Goal: Task Accomplishment & Management: Manage account settings

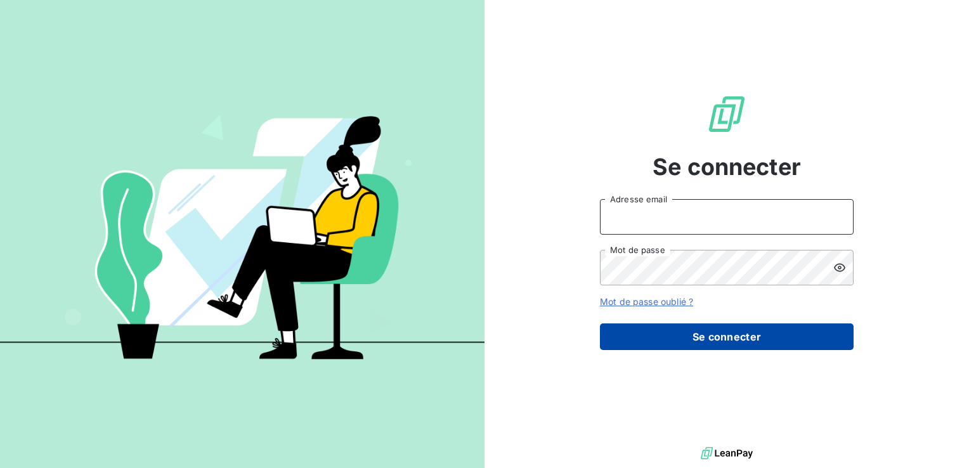
type input "c.preschoux@bapvenissieux.com"
click at [683, 343] on button "Se connecter" at bounding box center [727, 337] width 254 height 27
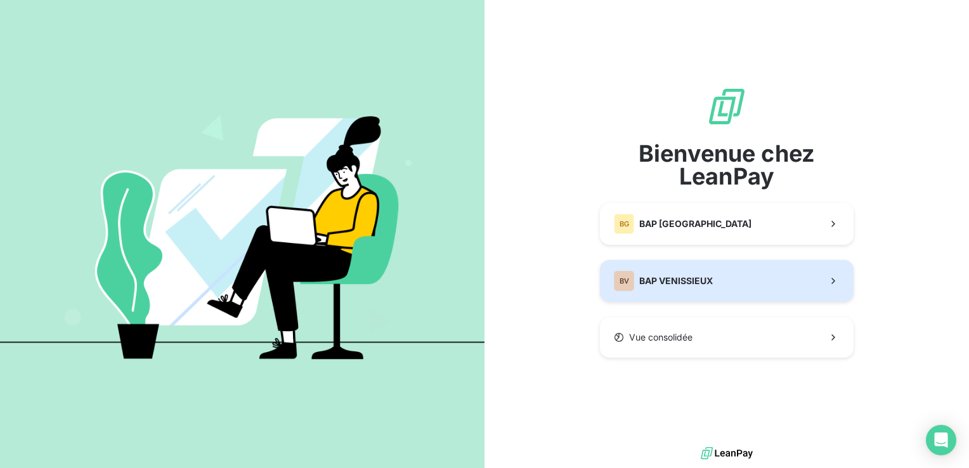
click at [666, 287] on span "BAP VENISSIEUX" at bounding box center [676, 281] width 74 height 13
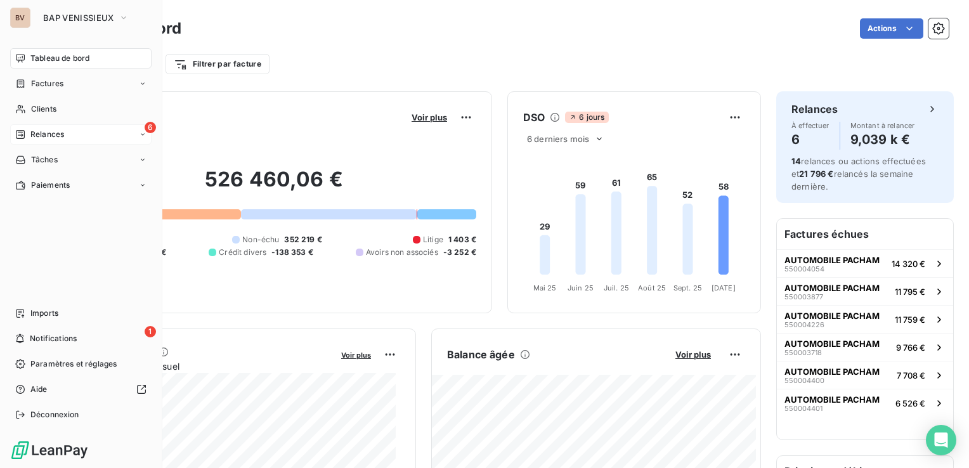
click at [41, 138] on span "Relances" at bounding box center [47, 134] width 34 height 11
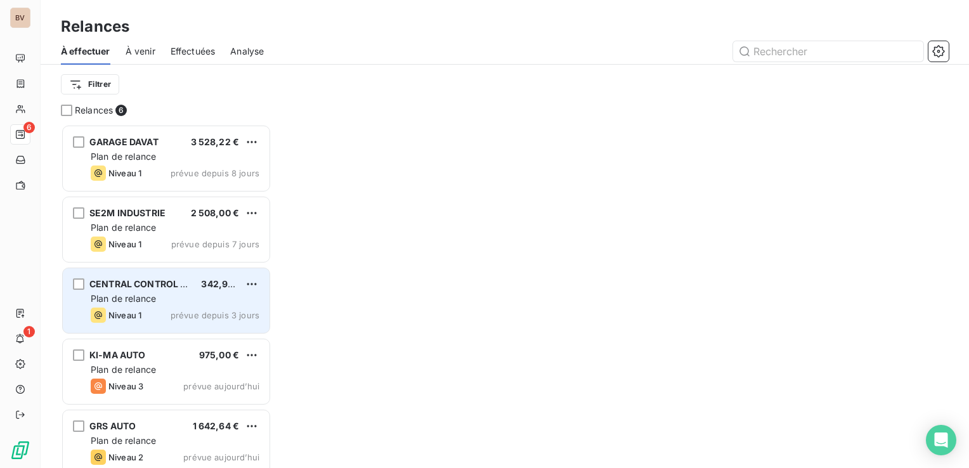
scroll to position [334, 200]
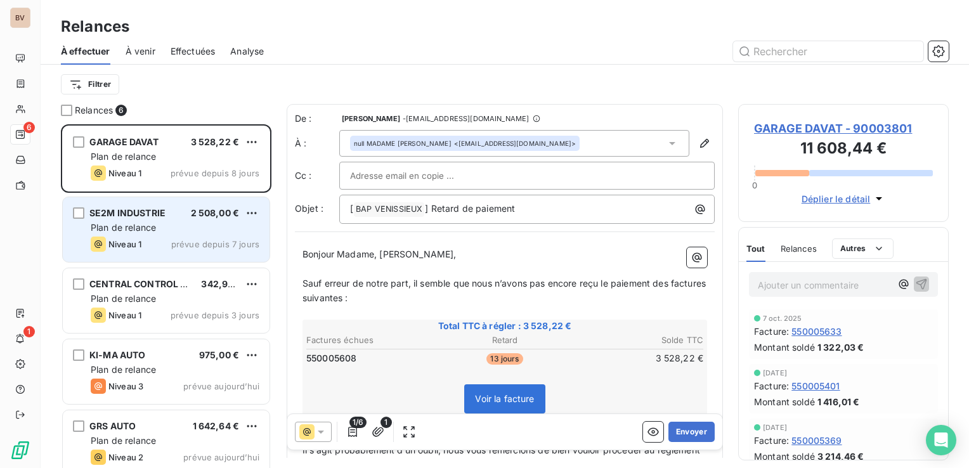
click at [157, 247] on div "Niveau 1 prévue depuis 7 jours" at bounding box center [175, 244] width 169 height 15
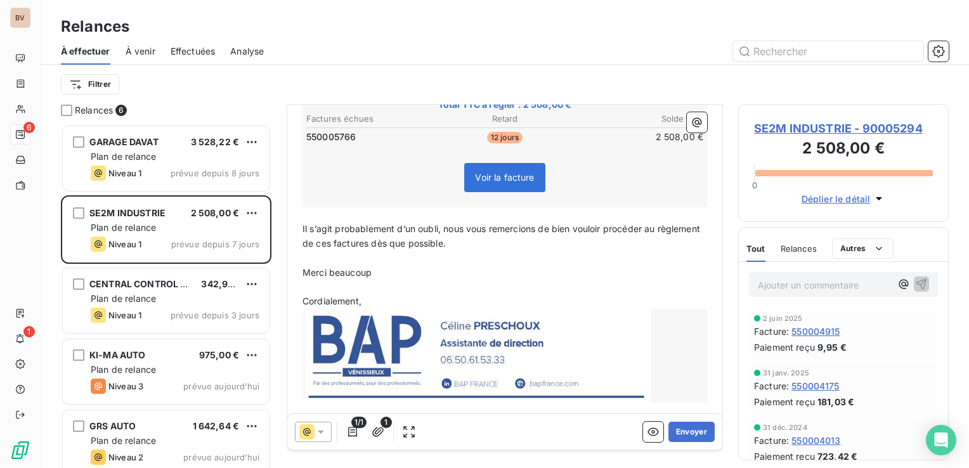
scroll to position [235, 0]
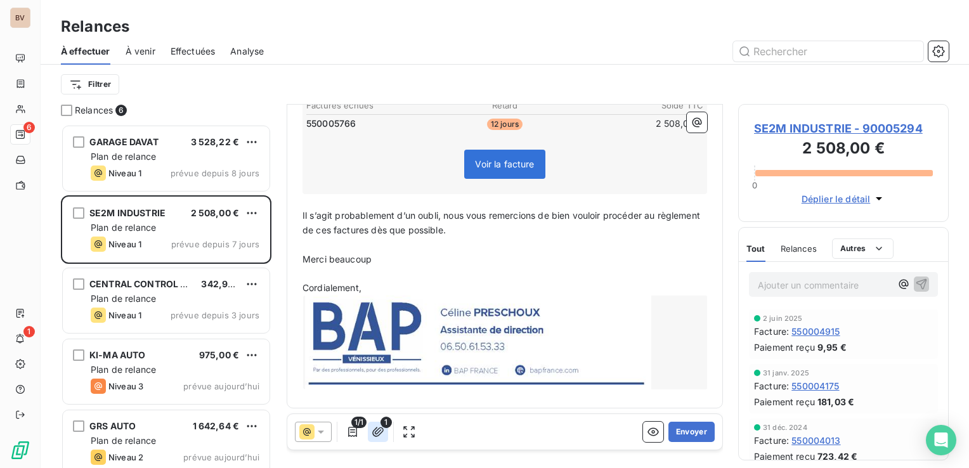
click at [376, 433] on icon "button" at bounding box center [378, 432] width 13 height 13
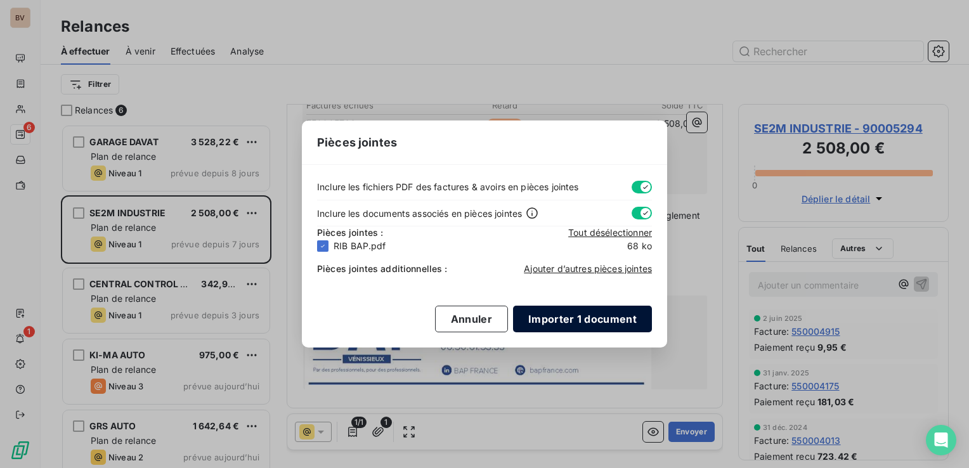
click at [565, 316] on button "Importer 1 document" at bounding box center [582, 319] width 139 height 27
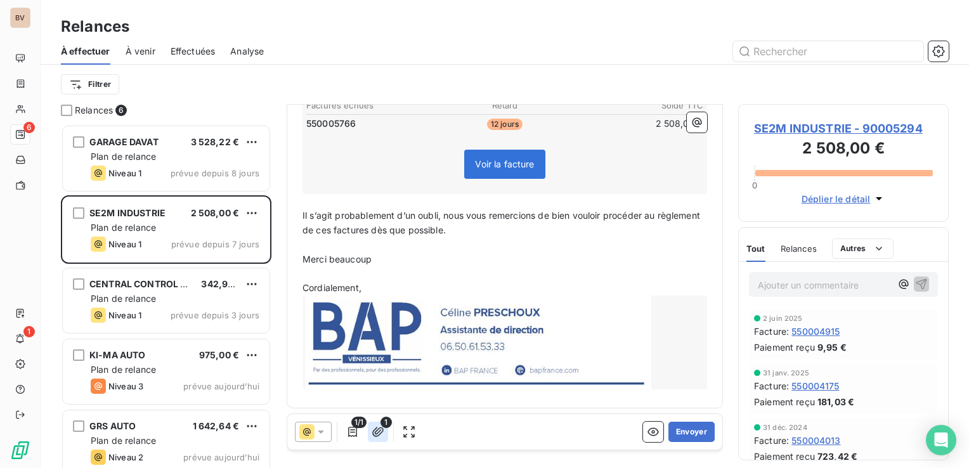
click at [381, 430] on icon "button" at bounding box center [377, 432] width 11 height 10
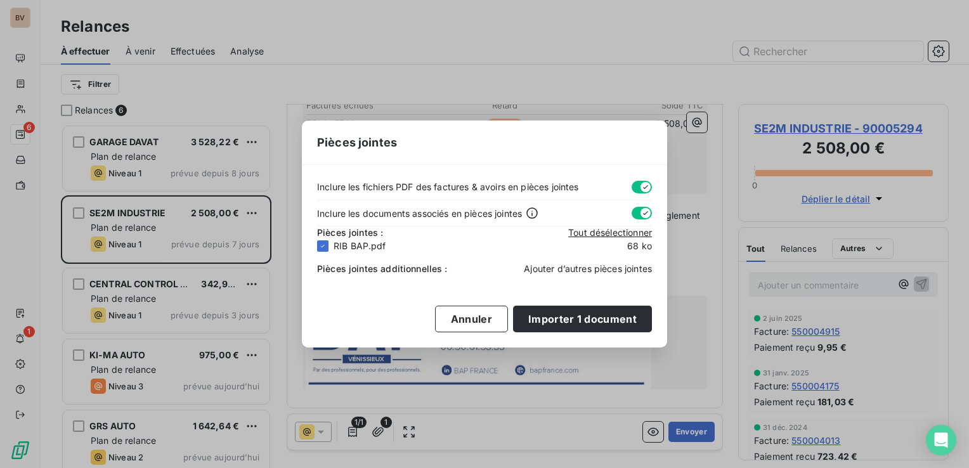
click at [572, 266] on span "Ajouter d’autres pièces jointes" at bounding box center [588, 268] width 128 height 11
click at [582, 265] on span "Ajouter d’autres pièces jointes" at bounding box center [588, 268] width 128 height 11
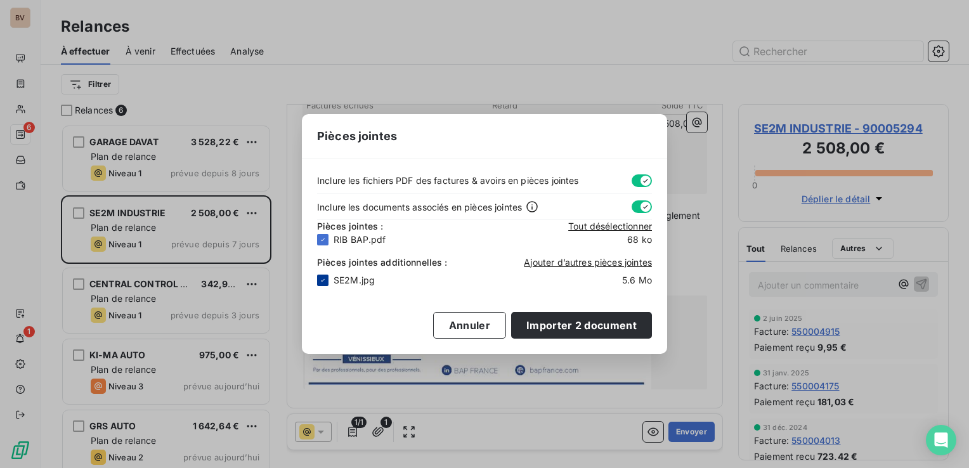
click at [324, 279] on icon at bounding box center [323, 279] width 4 height 3
click at [322, 278] on div at bounding box center [322, 280] width 11 height 11
click at [546, 323] on button "Importer 2 document" at bounding box center [581, 325] width 141 height 27
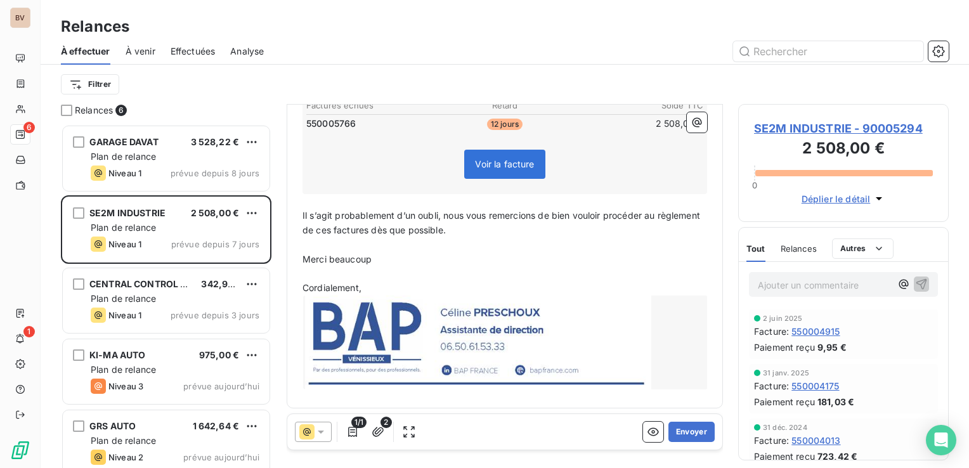
click at [501, 232] on p "Il s’agit probablement d’un oubli, nous vous remercions de bien vouloir procéde…" at bounding box center [505, 223] width 405 height 29
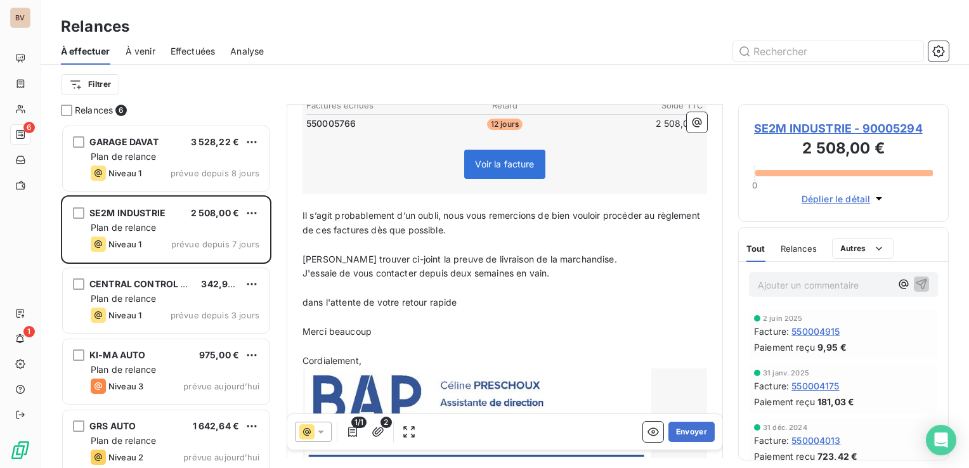
click at [306, 301] on span "dans l'attente de votre retour rapide" at bounding box center [380, 302] width 155 height 11
drag, startPoint x: 565, startPoint y: 278, endPoint x: 357, endPoint y: 277, distance: 208.1
click at [357, 277] on p "J'essaie de vous contacter depuis deux semaines en vain." at bounding box center [505, 273] width 405 height 15
click at [581, 277] on p "J'essaie de vous contacter depuis deux semaines en vain." at bounding box center [505, 273] width 405 height 15
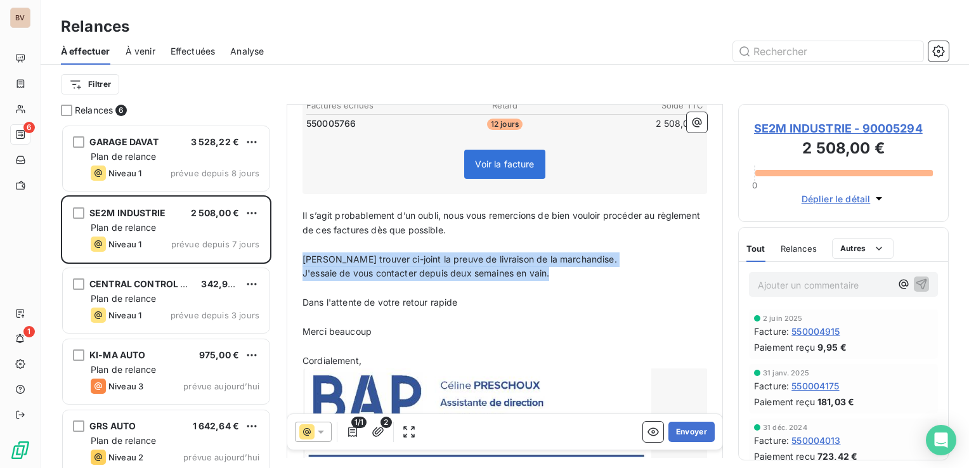
drag, startPoint x: 561, startPoint y: 270, endPoint x: 301, endPoint y: 255, distance: 261.2
click at [301, 255] on div "Bonjour Madame, Monsieur, ﻿ Sauf erreur de notre part, il semble que nous n’avo…" at bounding box center [505, 239] width 420 height 468
copy div "Veuillez trouver ci-joint la preuve de livraison de la marchandise. J'essaie de…"
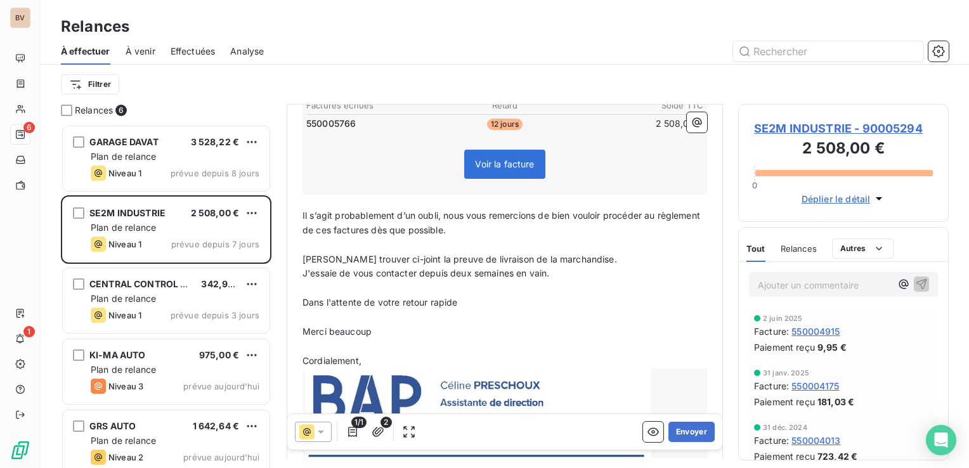
click at [603, 291] on p "﻿" at bounding box center [505, 288] width 405 height 15
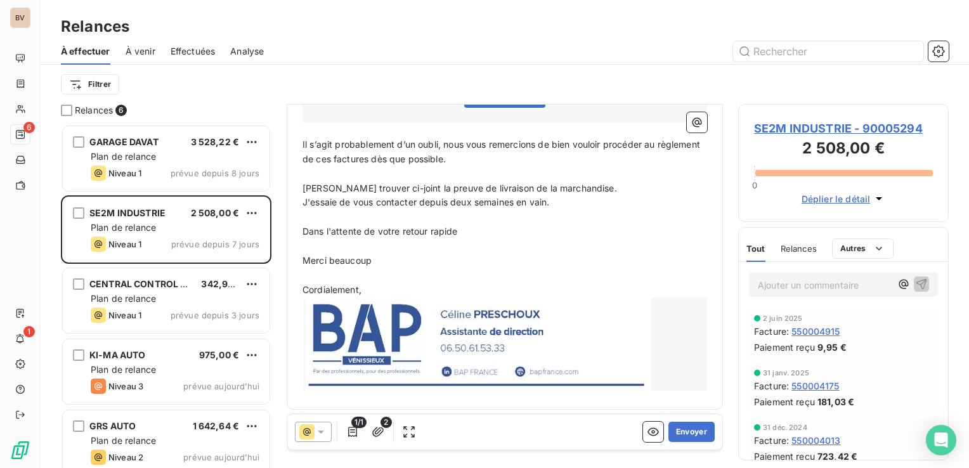
scroll to position [308, 0]
click at [647, 431] on icon "button" at bounding box center [653, 432] width 13 height 13
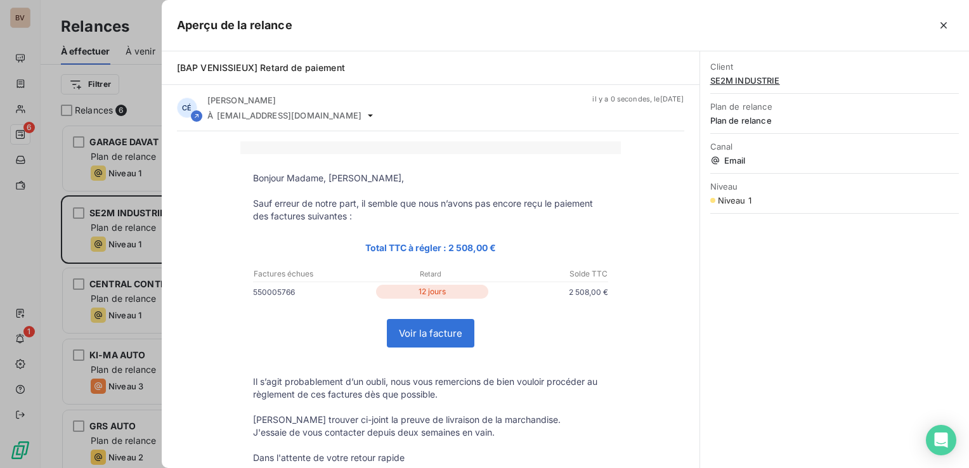
click at [431, 337] on link "Voir la facture" at bounding box center [431, 333] width 86 height 27
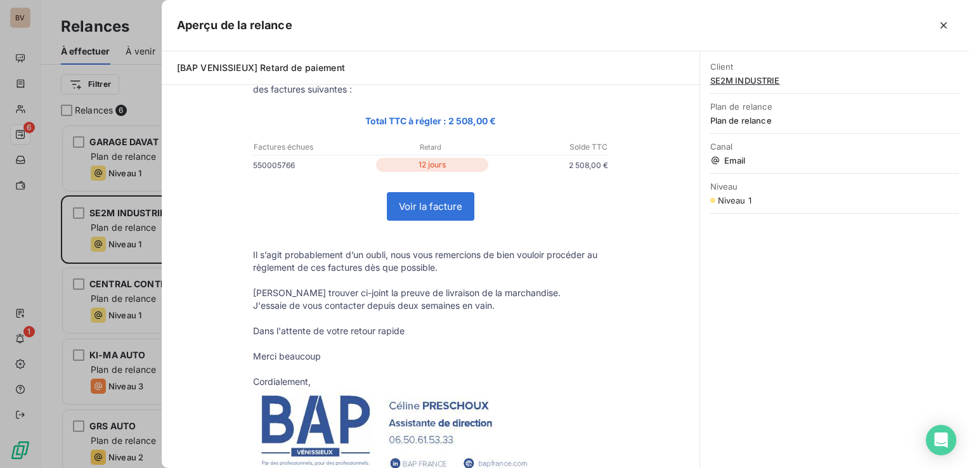
scroll to position [190, 0]
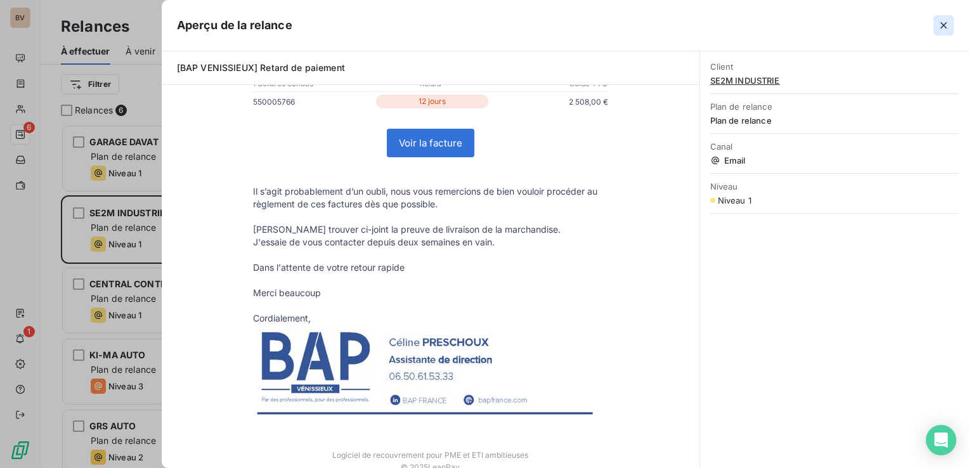
click at [946, 27] on icon "button" at bounding box center [944, 25] width 13 height 13
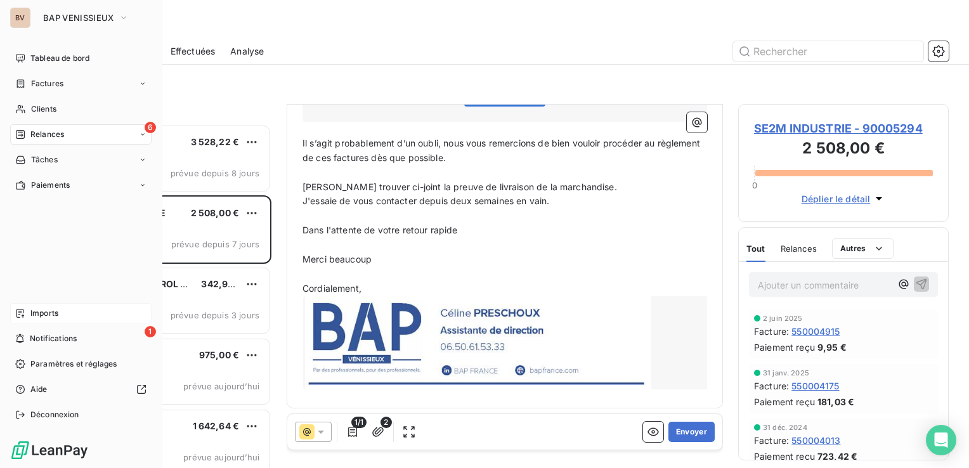
click at [51, 311] on span "Imports" at bounding box center [44, 313] width 28 height 11
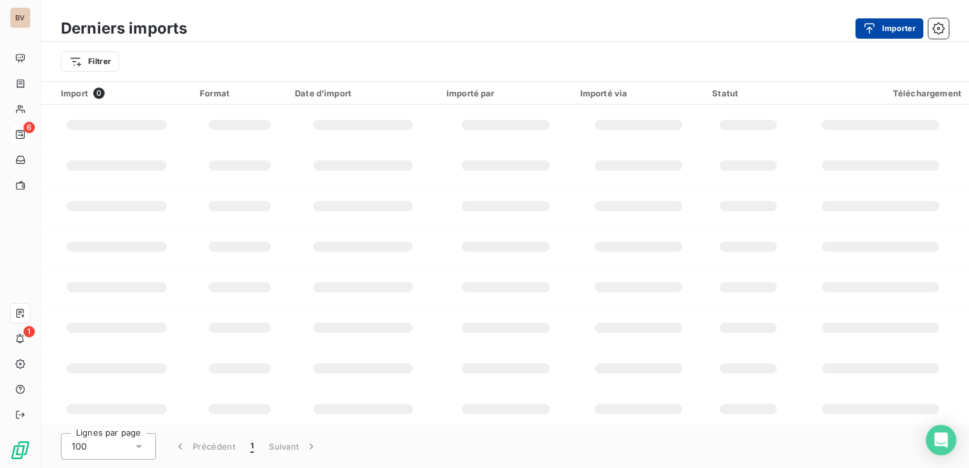
click at [868, 22] on icon "button" at bounding box center [869, 28] width 13 height 13
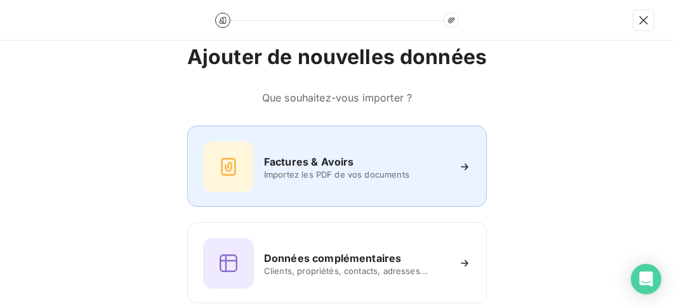
click at [339, 185] on div "Factures & Avoirs Importez les PDF de vos documents" at bounding box center [337, 166] width 268 height 51
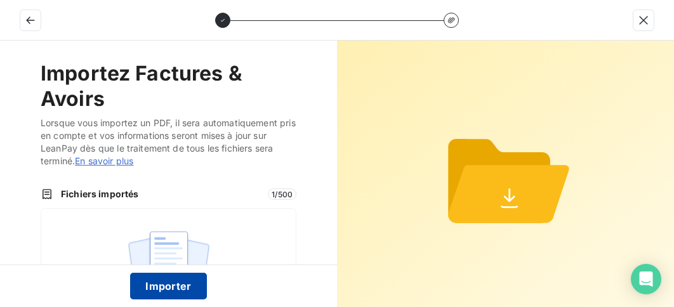
click at [184, 284] on button "Importer" at bounding box center [168, 286] width 77 height 27
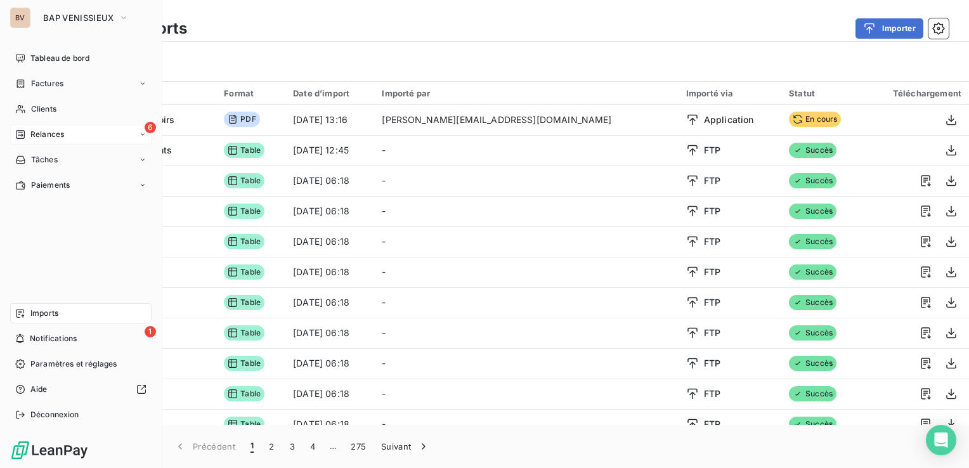
click at [36, 136] on span "Relances" at bounding box center [47, 134] width 34 height 11
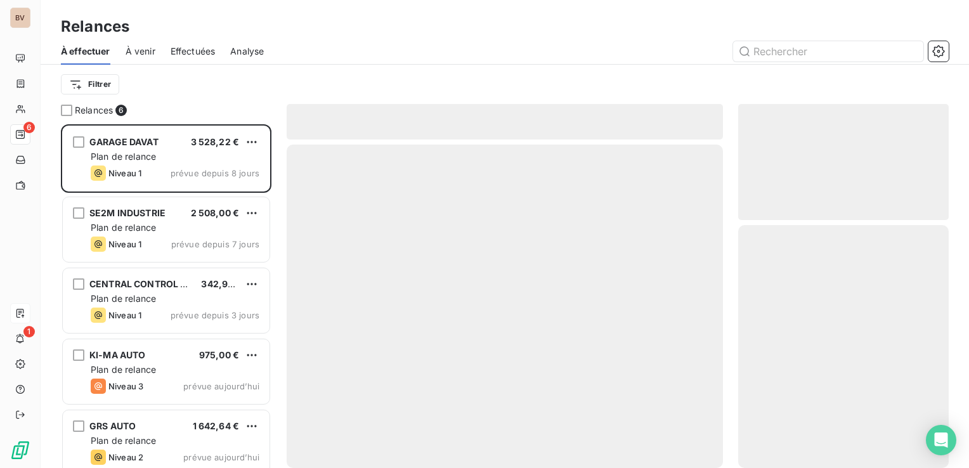
scroll to position [334, 200]
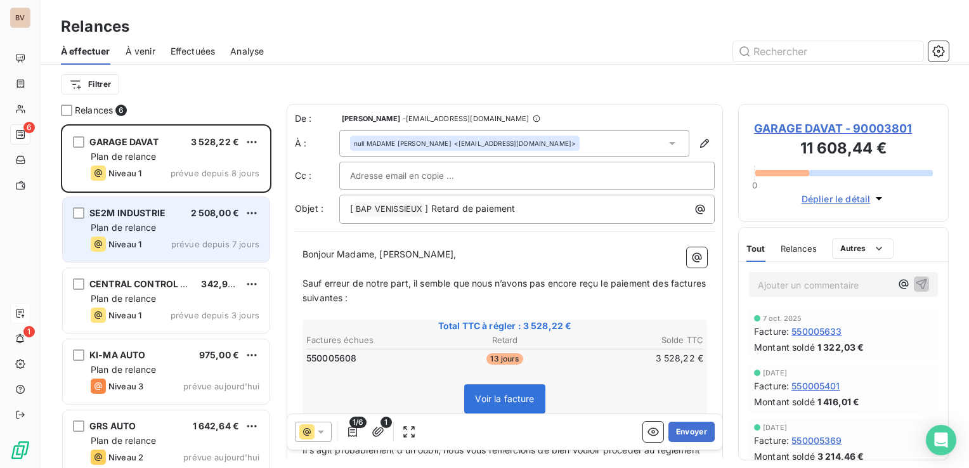
click at [169, 240] on div "Niveau 1 prévue depuis 7 jours" at bounding box center [175, 244] width 169 height 15
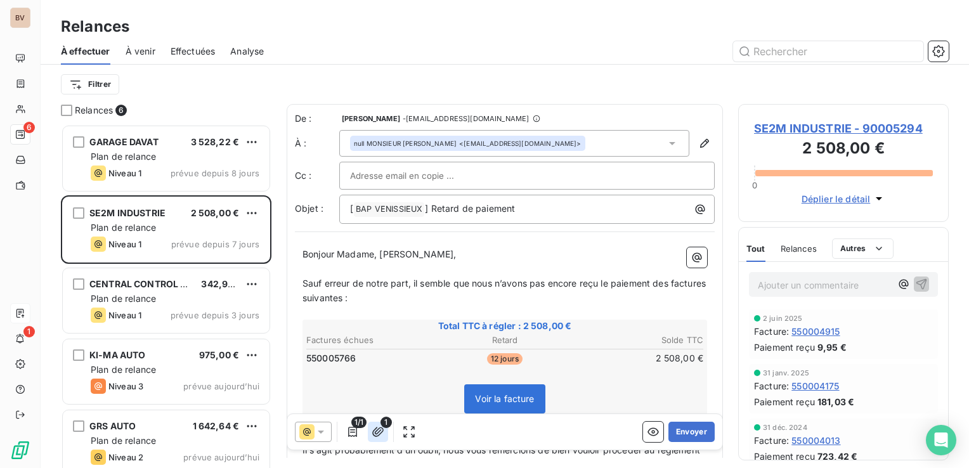
click at [380, 431] on icon "button" at bounding box center [378, 432] width 13 height 13
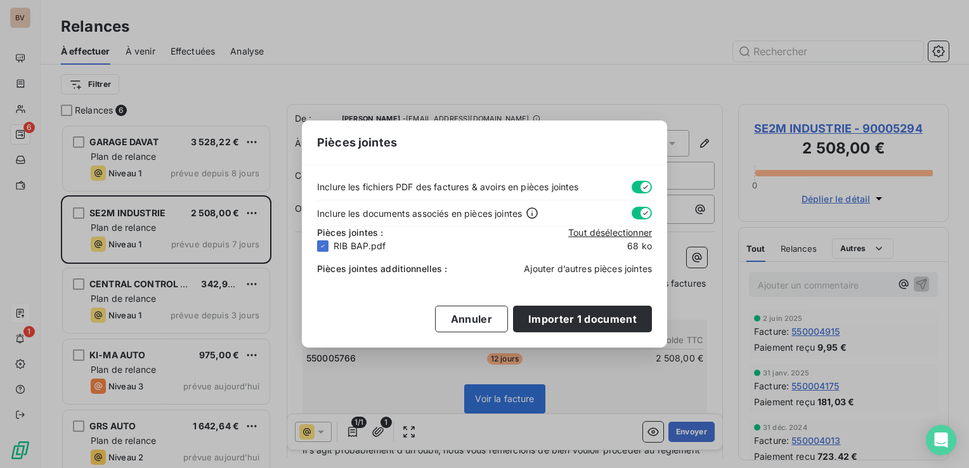
click at [586, 270] on span "Ajouter d’autres pièces jointes" at bounding box center [588, 268] width 128 height 11
click at [563, 316] on button "Importer 1 document" at bounding box center [582, 319] width 139 height 27
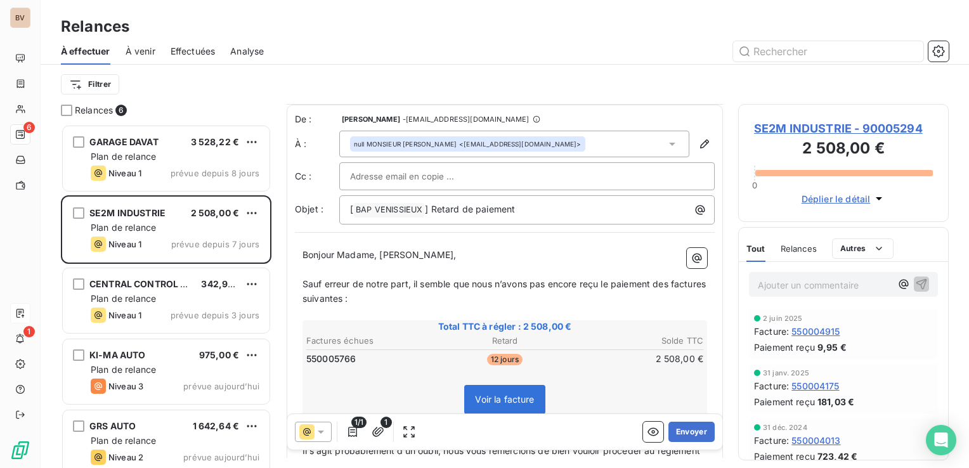
scroll to position [63, 0]
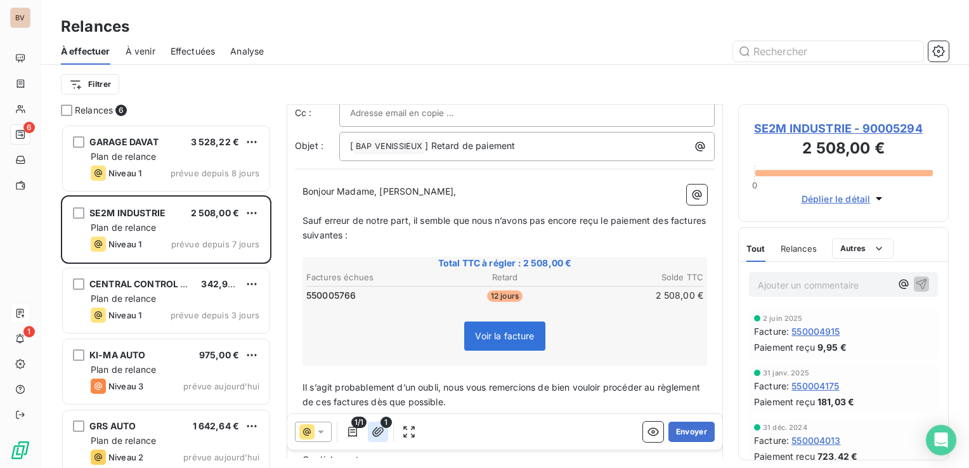
click at [378, 433] on icon "button" at bounding box center [378, 432] width 13 height 13
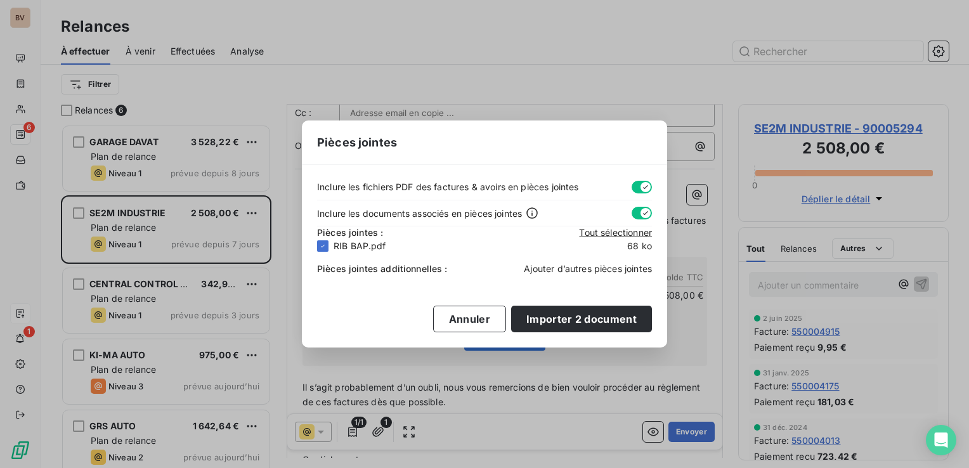
click at [549, 271] on span "Ajouter d’autres pièces jointes" at bounding box center [588, 268] width 128 height 11
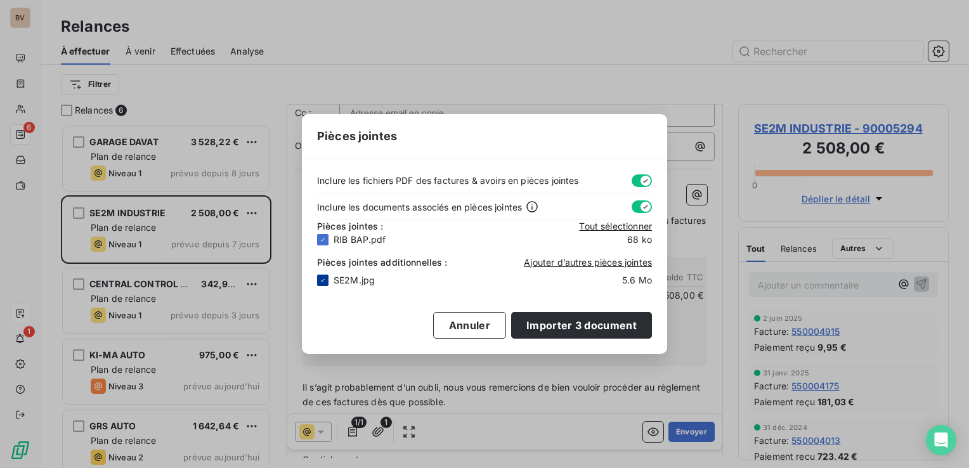
click at [320, 282] on icon at bounding box center [323, 281] width 8 height 8
click at [324, 277] on div at bounding box center [322, 280] width 11 height 11
click at [554, 322] on button "Importer 3 document" at bounding box center [581, 325] width 141 height 27
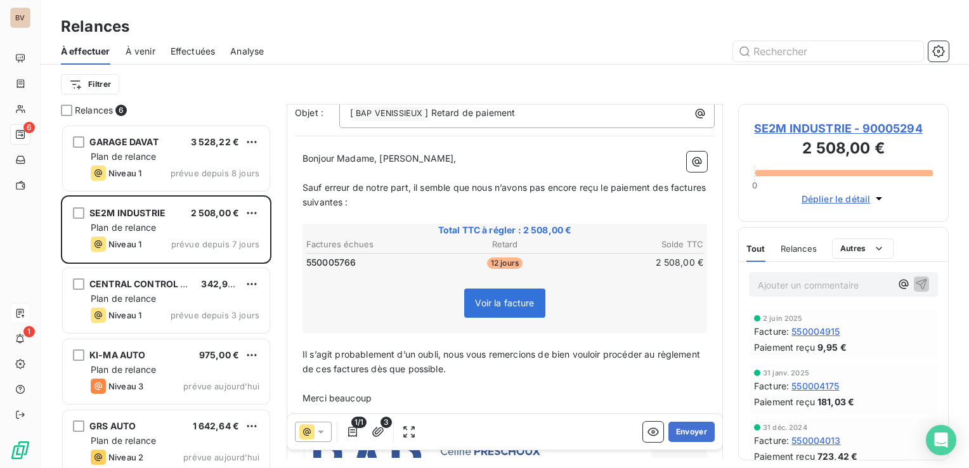
scroll to position [127, 0]
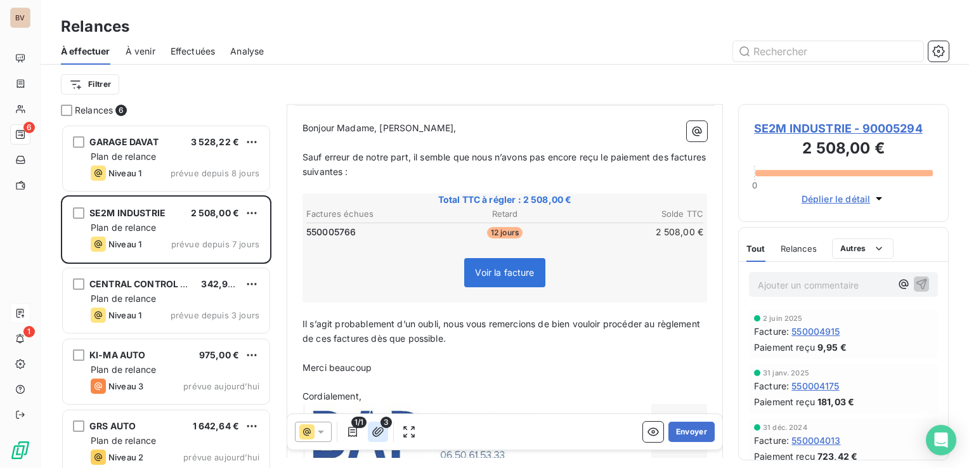
click at [372, 439] on button "button" at bounding box center [378, 432] width 20 height 20
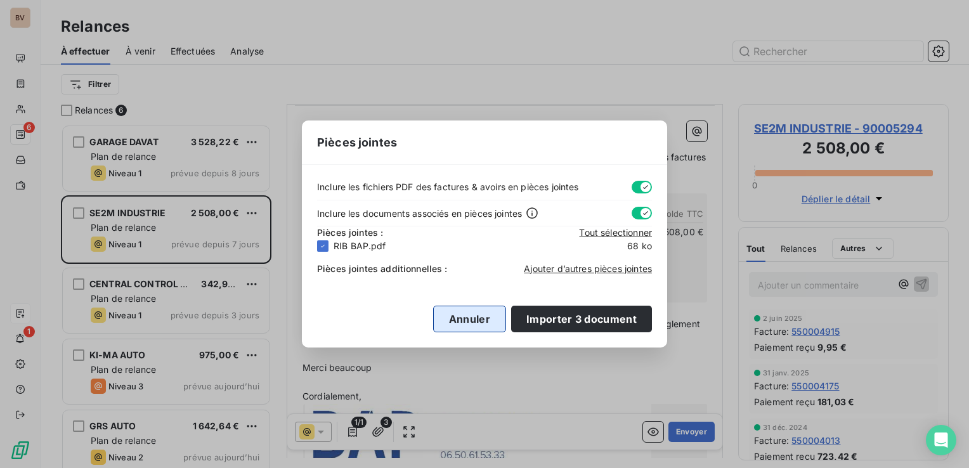
click at [480, 324] on button "Annuler" at bounding box center [469, 319] width 73 height 27
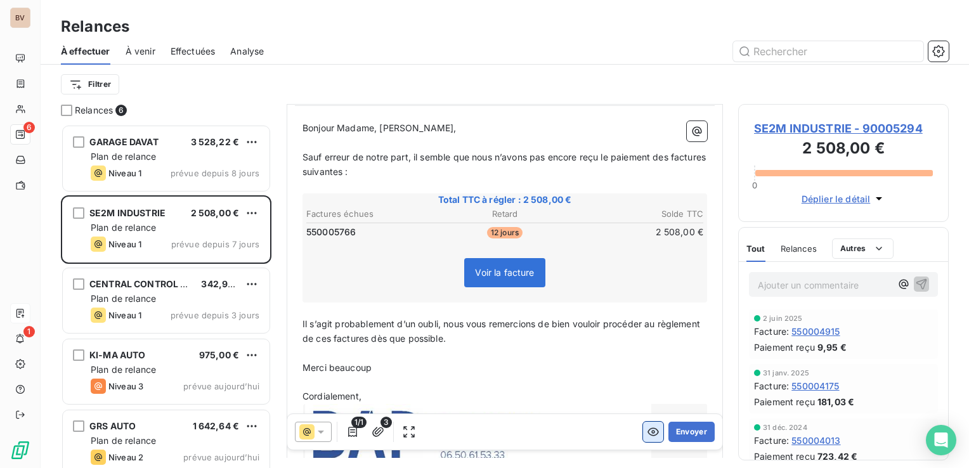
click at [647, 426] on icon "button" at bounding box center [653, 432] width 13 height 13
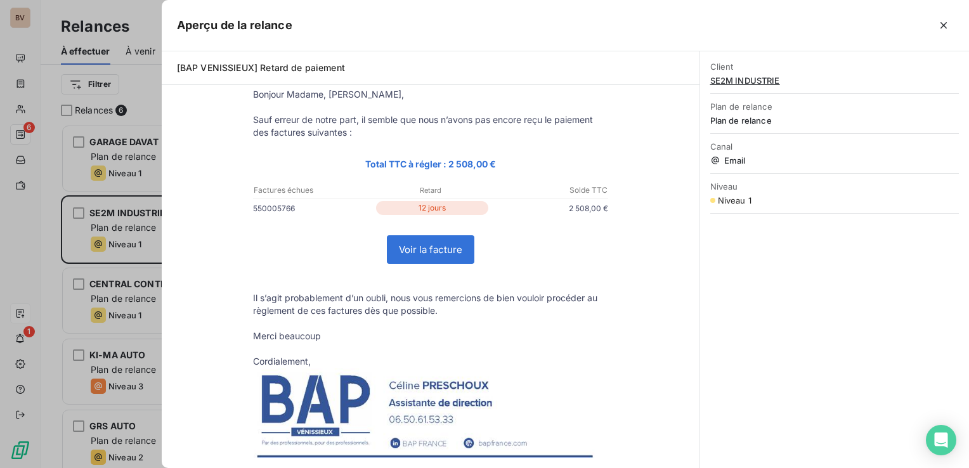
scroll to position [63, 0]
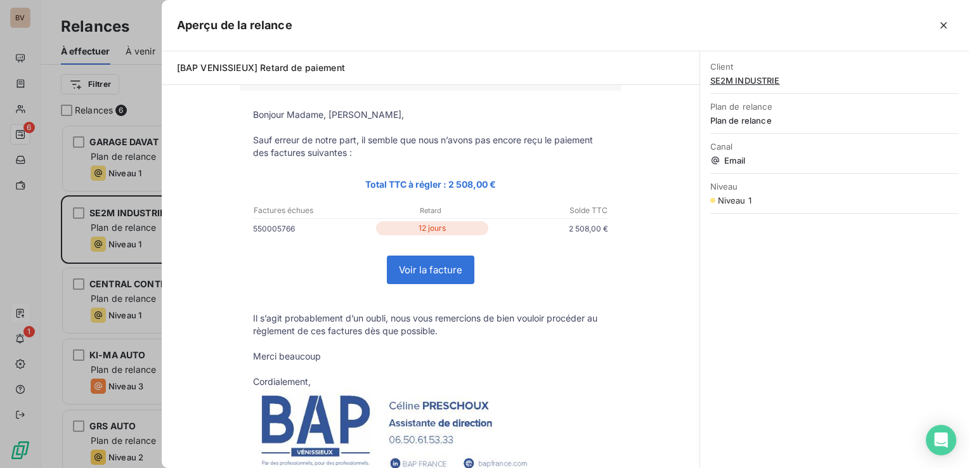
click at [419, 271] on link "Voir la facture" at bounding box center [431, 269] width 86 height 27
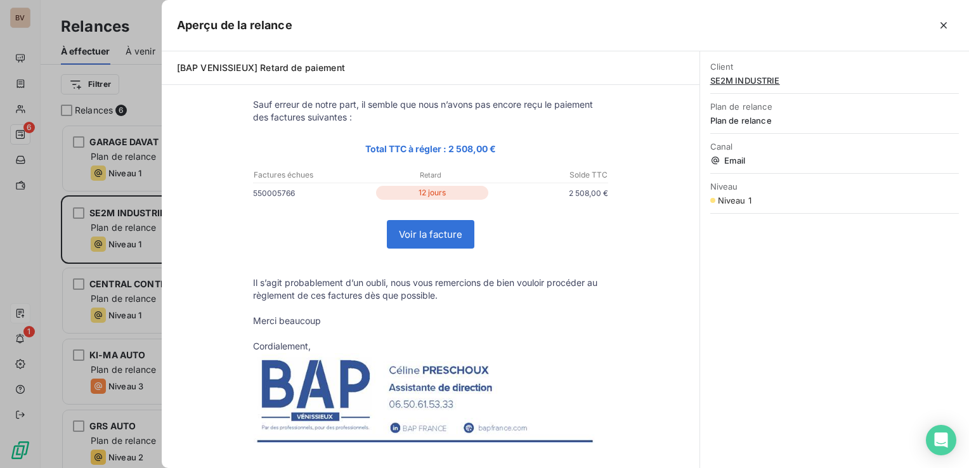
scroll to position [0, 0]
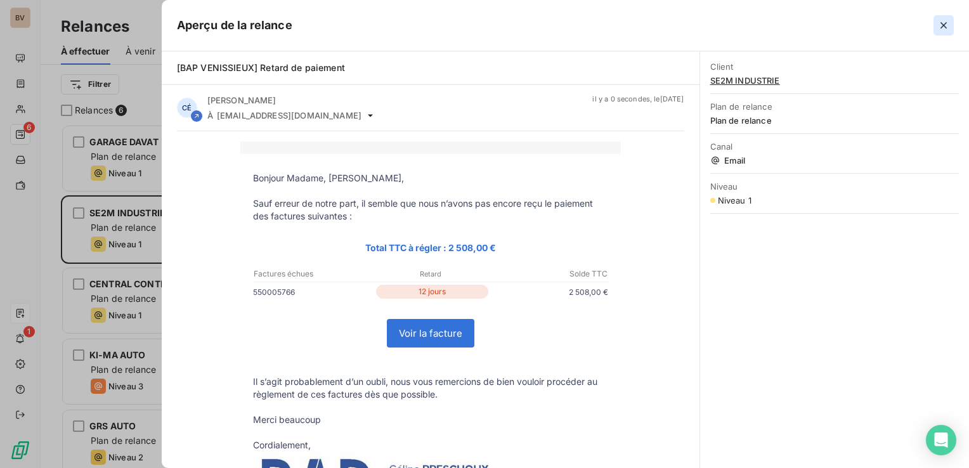
click at [939, 29] on icon "button" at bounding box center [944, 25] width 13 height 13
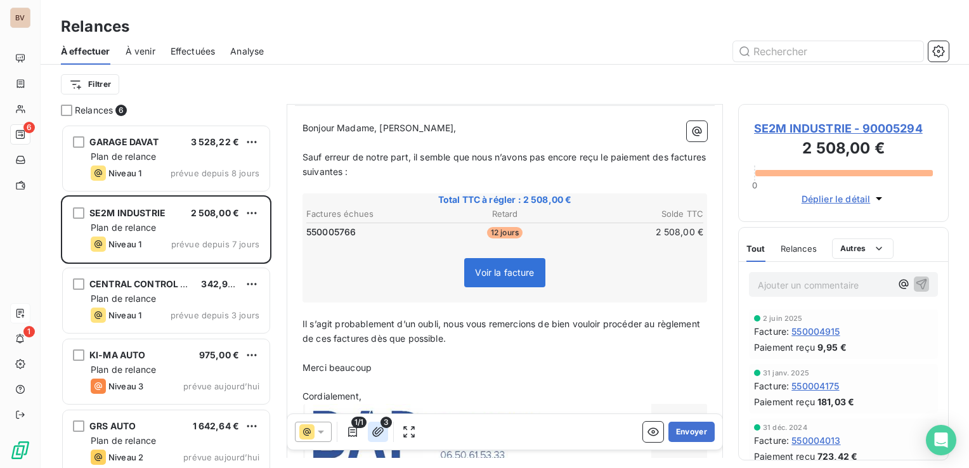
click at [379, 431] on icon "button" at bounding box center [377, 432] width 11 height 10
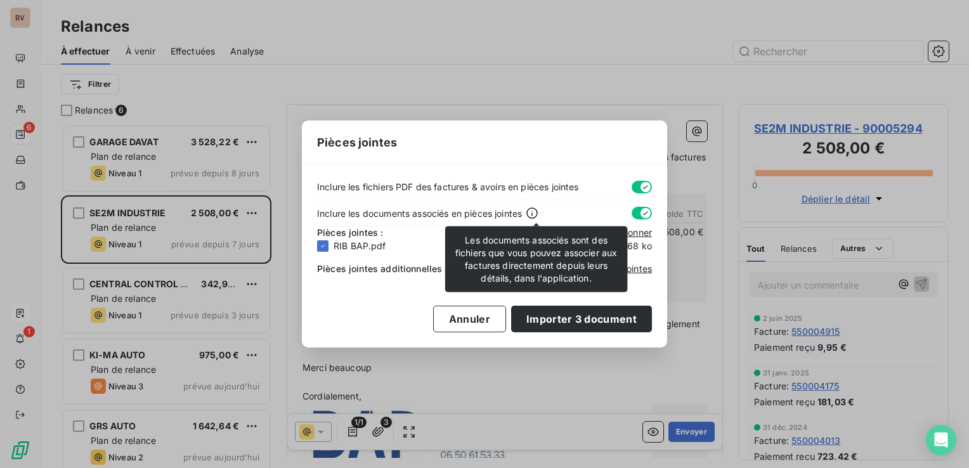
click at [538, 211] on icon at bounding box center [532, 213] width 13 height 13
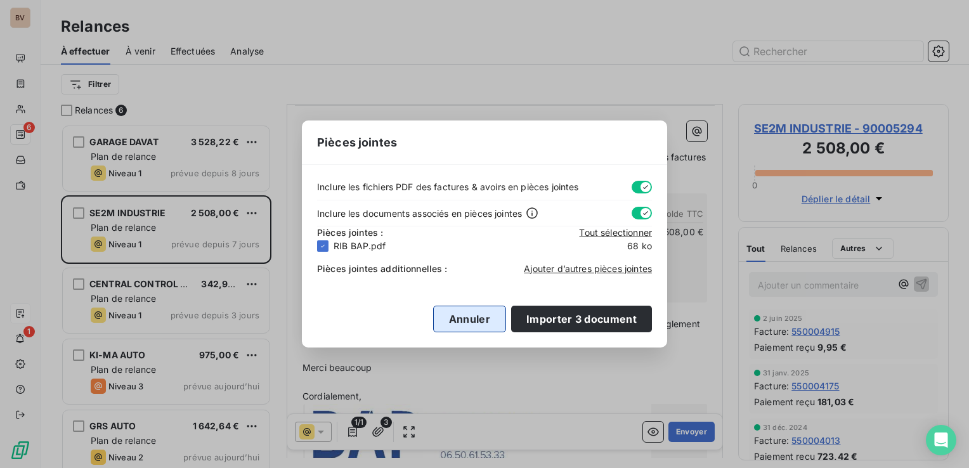
click at [490, 316] on button "Annuler" at bounding box center [469, 319] width 73 height 27
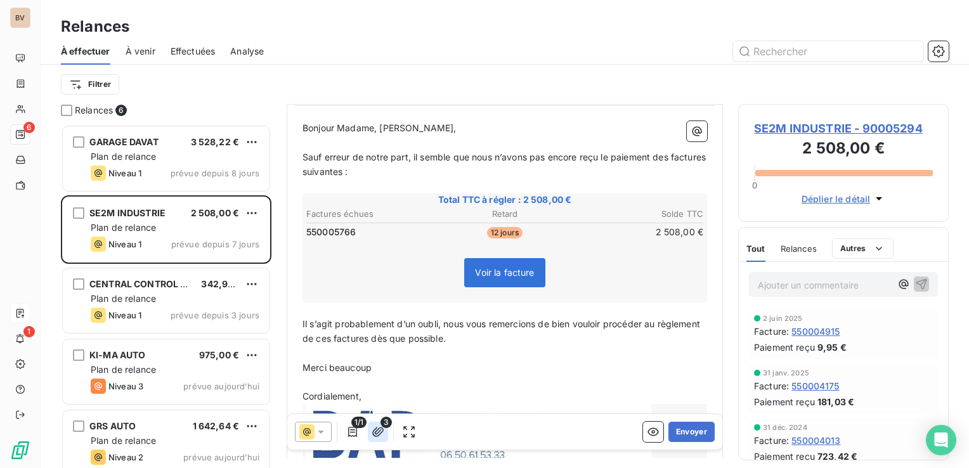
click at [383, 430] on icon "button" at bounding box center [377, 432] width 11 height 10
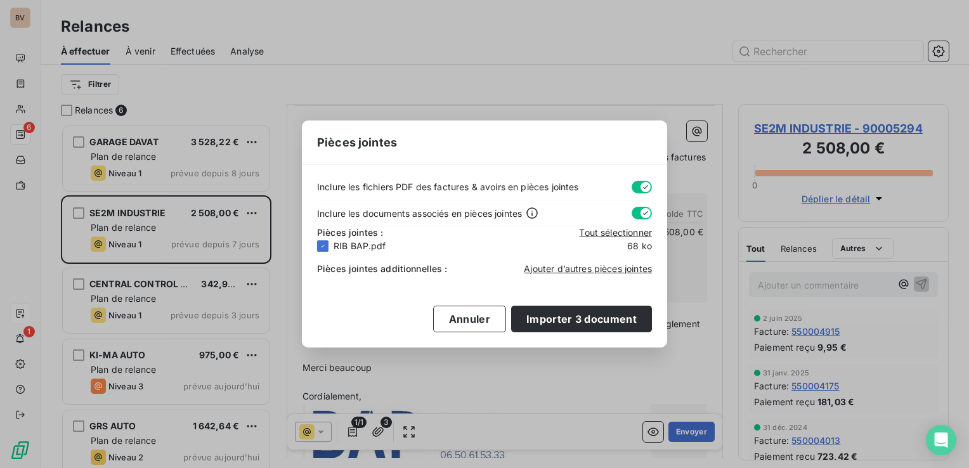
click at [636, 214] on button "button" at bounding box center [642, 213] width 20 height 13
click at [642, 214] on icon "button" at bounding box center [638, 213] width 10 height 10
click at [459, 323] on button "Annuler" at bounding box center [469, 319] width 73 height 27
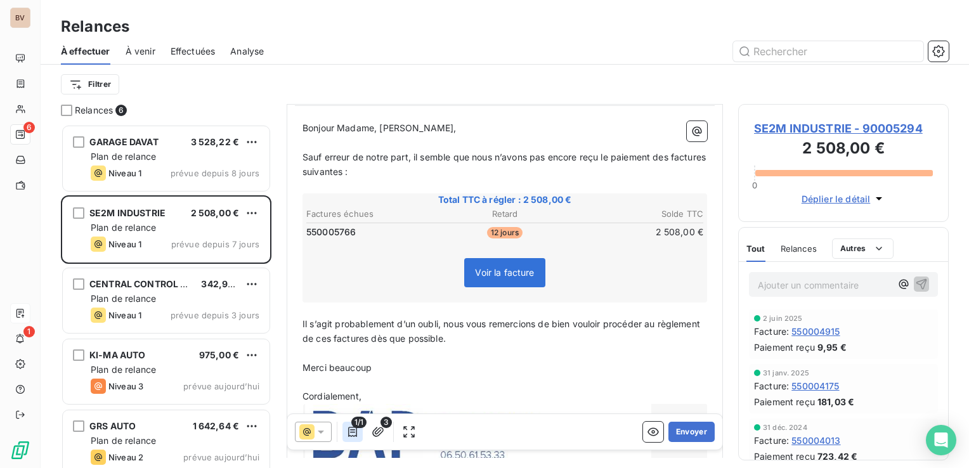
click at [351, 433] on icon "button" at bounding box center [352, 432] width 13 height 13
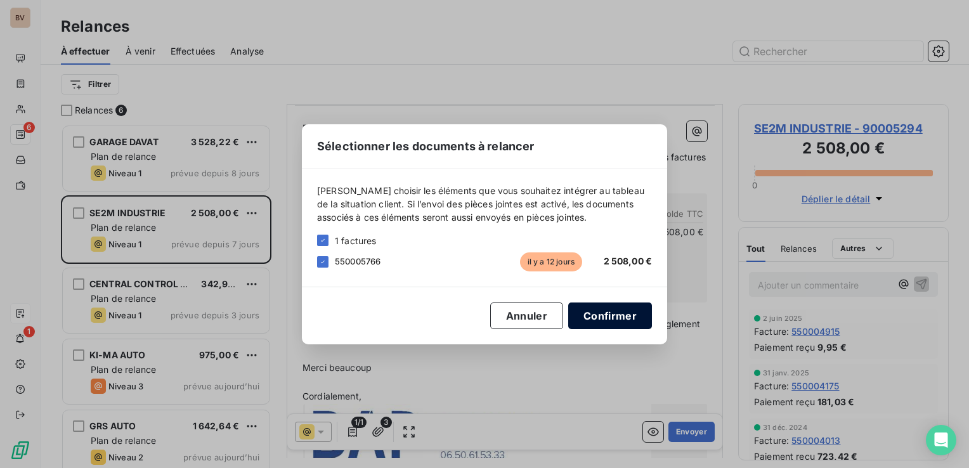
click at [599, 318] on button "Confirmer" at bounding box center [610, 316] width 84 height 27
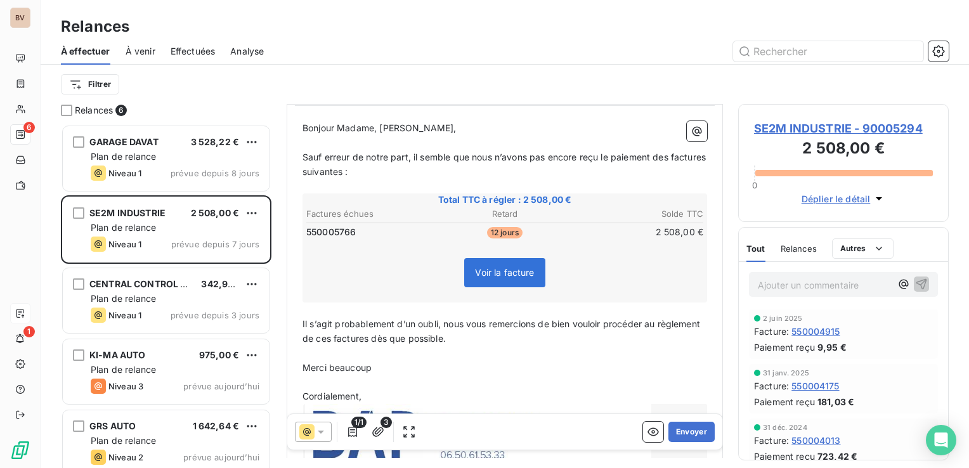
scroll to position [190, 0]
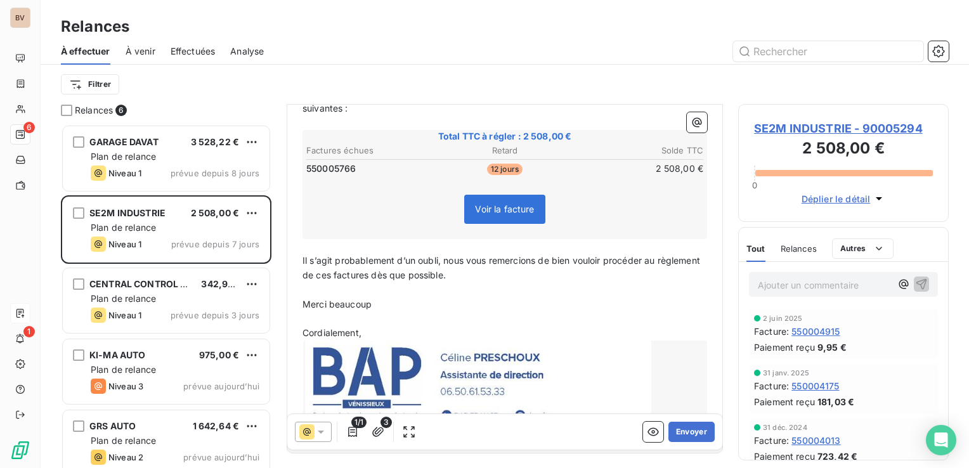
click at [513, 275] on p "Il s’agit probablement d’un oubli, nous vous remercions de bien vouloir procéde…" at bounding box center [505, 268] width 405 height 29
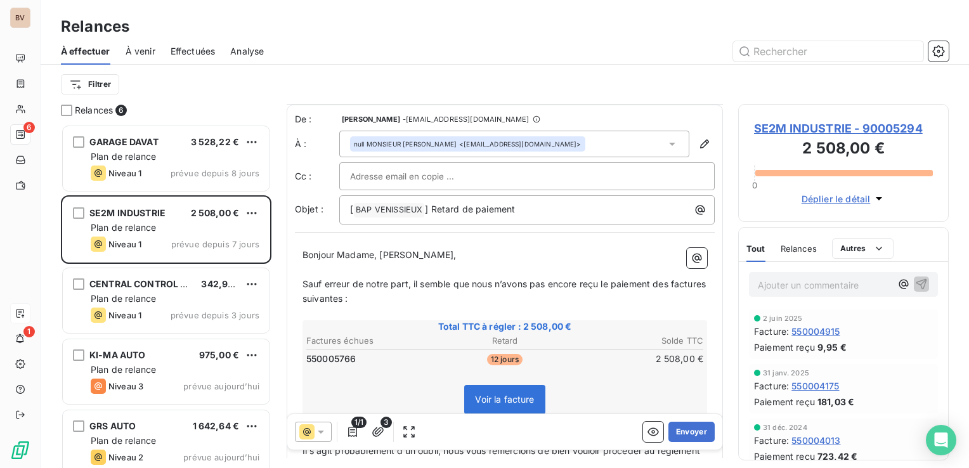
scroll to position [0, 0]
click at [666, 145] on icon at bounding box center [672, 143] width 13 height 13
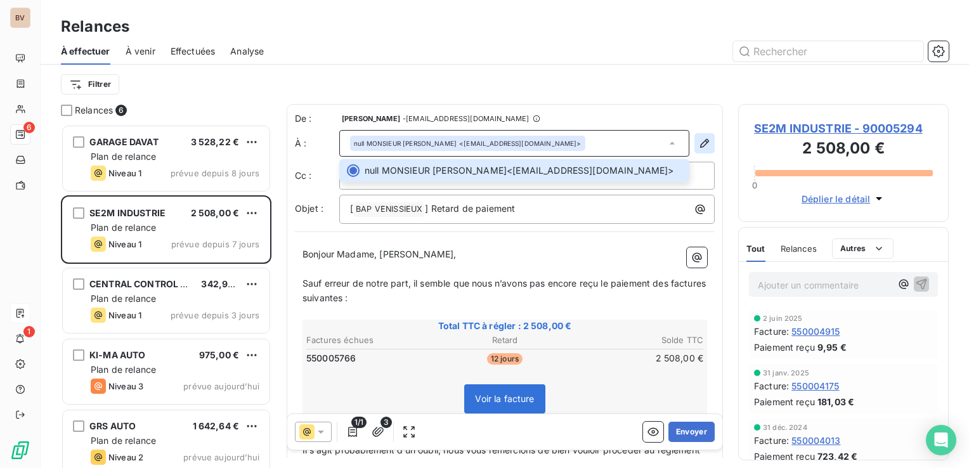
click at [698, 141] on icon "button" at bounding box center [704, 143] width 13 height 13
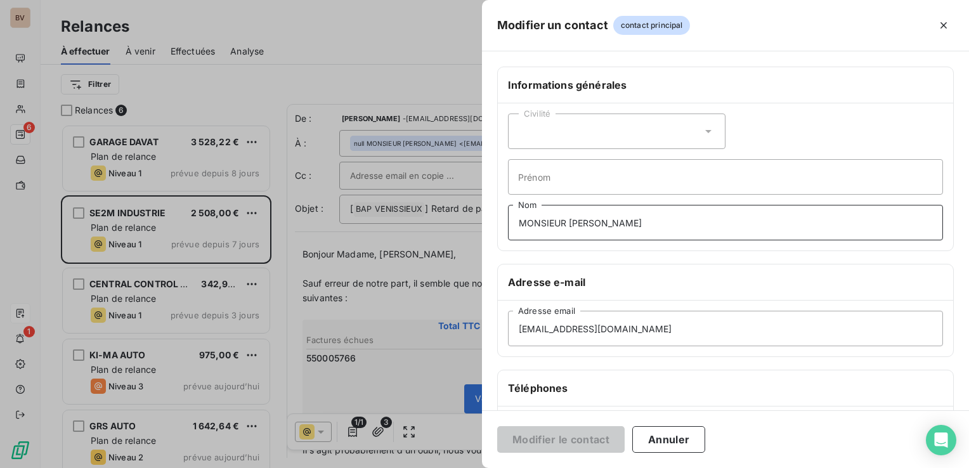
drag, startPoint x: 675, startPoint y: 218, endPoint x: 521, endPoint y: 218, distance: 153.5
click at [521, 218] on input "MONSIEUR DE SOUSA ANTHONY" at bounding box center [725, 223] width 435 height 36
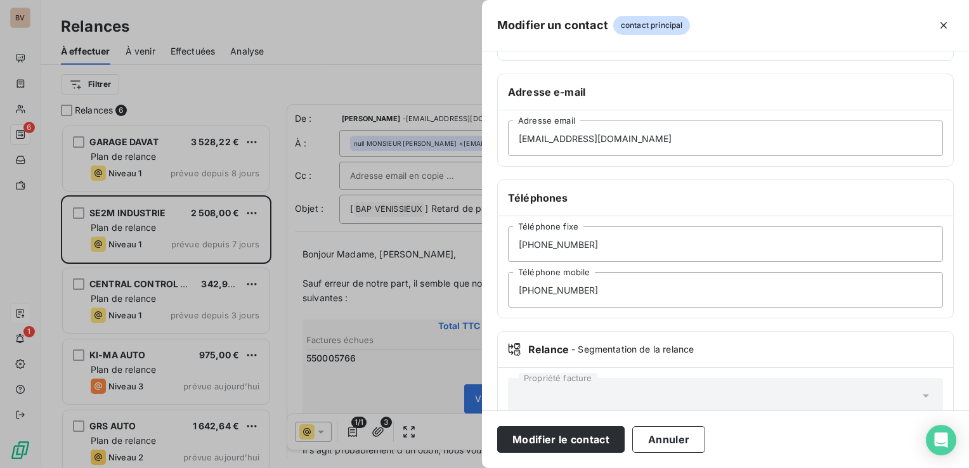
scroll to position [217, 0]
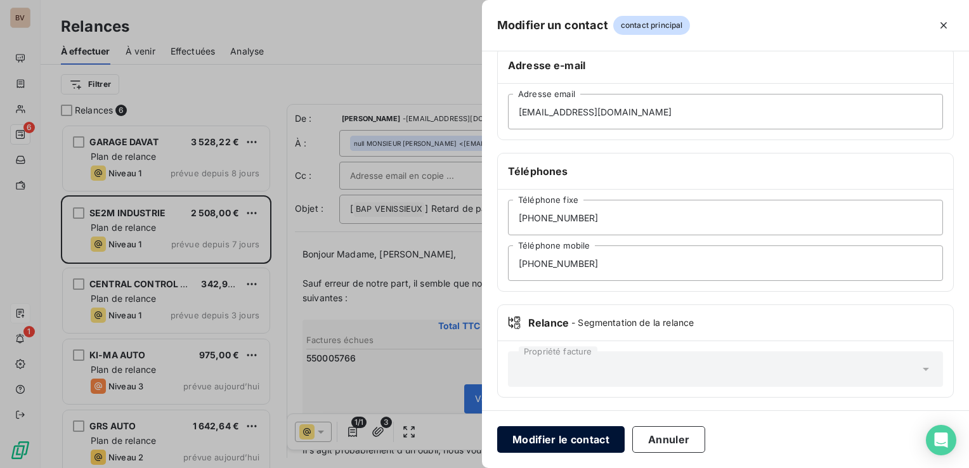
click at [557, 438] on button "Modifier le contact" at bounding box center [561, 439] width 128 height 27
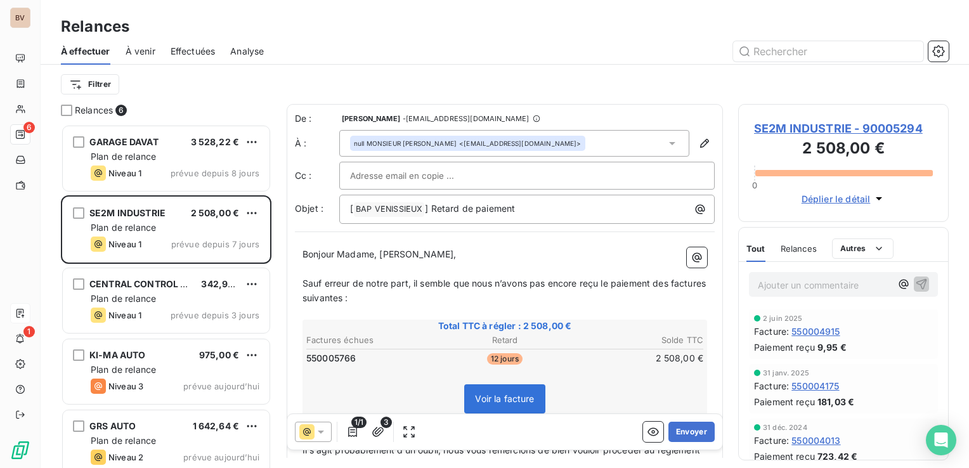
click at [666, 143] on icon at bounding box center [672, 143] width 13 height 13
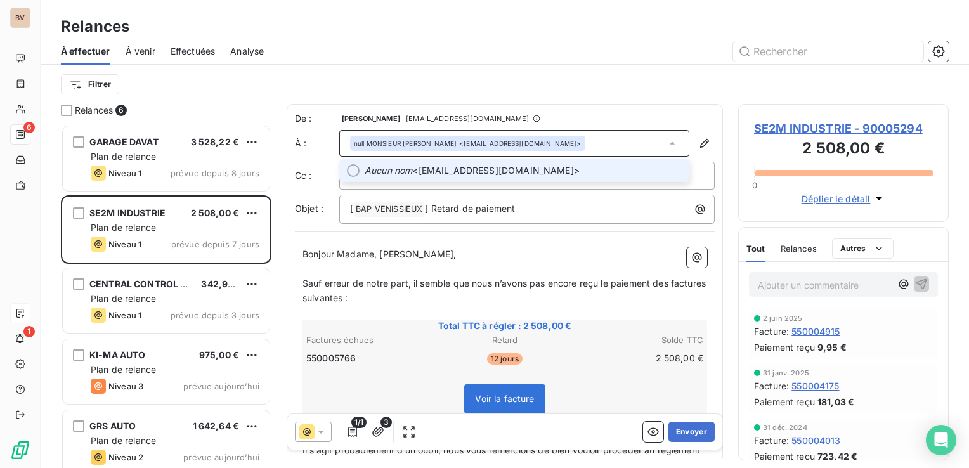
click at [580, 165] on span "Aucun nom <service.compta@se2m-industrie.com>" at bounding box center [523, 170] width 317 height 13
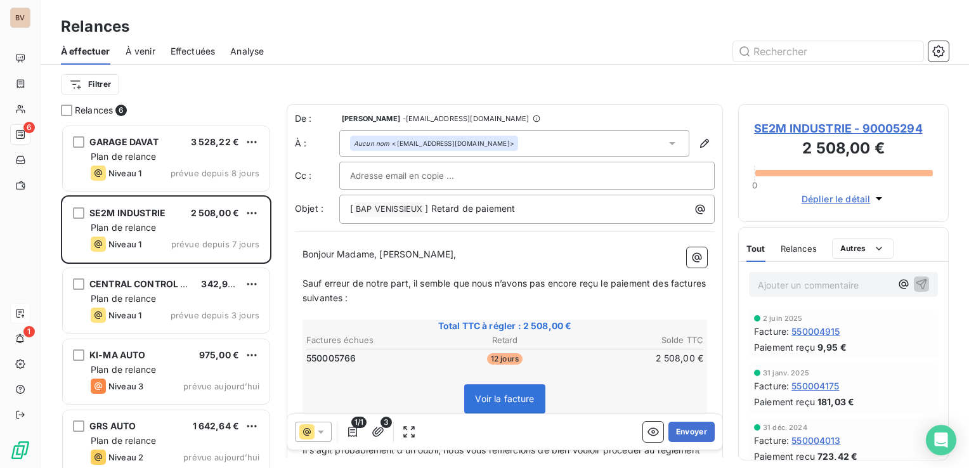
click at [421, 174] on input "text" at bounding box center [418, 175] width 136 height 19
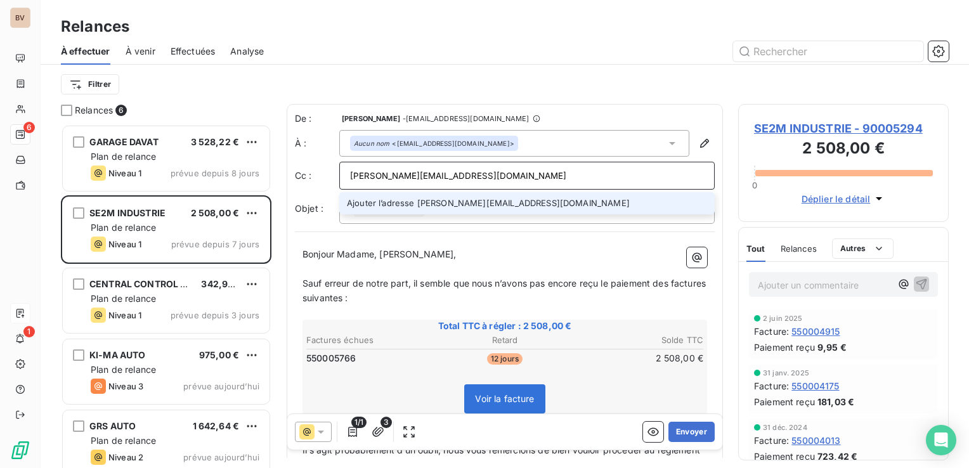
type input "g.pelletier@bapvenissieux.com"
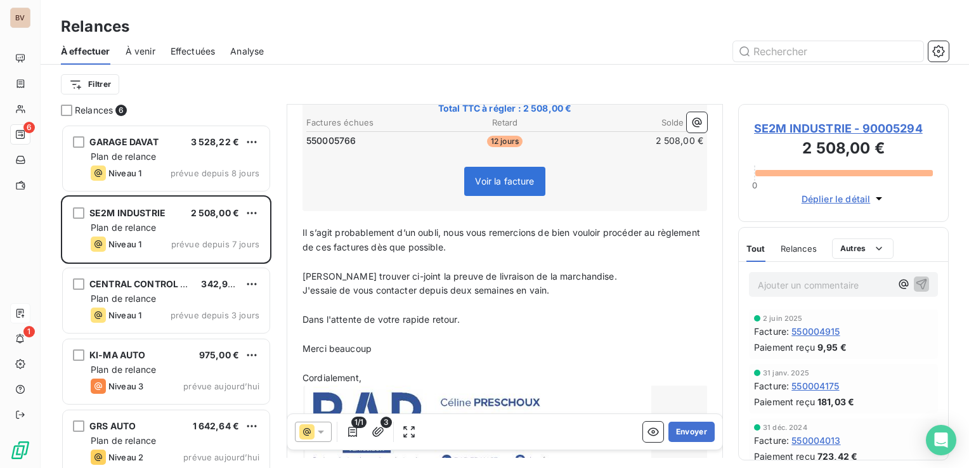
scroll to position [254, 0]
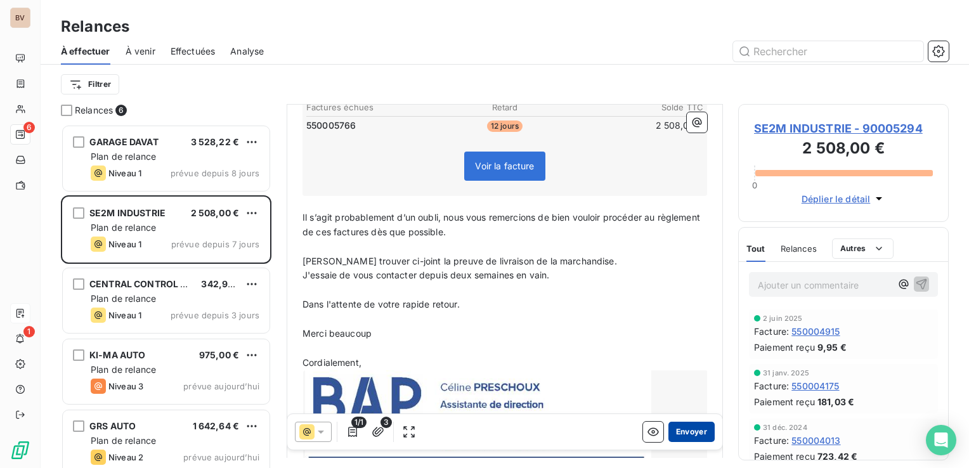
click at [680, 434] on button "Envoyer" at bounding box center [692, 432] width 46 height 20
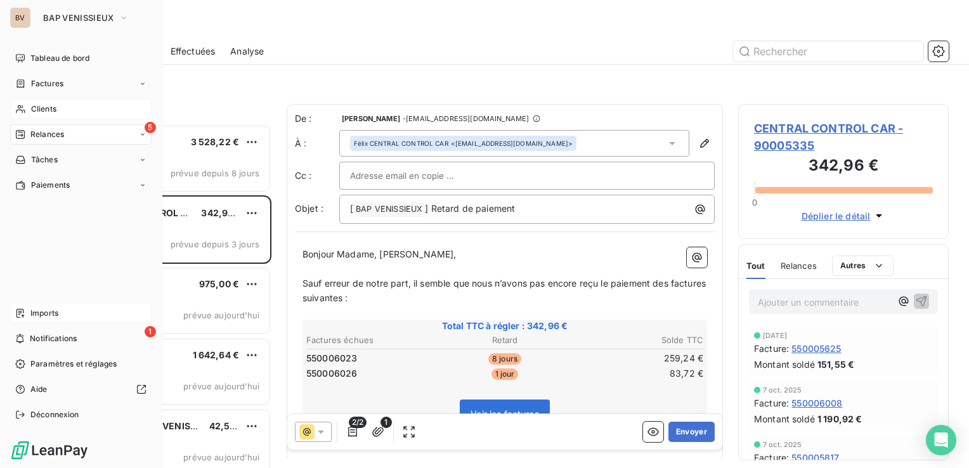
click at [43, 108] on span "Clients" at bounding box center [43, 108] width 25 height 11
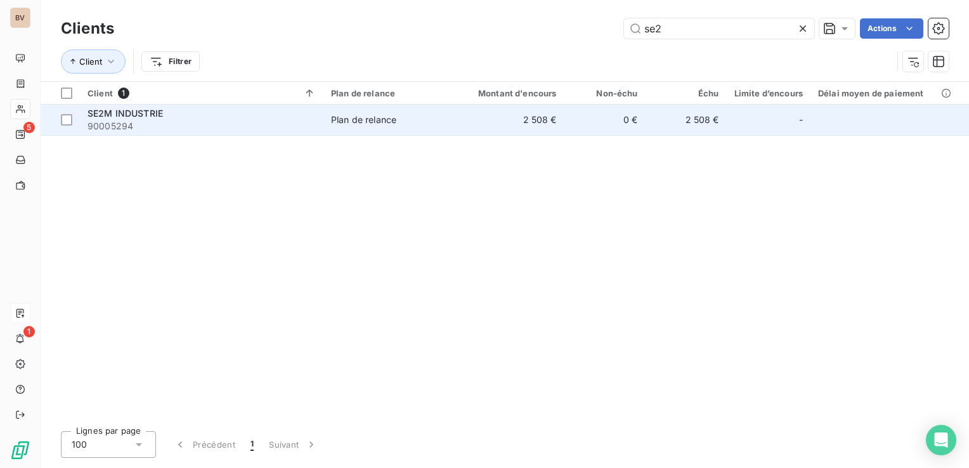
type input "se2"
click at [277, 118] on div "SE2M INDUSTRIE" at bounding box center [202, 113] width 228 height 13
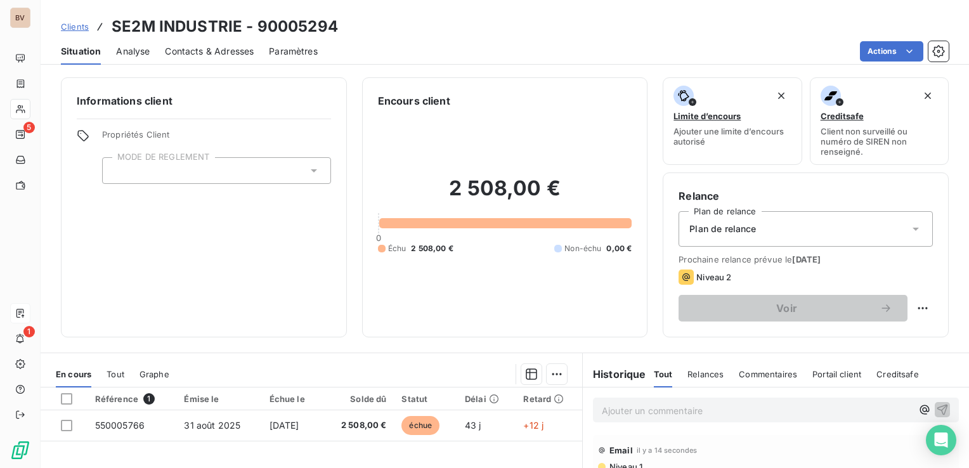
click at [192, 52] on span "Contacts & Adresses" at bounding box center [209, 51] width 89 height 13
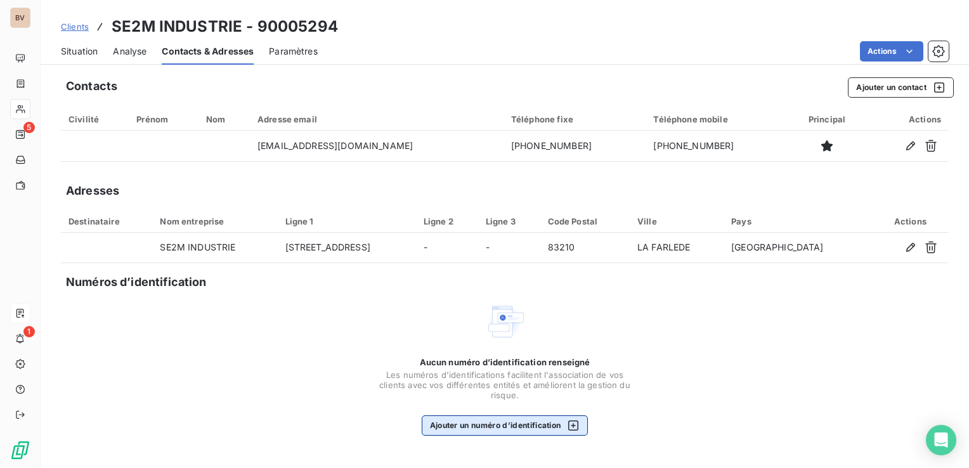
click at [490, 428] on button "Ajouter un numéro d’identification" at bounding box center [505, 426] width 167 height 20
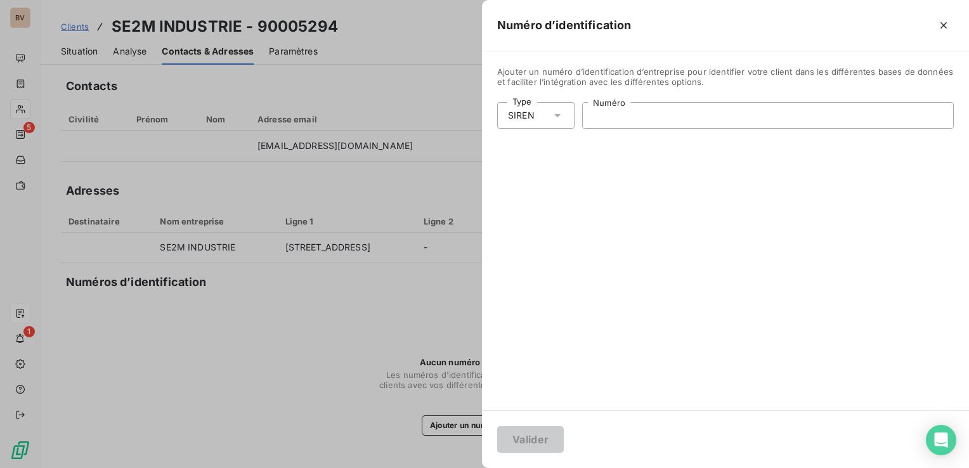
click at [629, 116] on input "Numéro" at bounding box center [768, 115] width 370 height 25
paste input "841 350 556"
type input "841 350 556"
click at [538, 434] on button "Valider" at bounding box center [530, 439] width 67 height 27
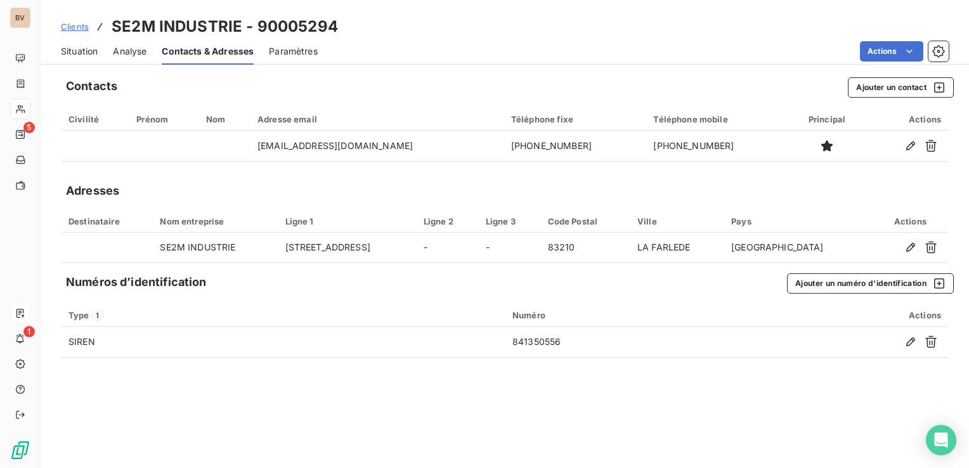
click at [132, 52] on span "Analyse" at bounding box center [130, 51] width 34 height 13
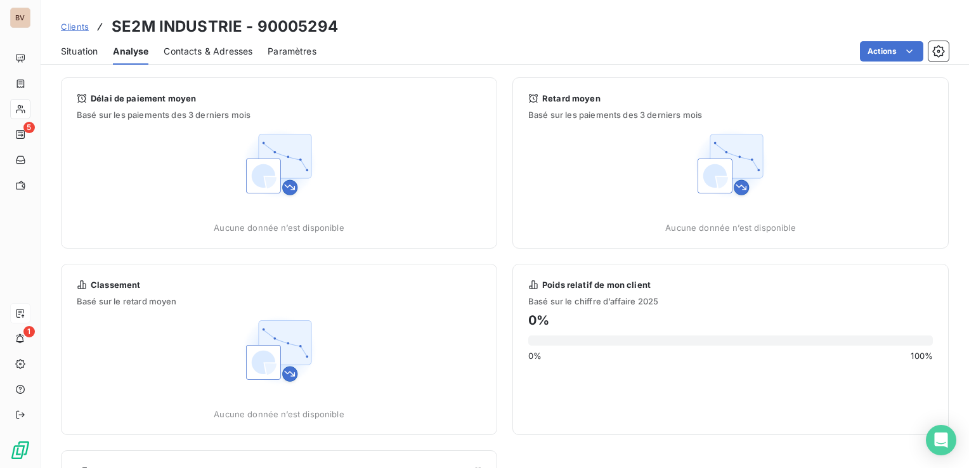
click at [87, 52] on span "Situation" at bounding box center [79, 51] width 37 height 13
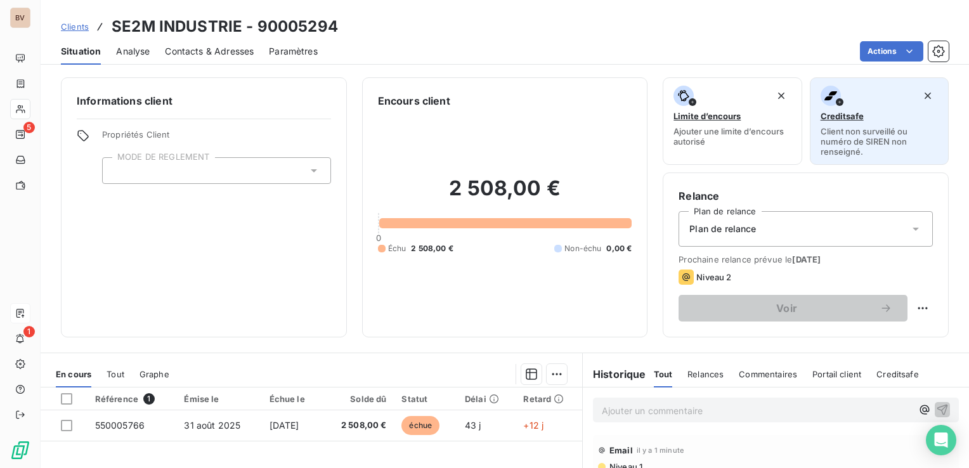
click at [832, 128] on span "Client non surveillé ou numéro de SIREN non renseigné." at bounding box center [879, 141] width 117 height 30
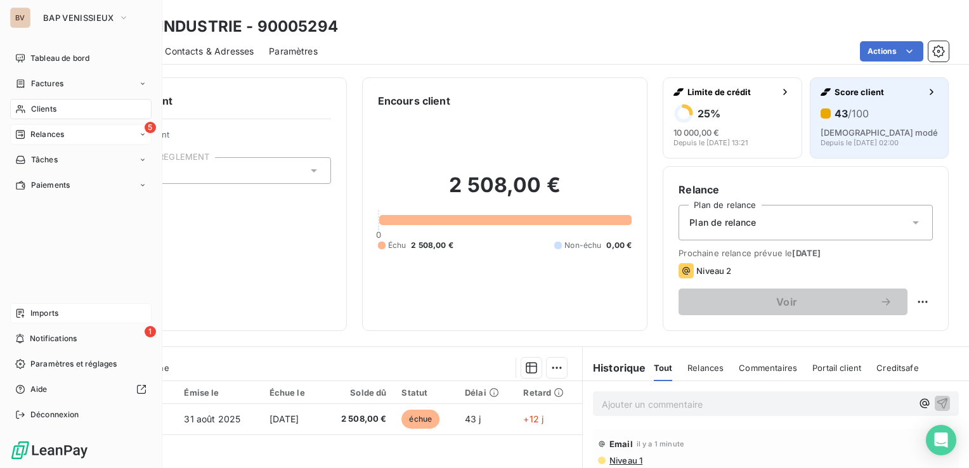
click at [36, 138] on span "Relances" at bounding box center [47, 134] width 34 height 11
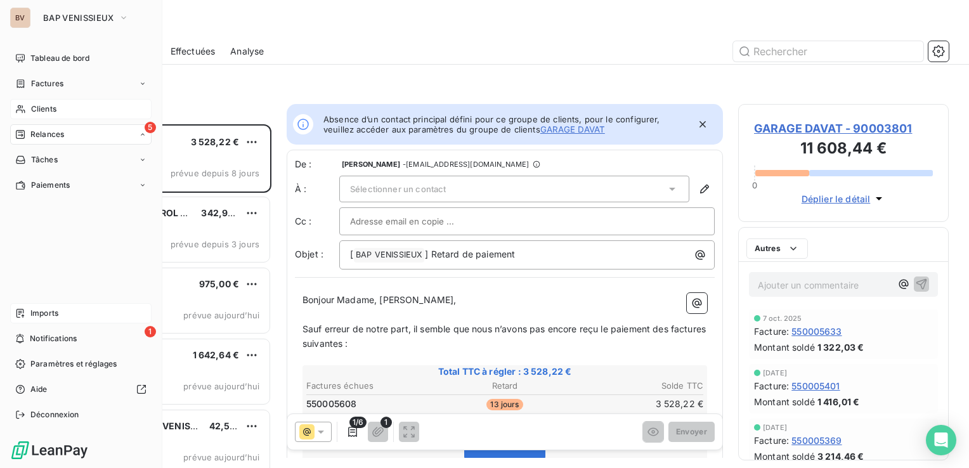
scroll to position [334, 200]
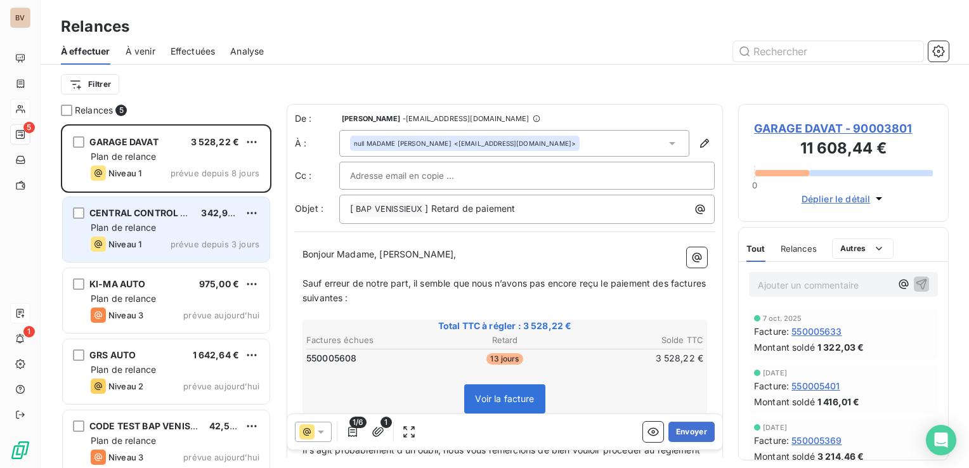
click at [184, 232] on div "Plan de relance" at bounding box center [175, 227] width 169 height 13
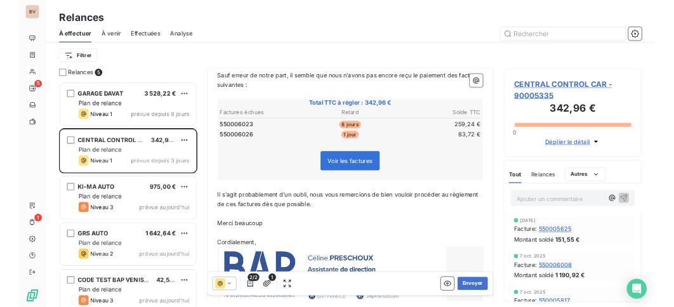
scroll to position [190, 0]
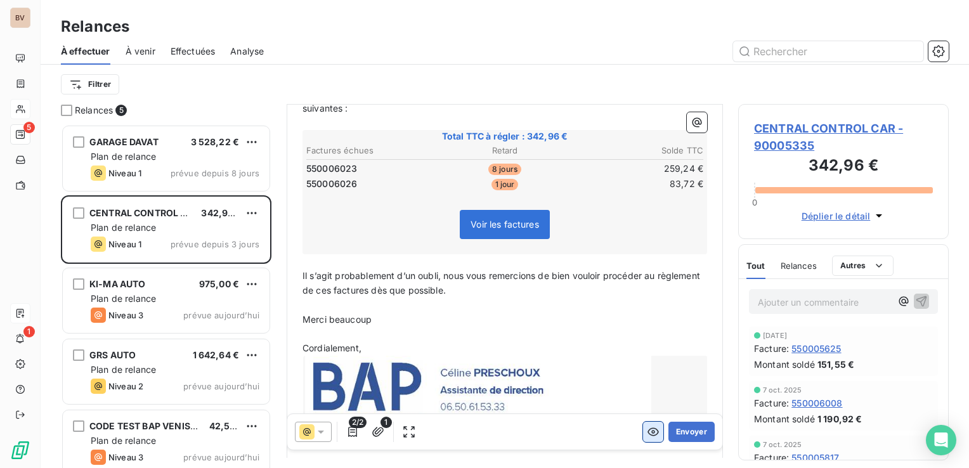
click at [647, 433] on icon "button" at bounding box center [653, 432] width 13 height 13
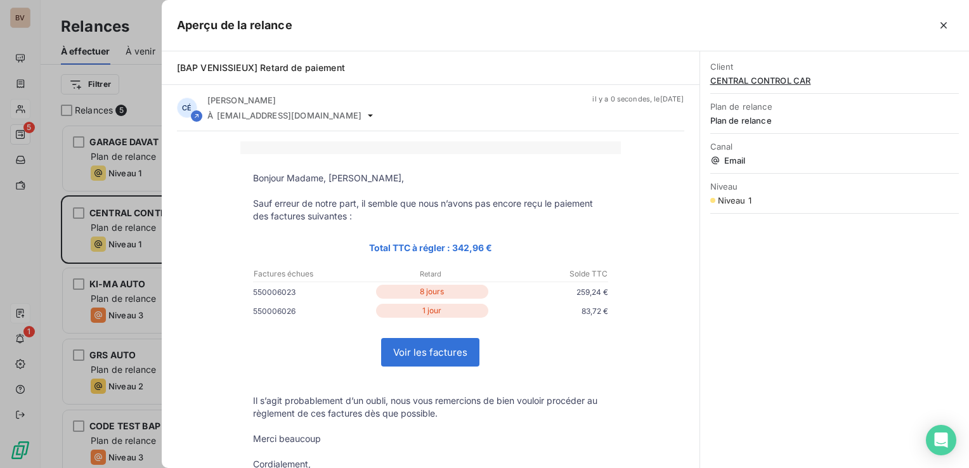
click at [445, 351] on link "Voir les factures" at bounding box center [430, 352] width 97 height 27
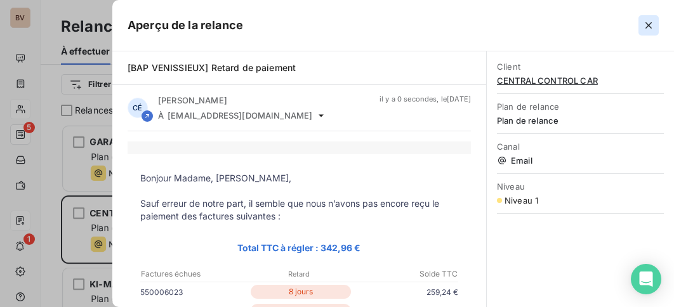
click at [650, 26] on icon "button" at bounding box center [648, 25] width 13 height 13
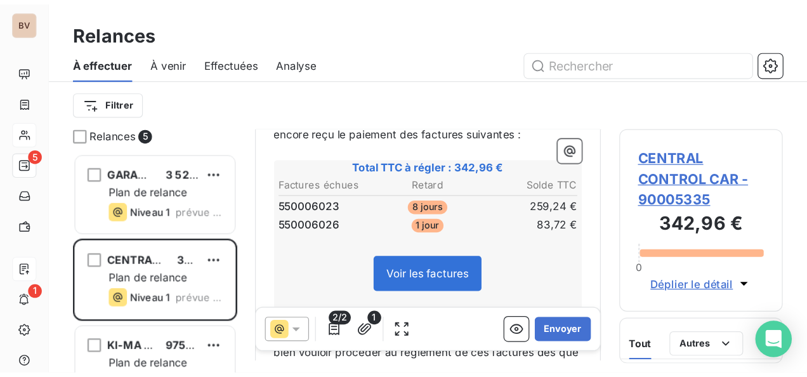
scroll to position [242, 160]
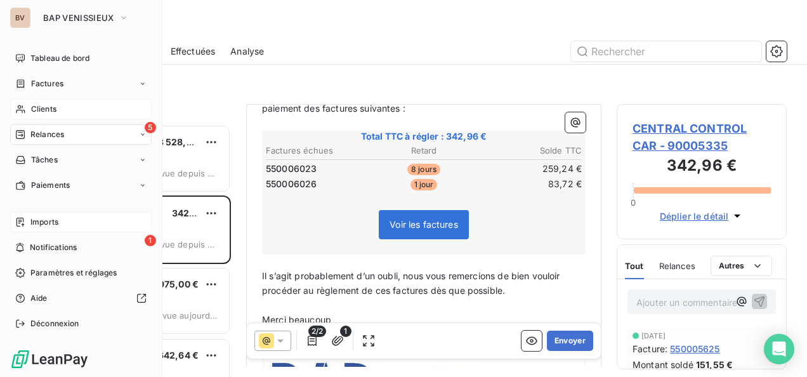
click at [54, 218] on span "Imports" at bounding box center [44, 221] width 28 height 11
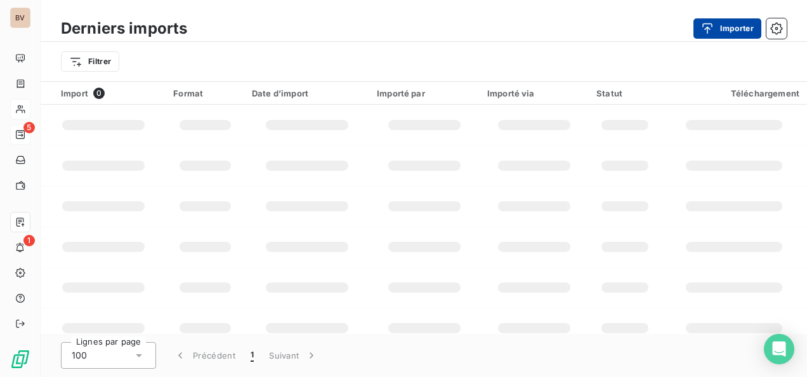
click at [704, 20] on button "Importer" at bounding box center [727, 28] width 68 height 20
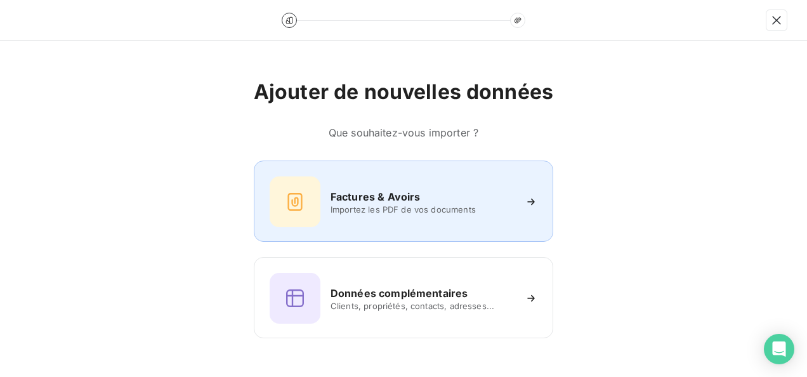
click at [386, 209] on span "Importez les PDF de vos documents" at bounding box center [423, 209] width 184 height 10
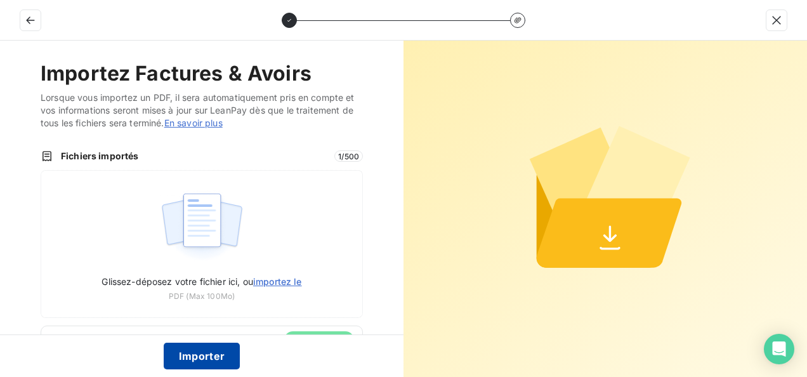
click at [198, 354] on button "Importer" at bounding box center [202, 356] width 77 height 27
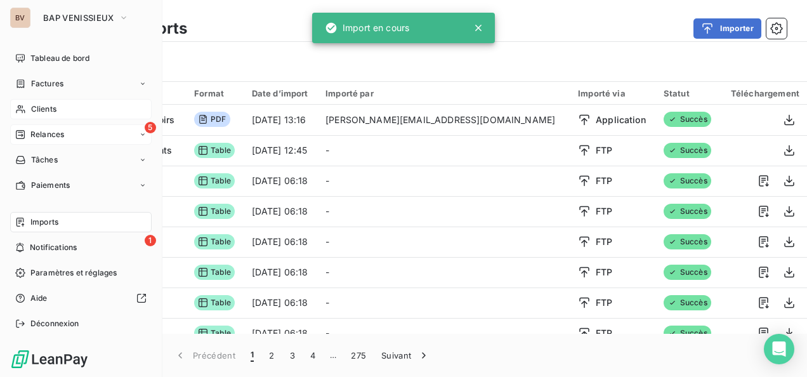
click at [32, 138] on span "Relances" at bounding box center [47, 134] width 34 height 11
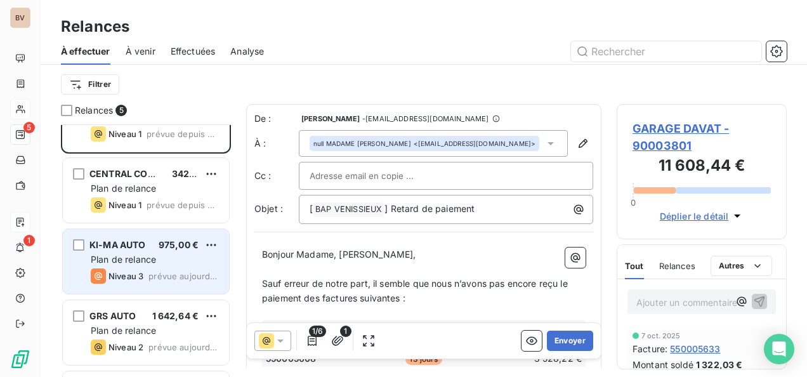
scroll to position [63, 0]
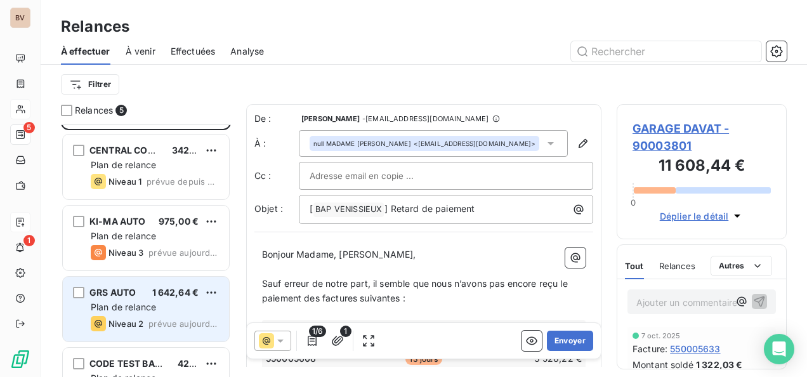
click at [129, 304] on span "Plan de relance" at bounding box center [123, 306] width 65 height 11
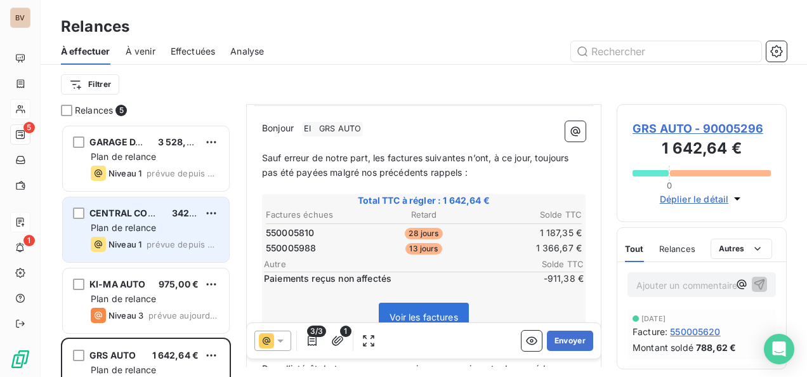
click at [132, 230] on span "Plan de relance" at bounding box center [123, 227] width 65 height 11
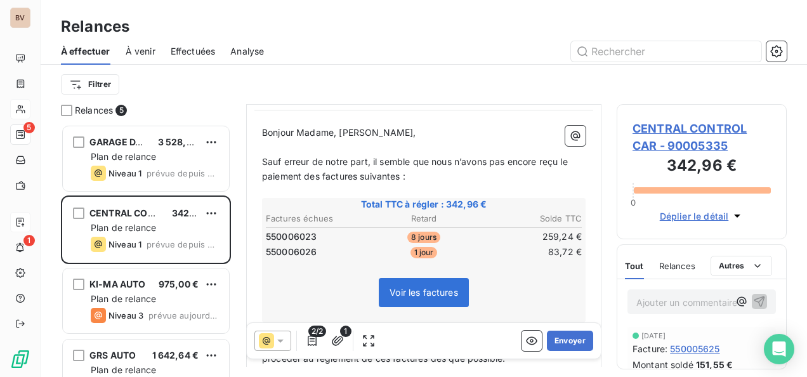
scroll to position [142, 0]
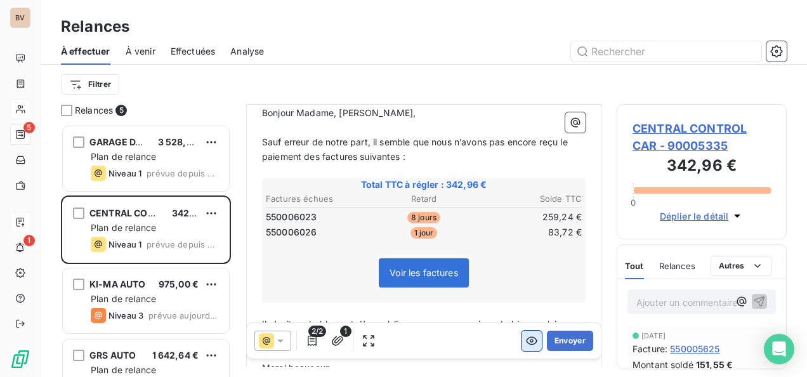
click at [526, 339] on icon "button" at bounding box center [531, 341] width 11 height 8
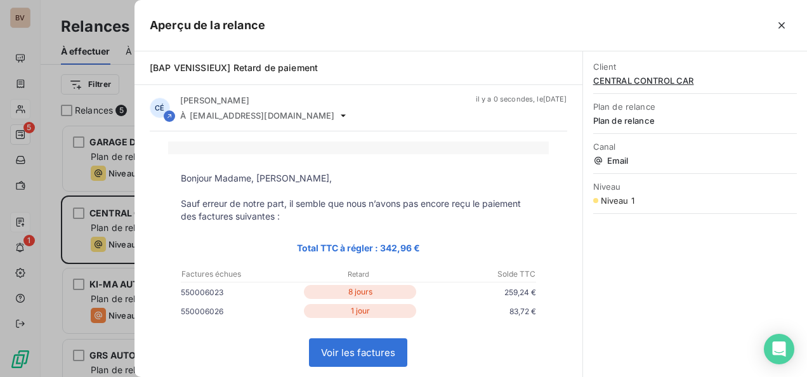
click at [370, 355] on link "Voir les factures" at bounding box center [358, 352] width 97 height 27
click at [776, 26] on icon "button" at bounding box center [781, 25] width 13 height 13
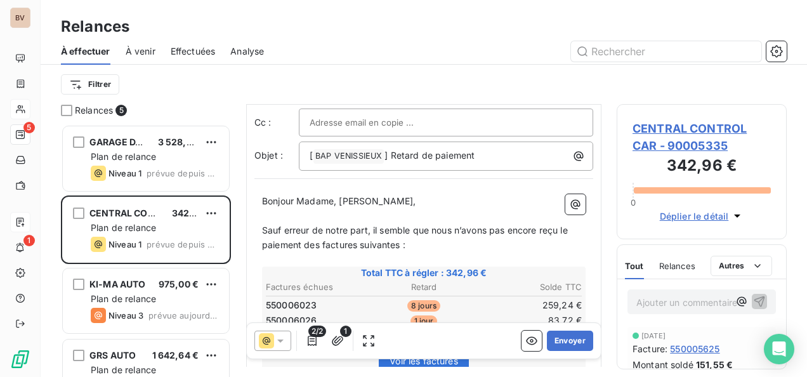
scroll to position [65, 0]
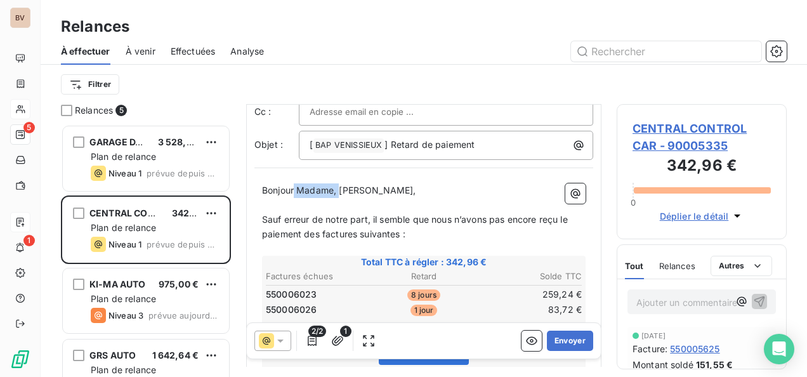
drag, startPoint x: 340, startPoint y: 188, endPoint x: 296, endPoint y: 189, distance: 44.4
click at [296, 189] on span "Bonjour Madame, Monsieur," at bounding box center [339, 190] width 154 height 11
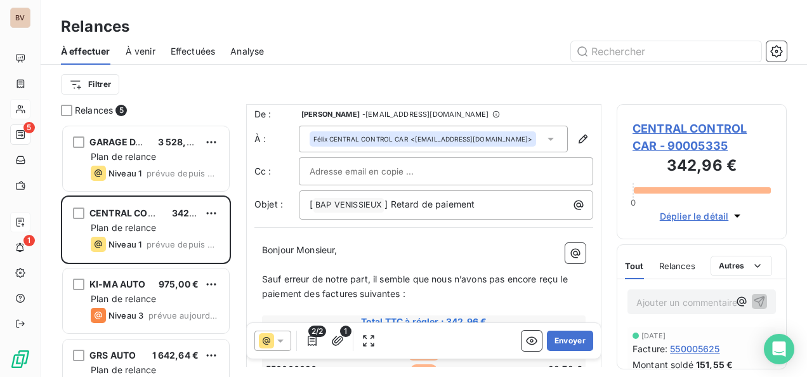
scroll to position [0, 0]
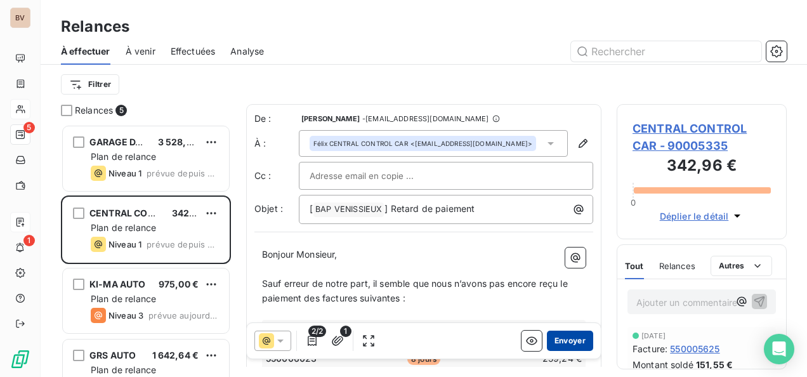
click at [561, 340] on button "Envoyer" at bounding box center [570, 341] width 46 height 20
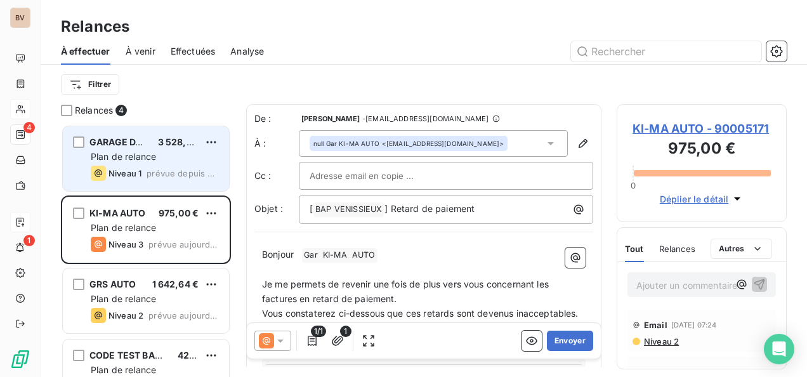
drag, startPoint x: 164, startPoint y: 169, endPoint x: 175, endPoint y: 172, distance: 11.9
click at [164, 169] on span "prévue depuis 8 jours" at bounding box center [183, 173] width 72 height 10
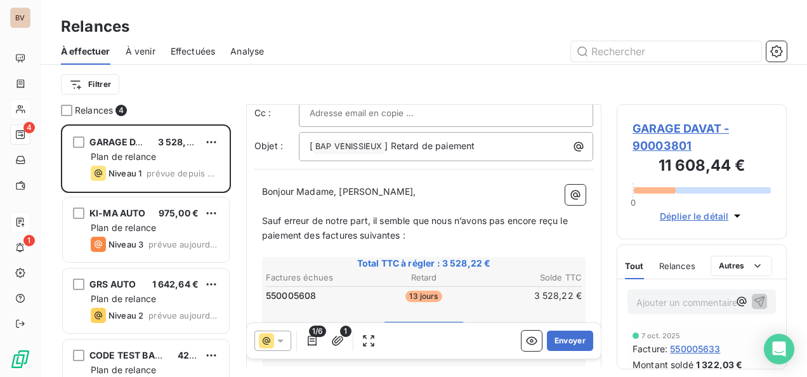
scroll to position [127, 0]
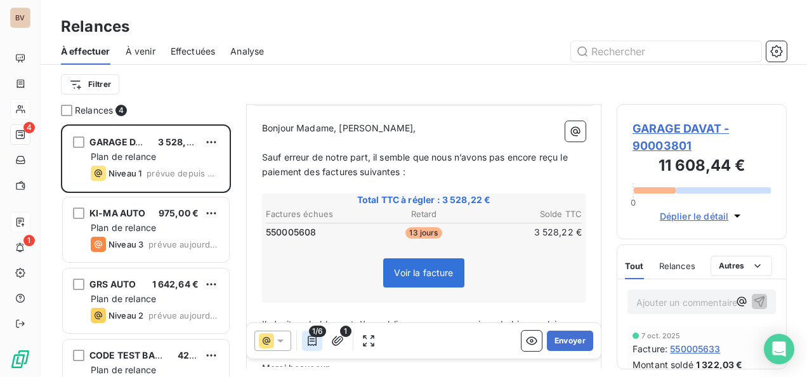
click at [313, 340] on icon "button" at bounding box center [312, 340] width 13 height 13
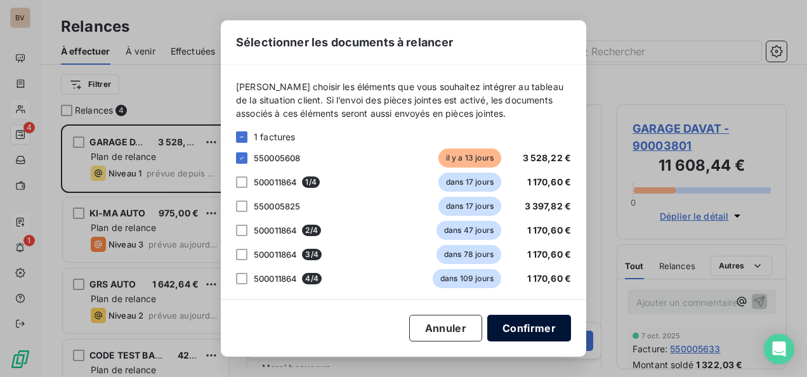
click at [511, 330] on button "Confirmer" at bounding box center [529, 328] width 84 height 27
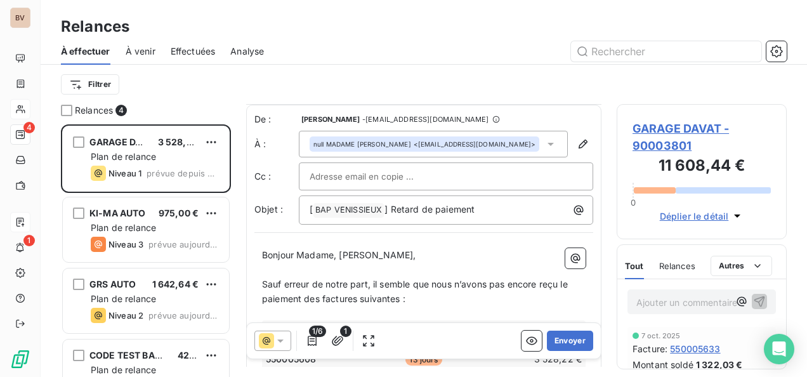
scroll to position [0, 0]
drag, startPoint x: 386, startPoint y: 255, endPoint x: 341, endPoint y: 250, distance: 45.3
click at [341, 250] on span "Bonjour Madame, Monsieur," at bounding box center [339, 254] width 154 height 11
click at [560, 337] on button "Envoyer" at bounding box center [570, 341] width 46 height 20
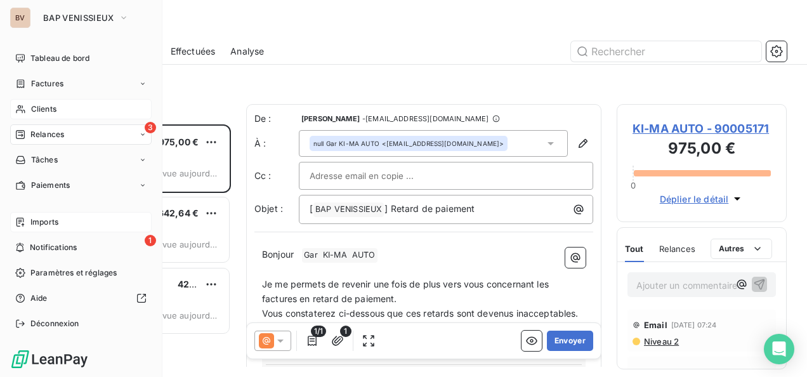
click at [55, 105] on span "Clients" at bounding box center [43, 108] width 25 height 11
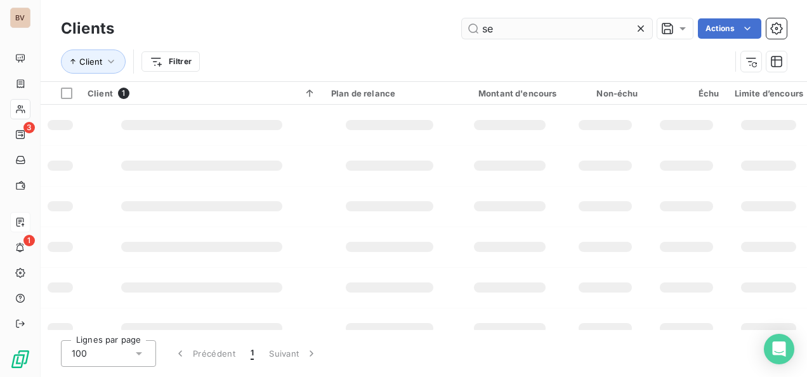
type input "s"
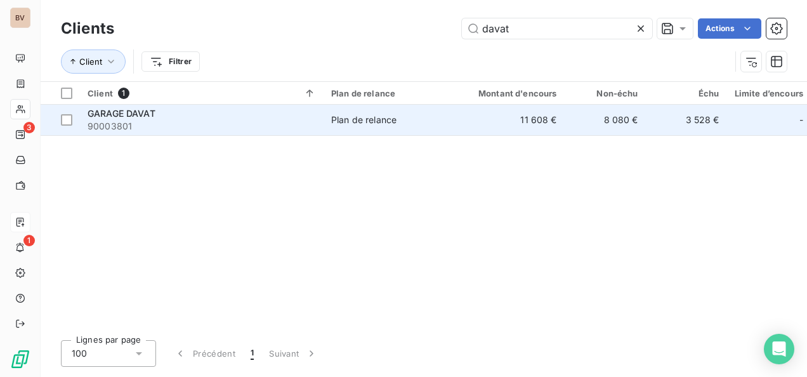
type input "davat"
click at [127, 117] on span "GARAGE DAVAT" at bounding box center [122, 113] width 68 height 11
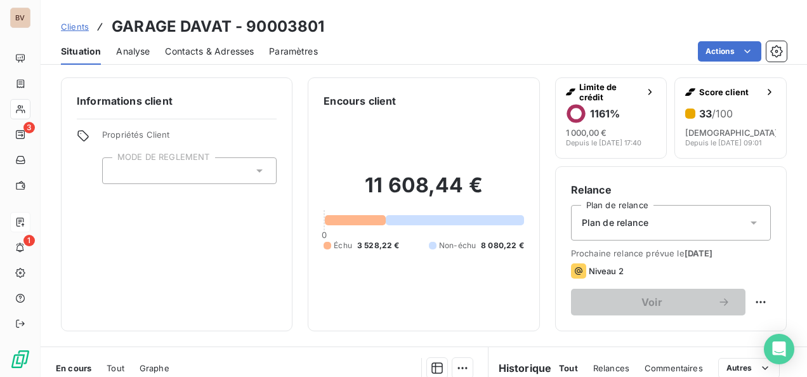
click at [194, 51] on span "Contacts & Adresses" at bounding box center [209, 51] width 89 height 13
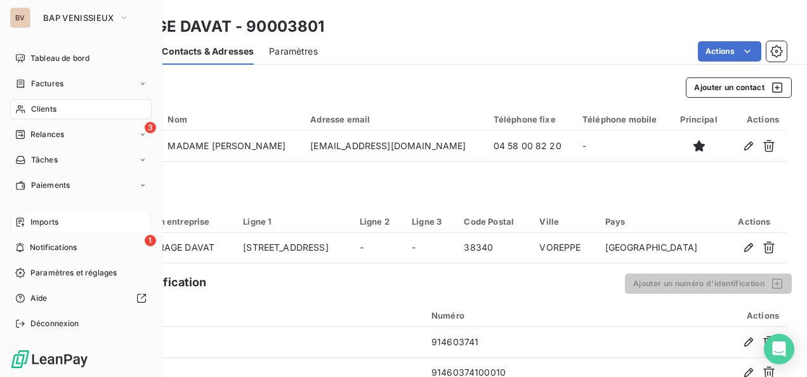
click at [42, 108] on span "Clients" at bounding box center [43, 108] width 25 height 11
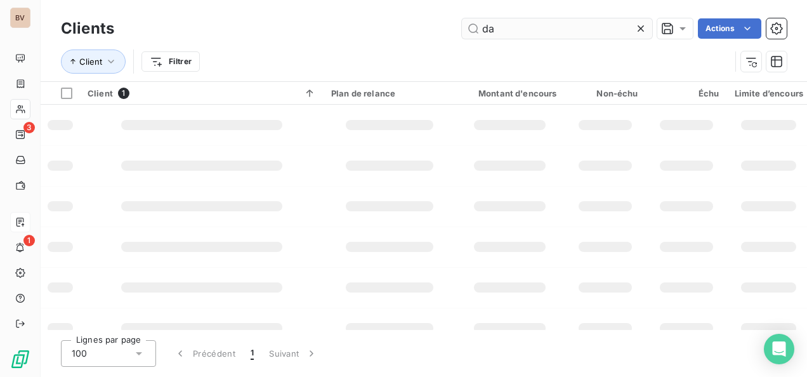
type input "d"
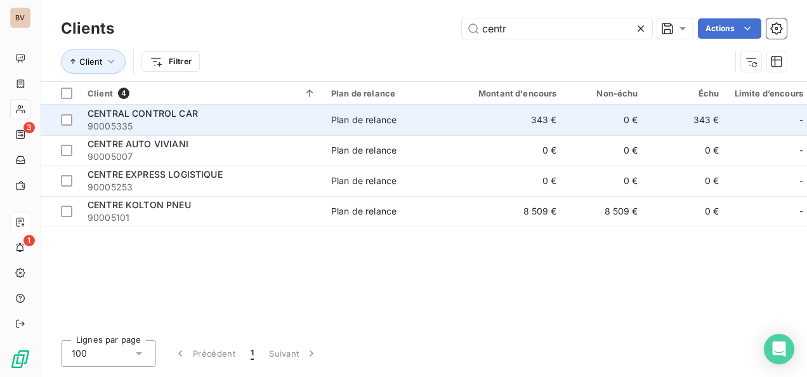
type input "centr"
click at [207, 115] on div "CENTRAL CONTROL CAR" at bounding box center [202, 113] width 228 height 13
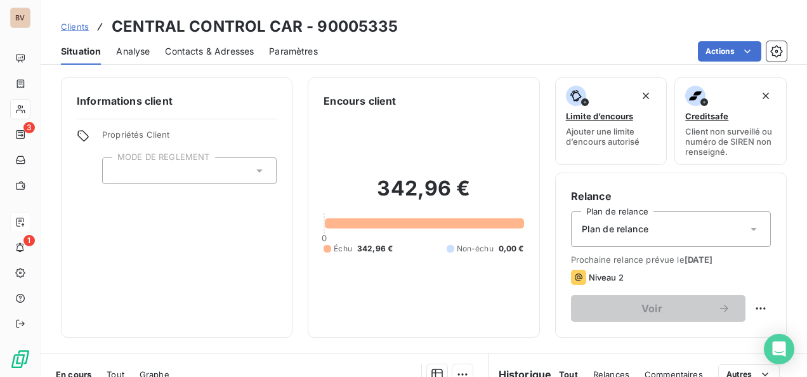
click at [232, 51] on span "Contacts & Adresses" at bounding box center [209, 51] width 89 height 13
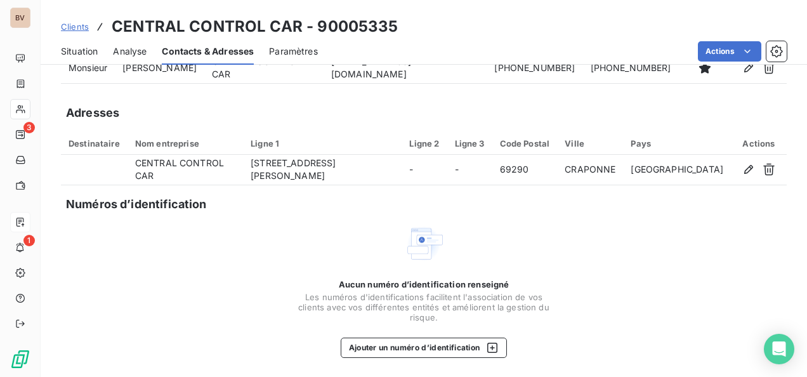
scroll to position [79, 0]
click at [430, 347] on button "Ajouter un numéro d’identification" at bounding box center [424, 347] width 167 height 20
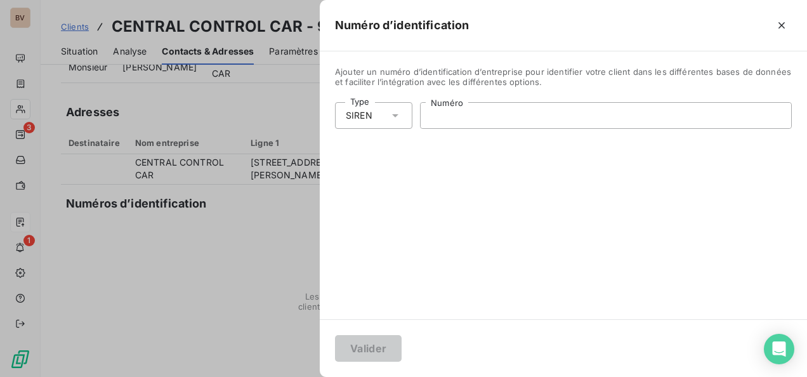
click at [510, 123] on input "Numéro" at bounding box center [606, 115] width 370 height 25
paste input "921 650 743"
type input "921 650 743"
click at [390, 346] on button "Valider" at bounding box center [368, 348] width 67 height 27
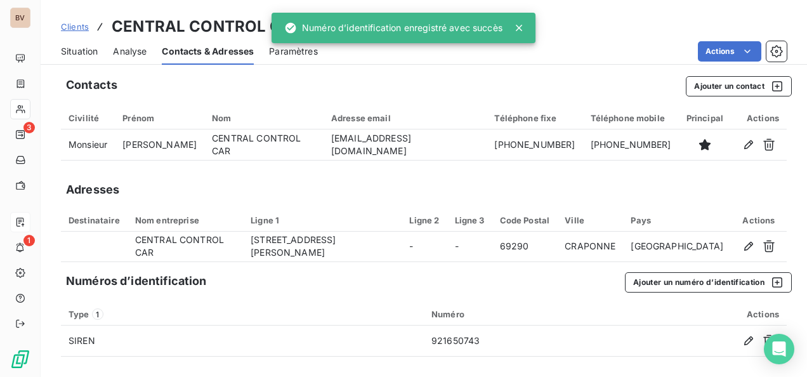
scroll to position [1, 0]
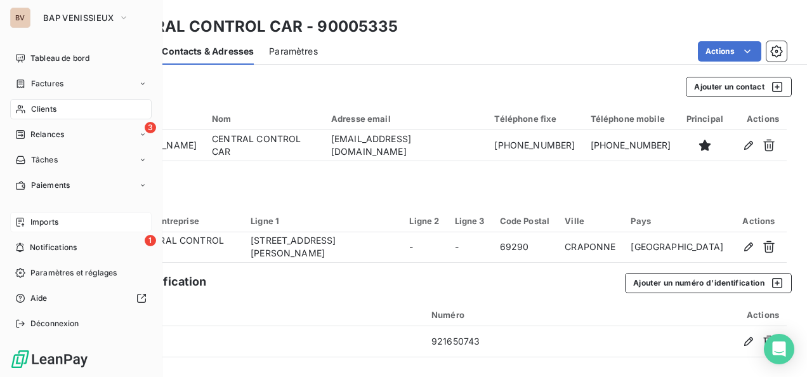
click at [85, 110] on div "Clients" at bounding box center [80, 109] width 141 height 20
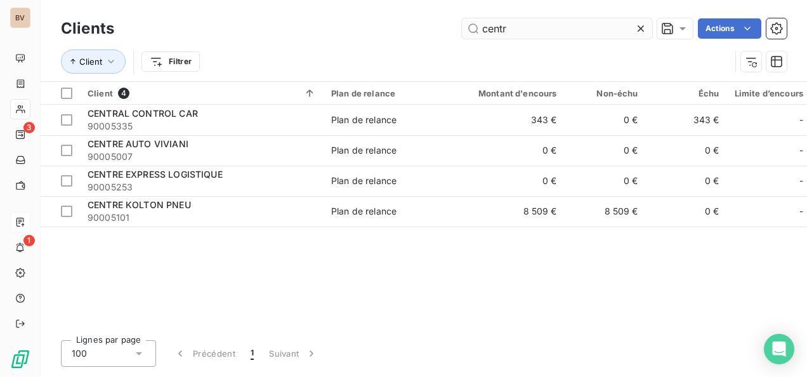
drag, startPoint x: 520, startPoint y: 30, endPoint x: 478, endPoint y: 34, distance: 42.0
click at [480, 36] on input "centr" at bounding box center [557, 28] width 190 height 20
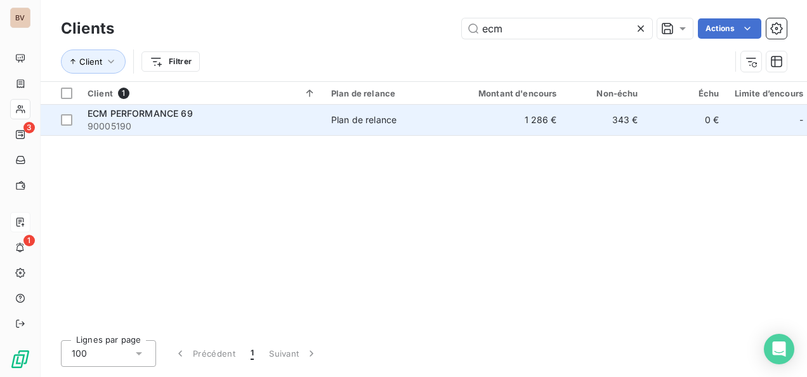
type input "ecm"
click at [382, 122] on div "Plan de relance" at bounding box center [363, 120] width 65 height 13
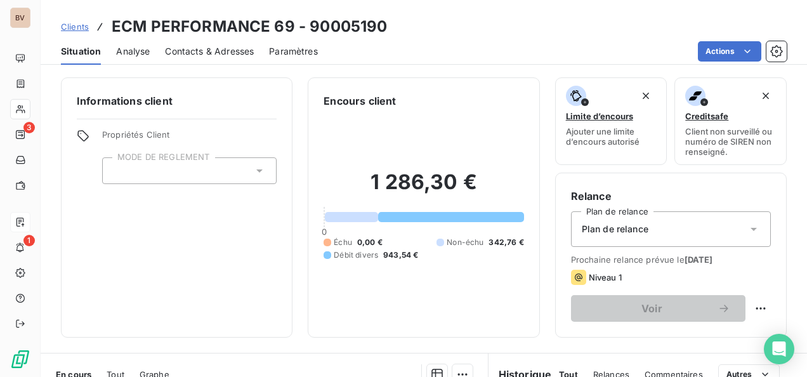
click at [213, 53] on span "Contacts & Adresses" at bounding box center [209, 51] width 89 height 13
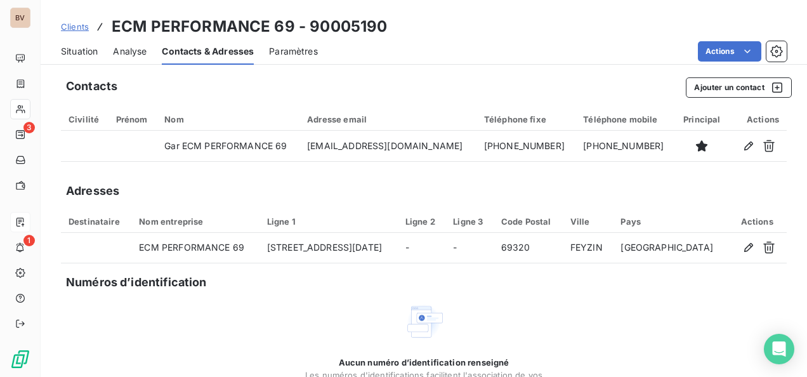
click at [412, 324] on img at bounding box center [423, 321] width 41 height 41
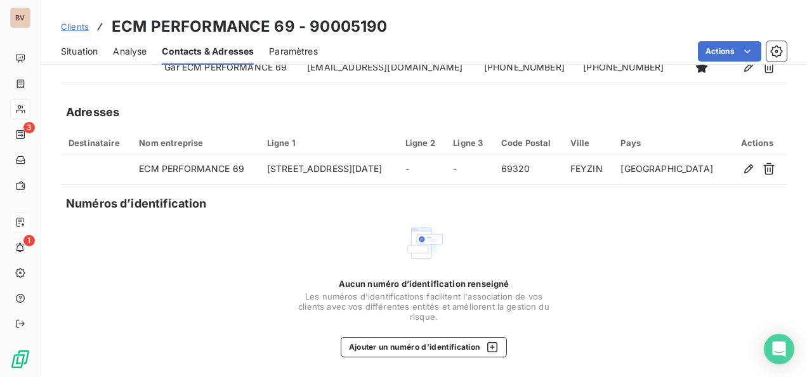
scroll to position [79, 0]
click at [431, 350] on button "Ajouter un numéro d’identification" at bounding box center [424, 347] width 167 height 20
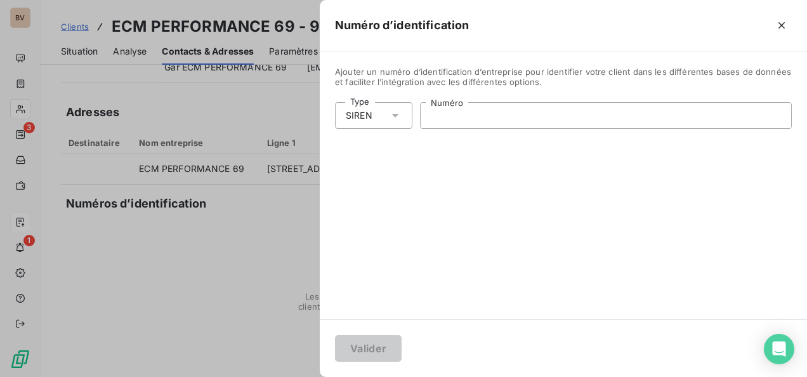
click at [501, 118] on input "Numéro" at bounding box center [606, 115] width 370 height 25
paste input "948 960 729"
type input "948 960 729"
click at [372, 346] on button "Valider" at bounding box center [368, 348] width 67 height 27
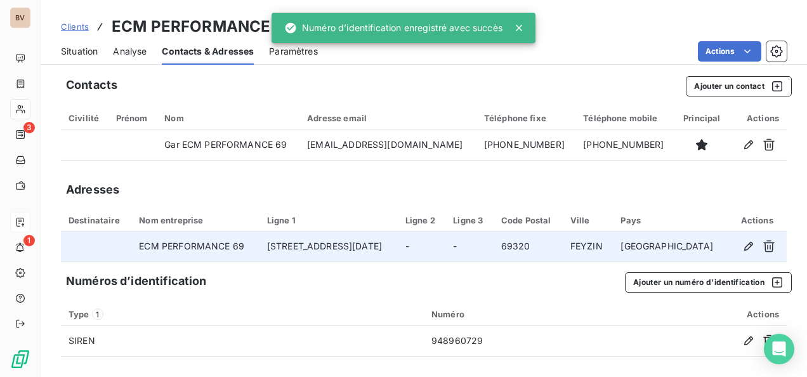
scroll to position [1, 0]
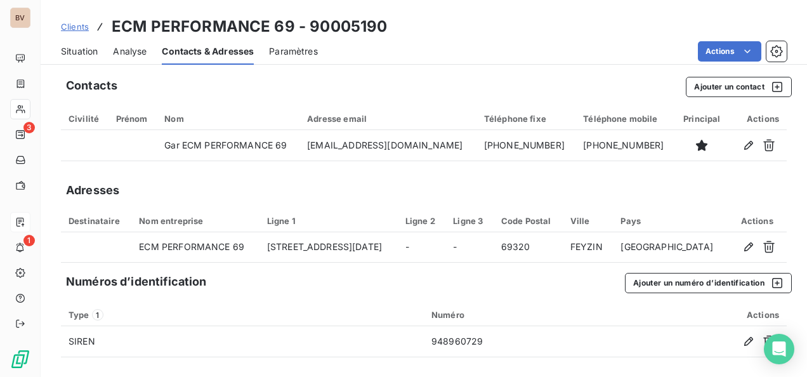
click at [67, 48] on span "Situation" at bounding box center [79, 51] width 37 height 13
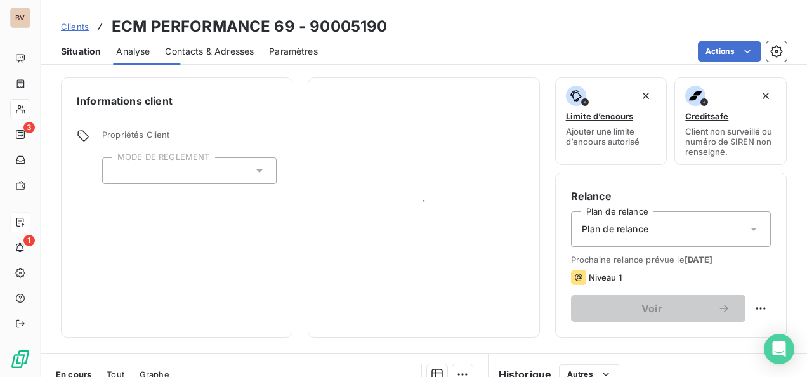
scroll to position [0, 0]
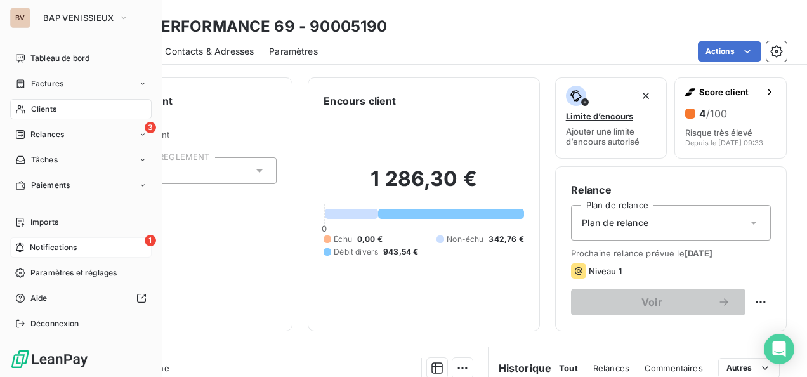
click at [42, 251] on span "Notifications" at bounding box center [53, 247] width 47 height 11
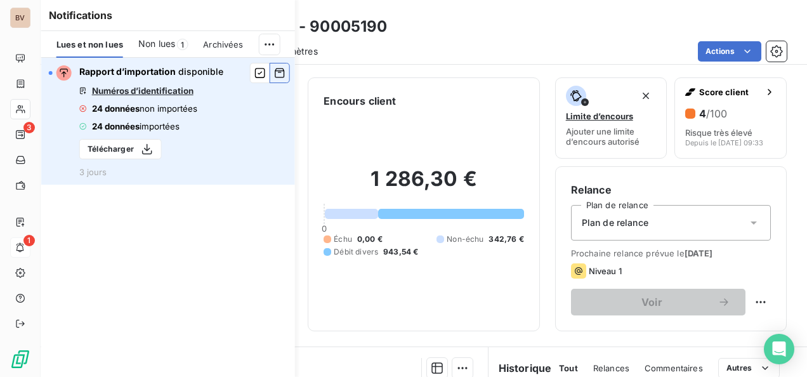
click at [282, 69] on icon "button" at bounding box center [280, 74] width 10 height 10
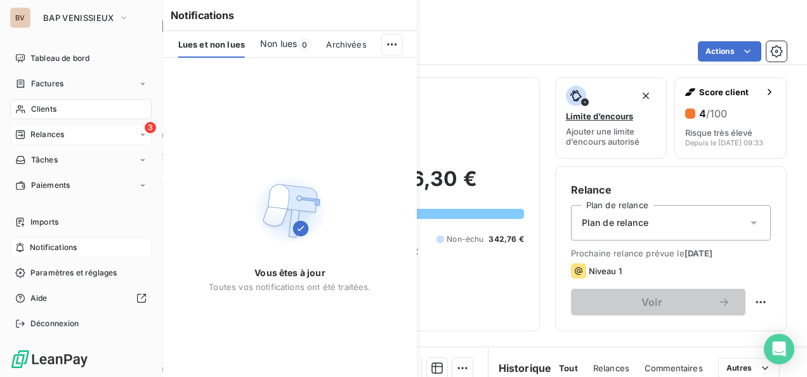
click at [48, 132] on span "Relances" at bounding box center [47, 134] width 34 height 11
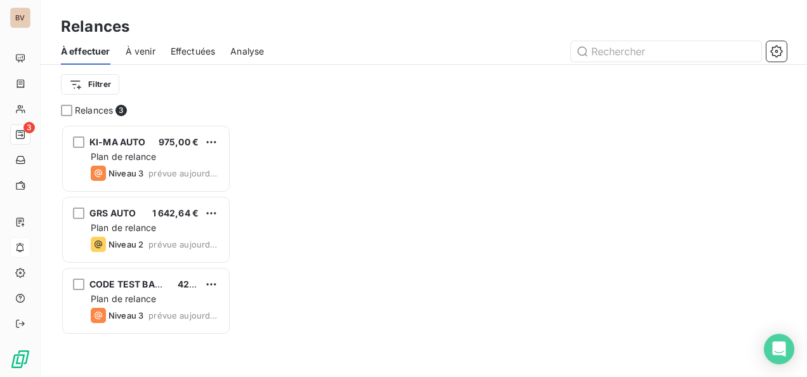
scroll to position [242, 160]
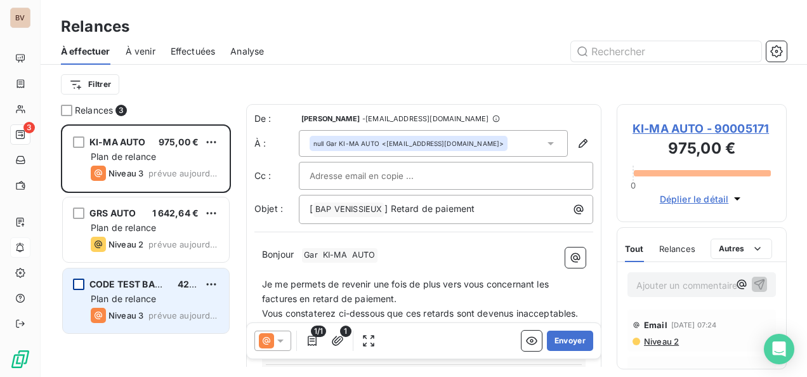
click at [80, 285] on div "grid" at bounding box center [78, 283] width 11 height 11
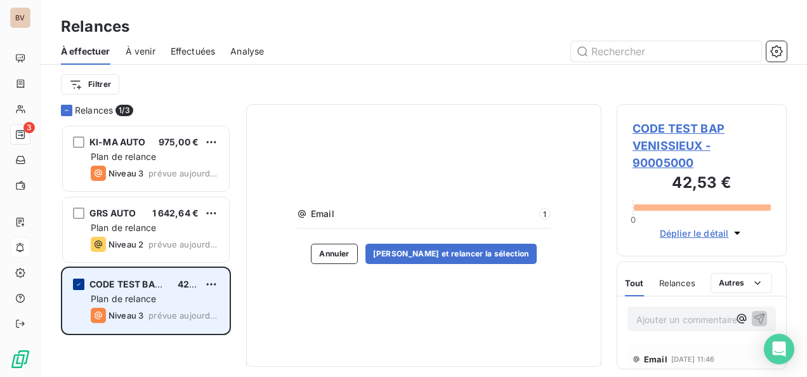
click at [81, 285] on icon "grid" at bounding box center [79, 284] width 8 height 8
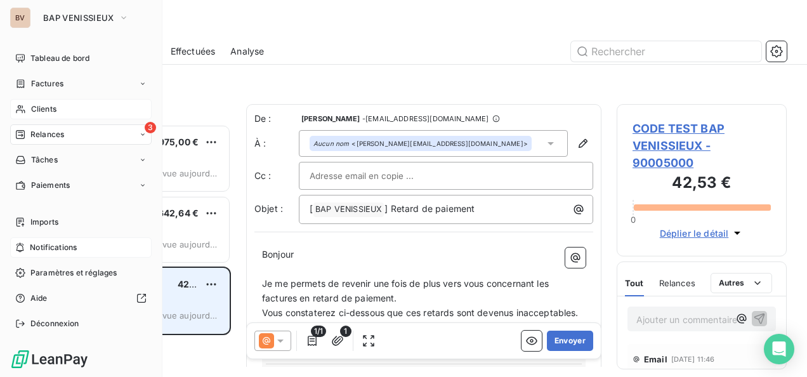
click at [39, 108] on span "Clients" at bounding box center [43, 108] width 25 height 11
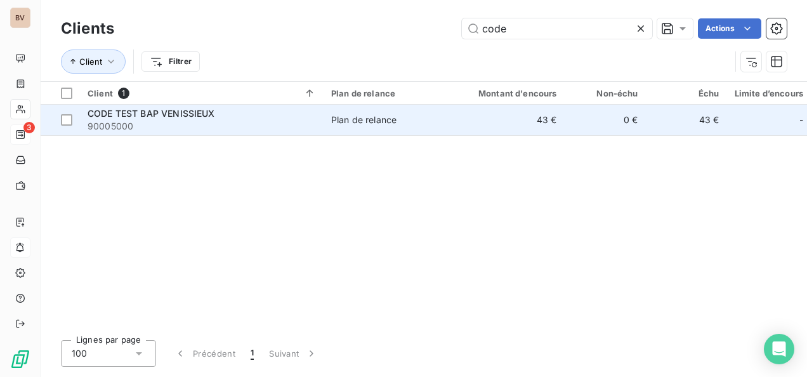
type input "code"
click at [206, 113] on span "CODE TEST BAP VENISSIEUX" at bounding box center [152, 113] width 128 height 11
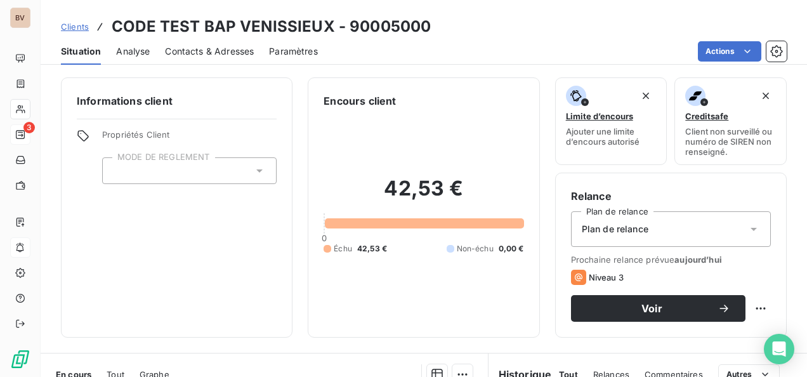
click at [729, 230] on div "Plan de relance" at bounding box center [671, 229] width 200 height 36
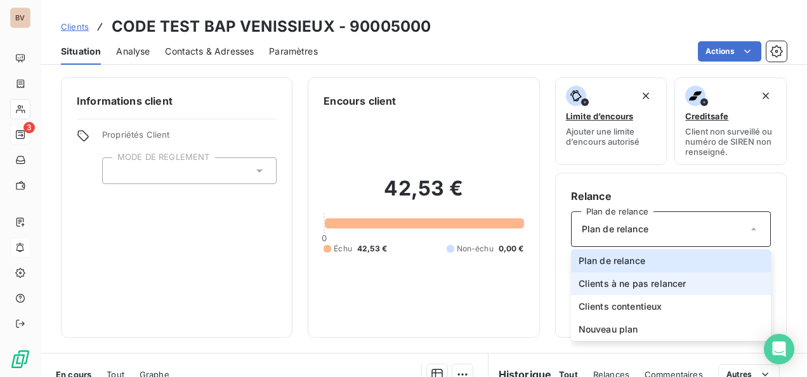
click at [645, 283] on span "Clients à ne pas relancer" at bounding box center [633, 283] width 108 height 13
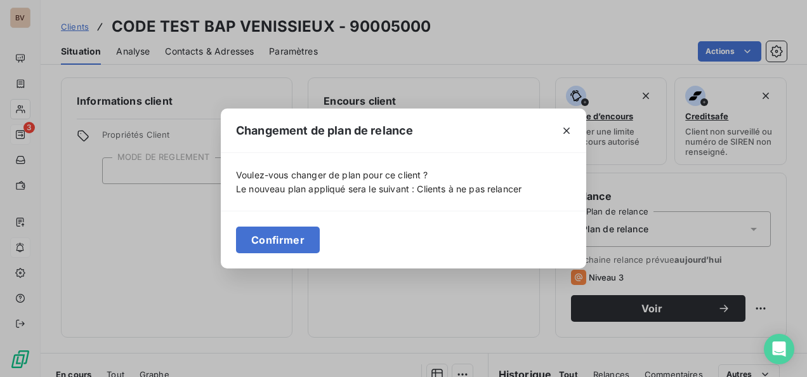
click at [254, 230] on button "Confirmer" at bounding box center [278, 239] width 84 height 27
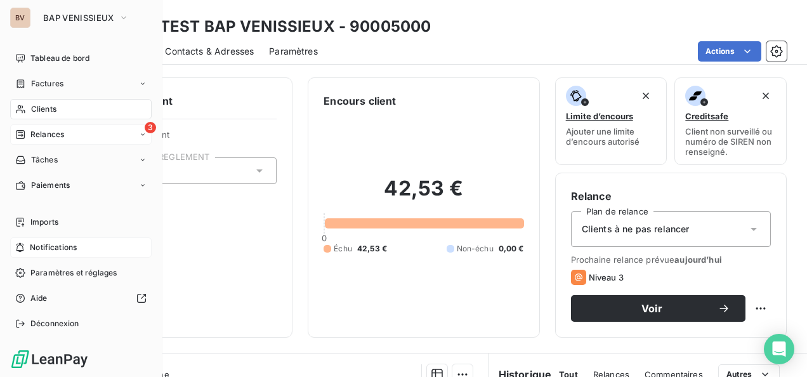
click at [23, 135] on icon at bounding box center [20, 134] width 9 height 9
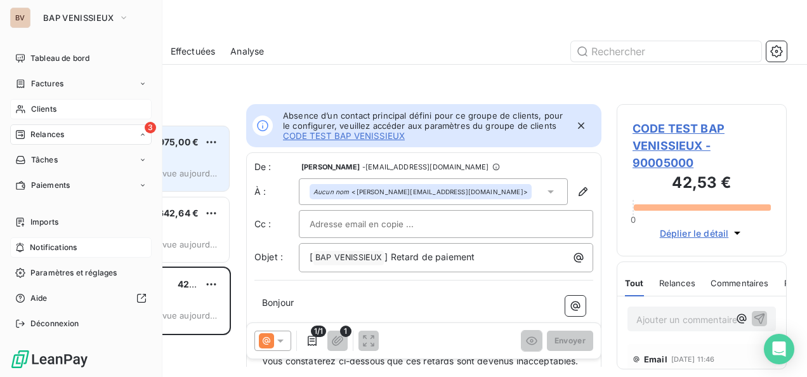
scroll to position [10, 10]
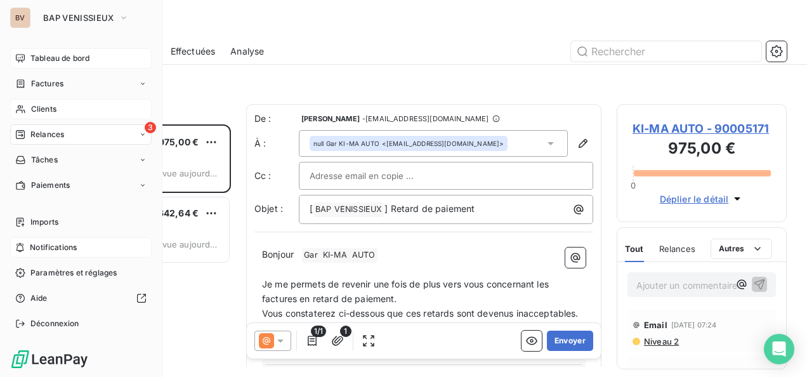
click at [43, 56] on span "Tableau de bord" at bounding box center [59, 58] width 59 height 11
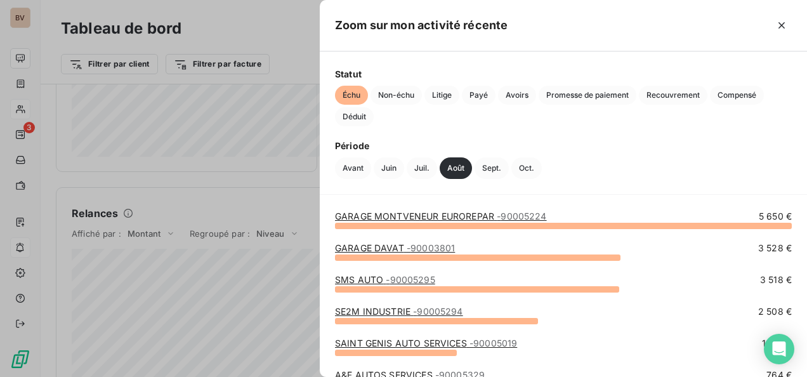
click at [782, 23] on icon "button" at bounding box center [781, 25] width 13 height 13
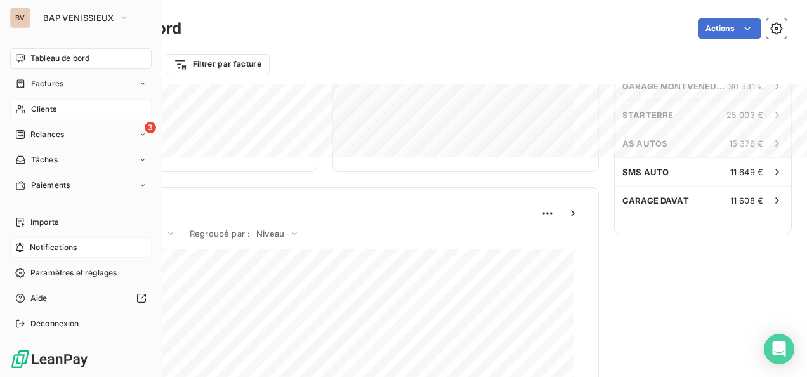
click at [44, 107] on span "Clients" at bounding box center [43, 108] width 25 height 11
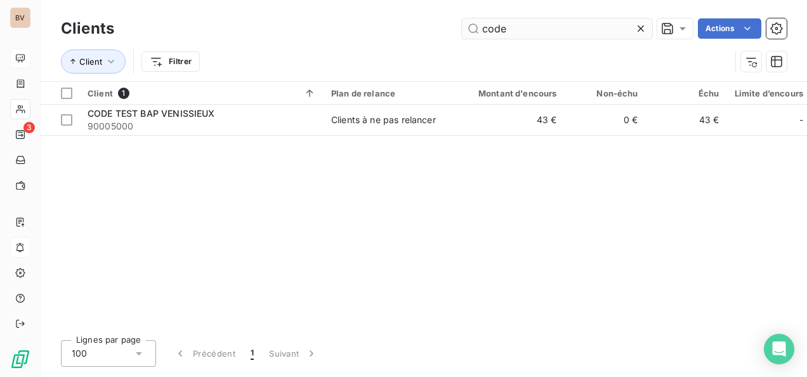
drag, startPoint x: 524, startPoint y: 27, endPoint x: 476, endPoint y: 29, distance: 48.2
click at [476, 29] on input "code" at bounding box center [557, 28] width 190 height 20
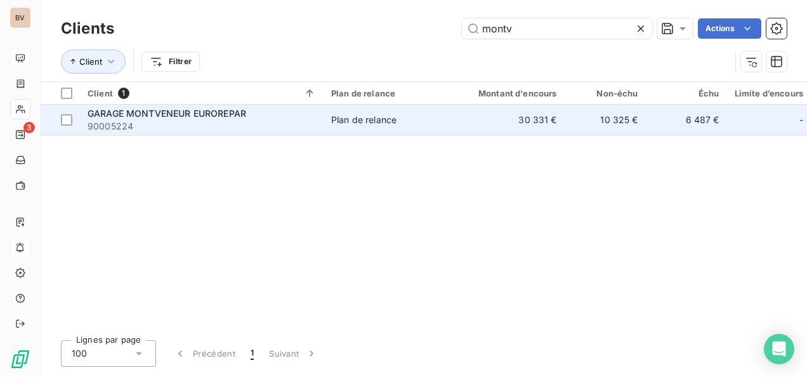
type input "montv"
click at [169, 114] on span "GARAGE MONTVENEUR EUROREPAR" at bounding box center [167, 113] width 159 height 11
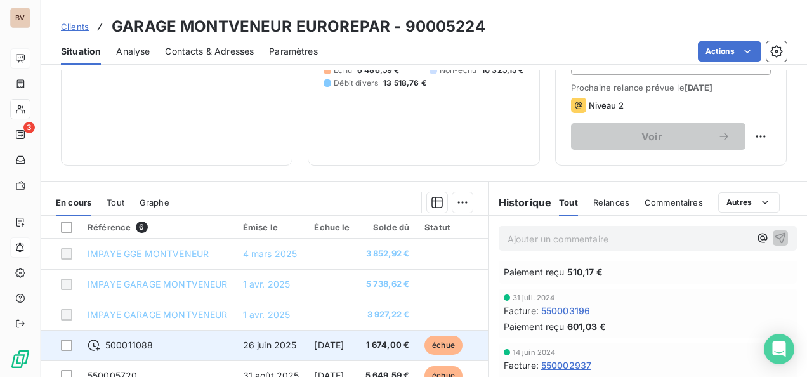
scroll to position [165, 0]
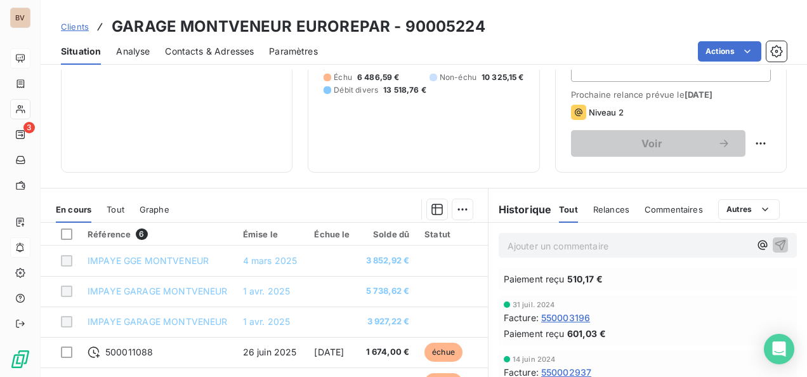
click at [594, 205] on span "Relances" at bounding box center [611, 209] width 36 height 10
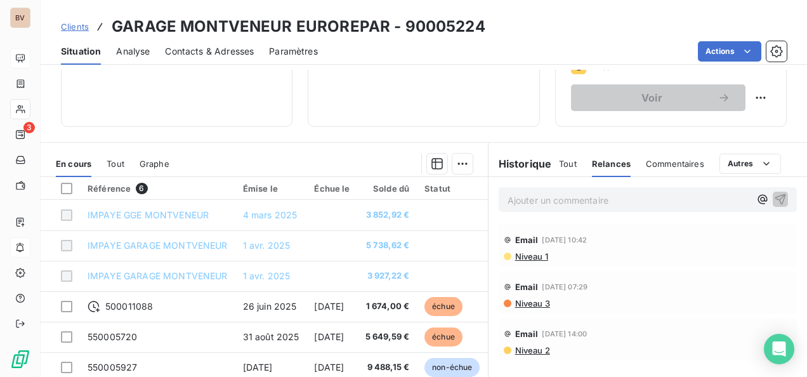
scroll to position [228, 0]
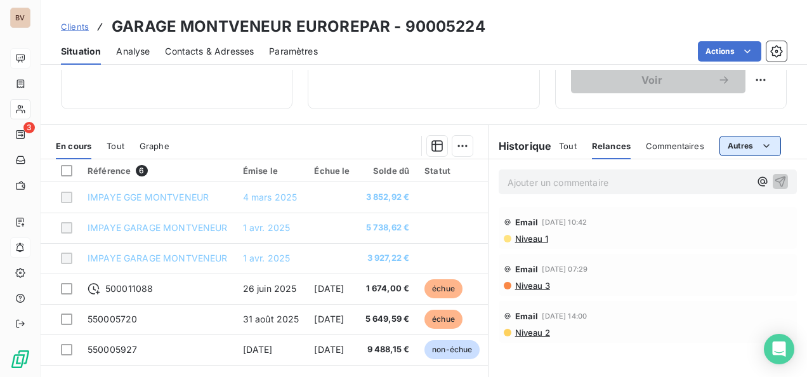
click at [767, 141] on html "BV 3 Clients GARAGE MONTVENEUR EUROREPAR - 90005224 Situation Analyse Contacts …" at bounding box center [403, 188] width 807 height 377
click at [563, 143] on span "Tout" at bounding box center [568, 146] width 18 height 10
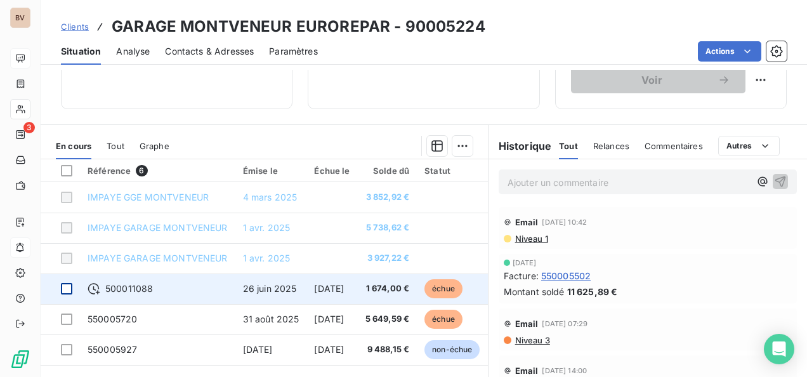
click at [69, 287] on div at bounding box center [66, 288] width 11 height 11
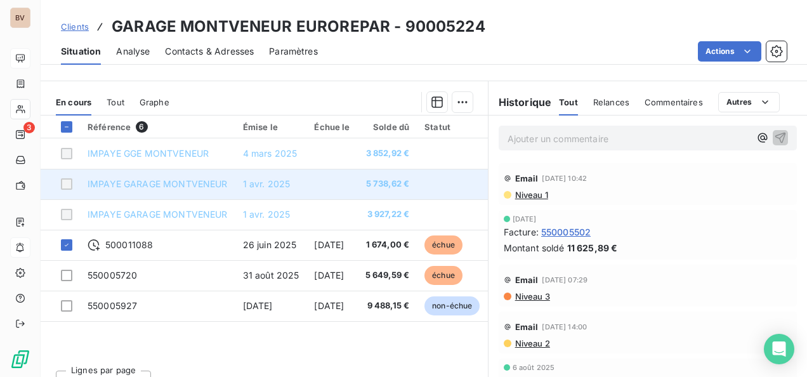
scroll to position [292, 0]
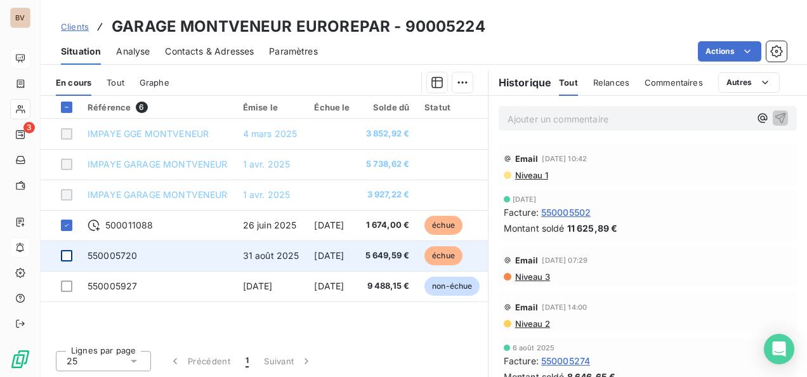
click at [67, 251] on div at bounding box center [66, 255] width 11 height 11
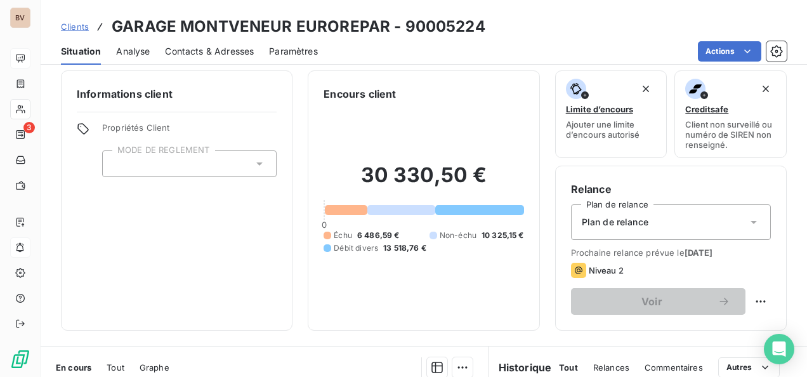
scroll to position [0, 0]
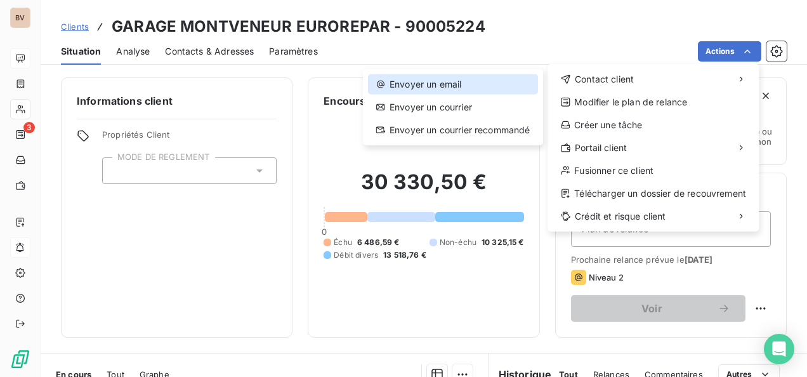
click at [449, 81] on div "Envoyer un email" at bounding box center [453, 84] width 170 height 20
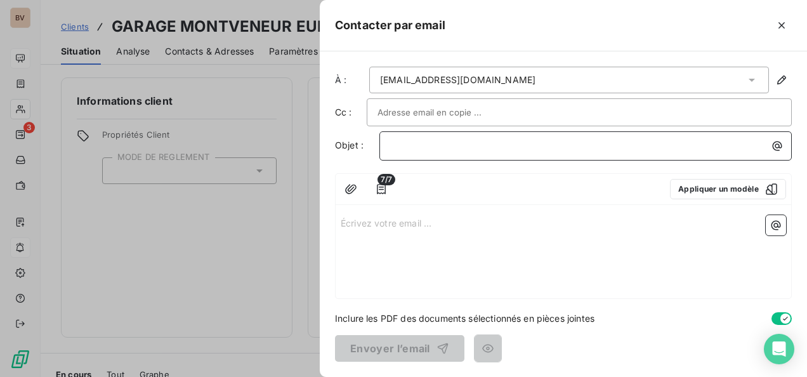
click at [395, 143] on p "﻿" at bounding box center [588, 145] width 397 height 15
click at [383, 190] on icon "button" at bounding box center [381, 189] width 13 height 13
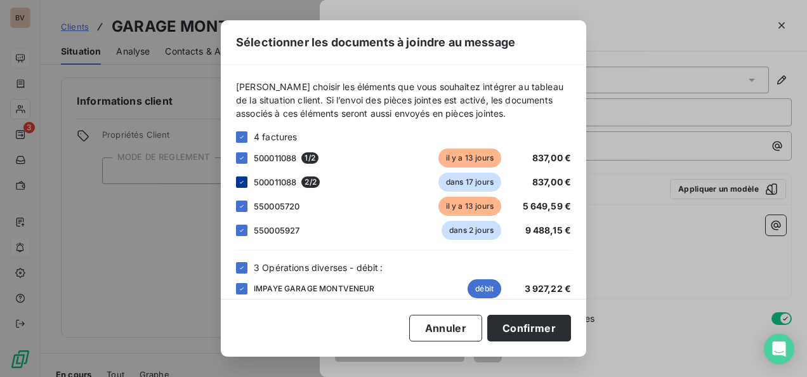
click at [245, 181] on icon at bounding box center [242, 182] width 8 height 8
click at [242, 232] on icon at bounding box center [242, 230] width 8 height 8
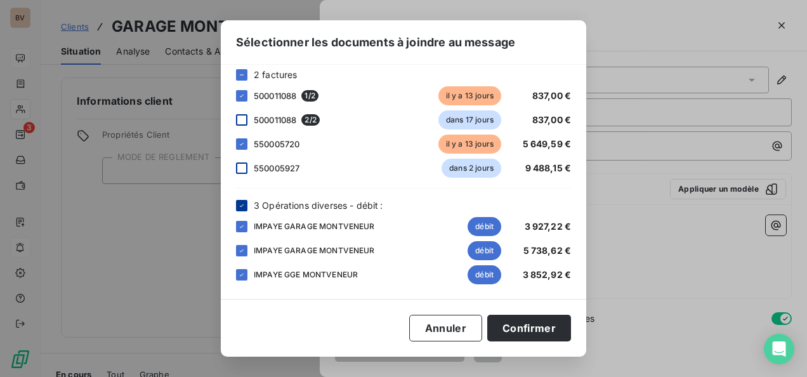
click at [240, 203] on icon at bounding box center [242, 206] width 8 height 8
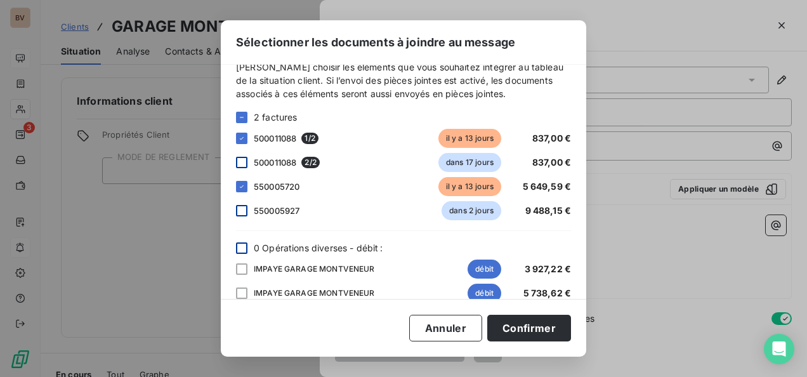
scroll to position [0, 0]
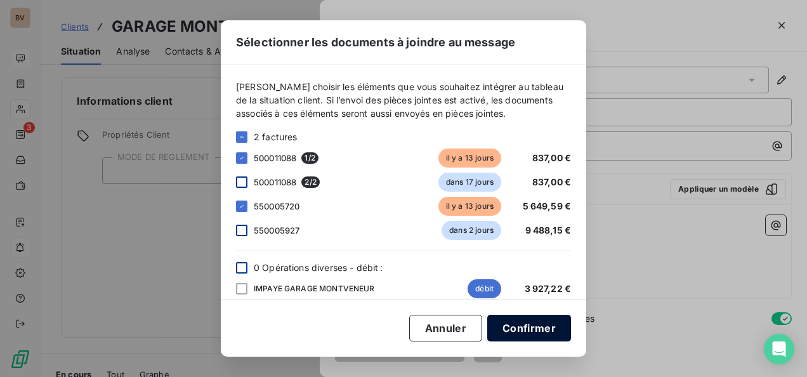
click at [542, 327] on button "Confirmer" at bounding box center [529, 328] width 84 height 27
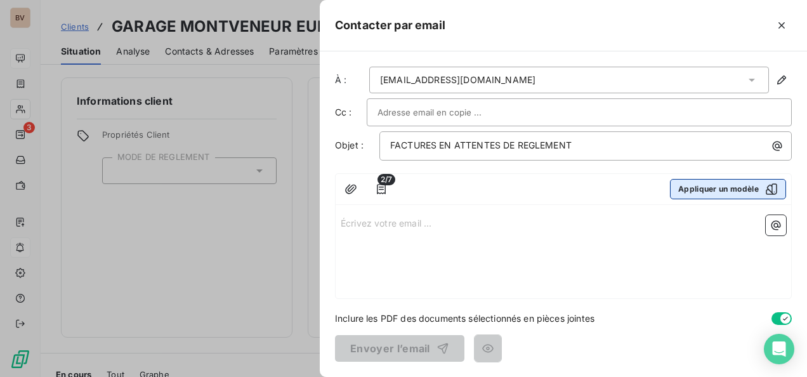
click at [747, 190] on button "Appliquer un modèle" at bounding box center [728, 189] width 116 height 20
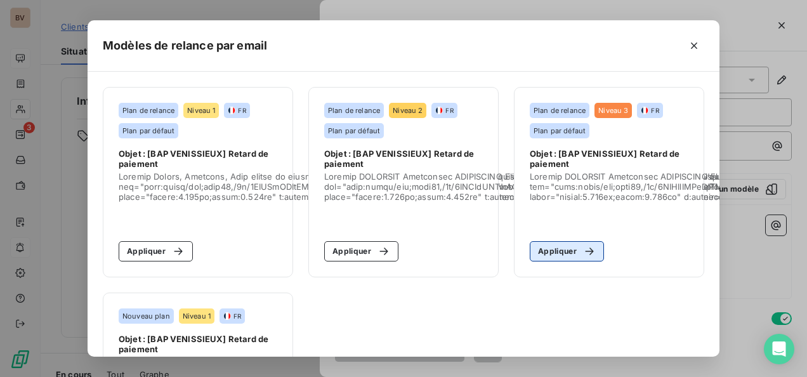
click at [557, 254] on button "Appliquer" at bounding box center [567, 251] width 74 height 20
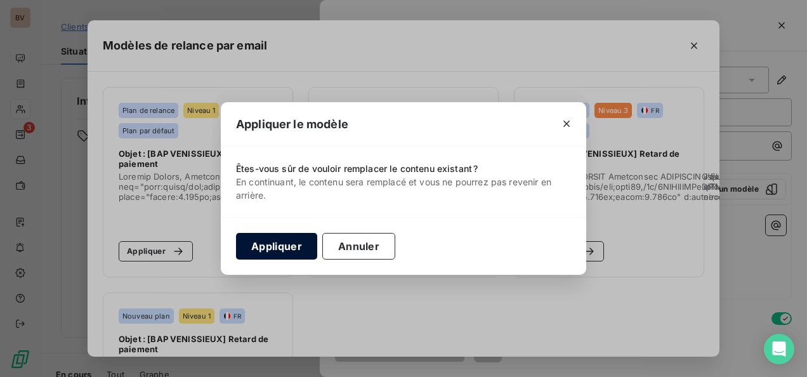
click at [296, 246] on button "Appliquer" at bounding box center [276, 246] width 81 height 27
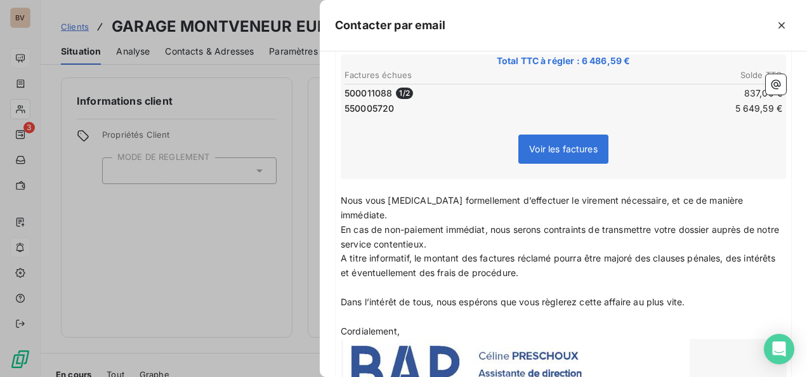
scroll to position [254, 0]
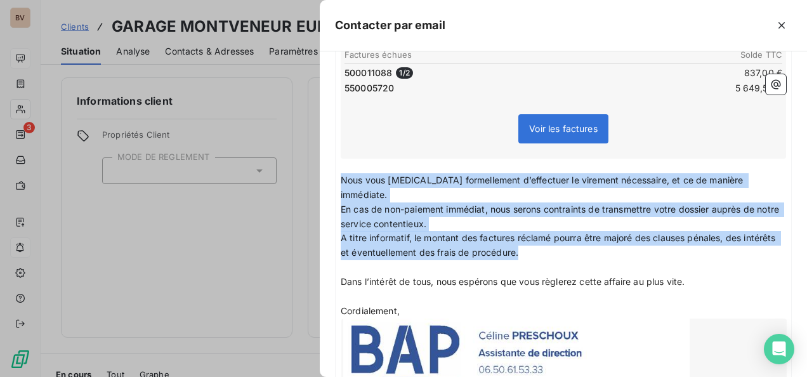
drag, startPoint x: 556, startPoint y: 234, endPoint x: 340, endPoint y: 181, distance: 222.0
click at [340, 181] on div "Bonjour ﻿ MONSIEUR Chouchanik KOTCHARIAN ﻿ ﻿ ﻿ Je me permets de revenir une foi…" at bounding box center [563, 188] width 455 height 464
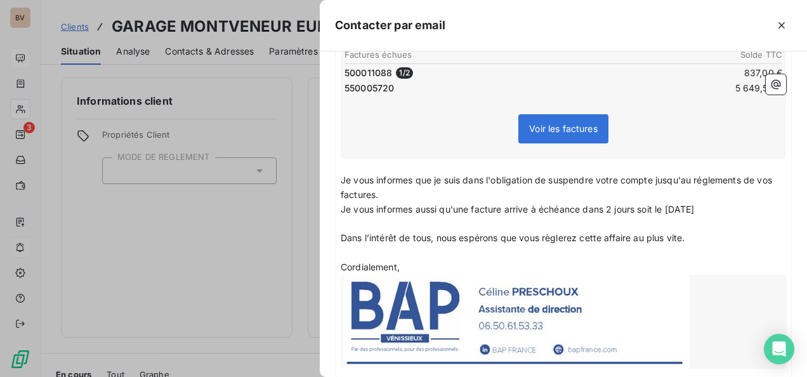
click at [745, 178] on span "Je vous informes que je suis dans l'obligation de suspendre votre compte jusqu'…" at bounding box center [558, 186] width 434 height 25
click at [719, 208] on p "Je vous informes aussi qu'une facture arrive à échéance dans 2 jours soit le 15…" at bounding box center [563, 209] width 445 height 15
click at [411, 217] on p "Je vous informes aussi qu'une facture arrive à échéance dans 2 jours soit le 15…" at bounding box center [563, 209] width 445 height 15
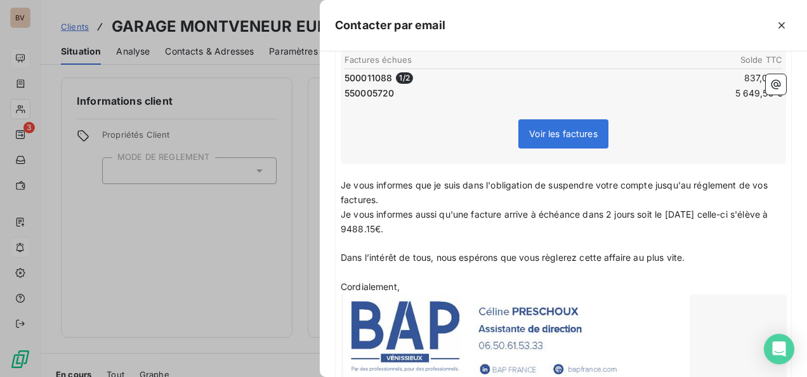
scroll to position [91, 0]
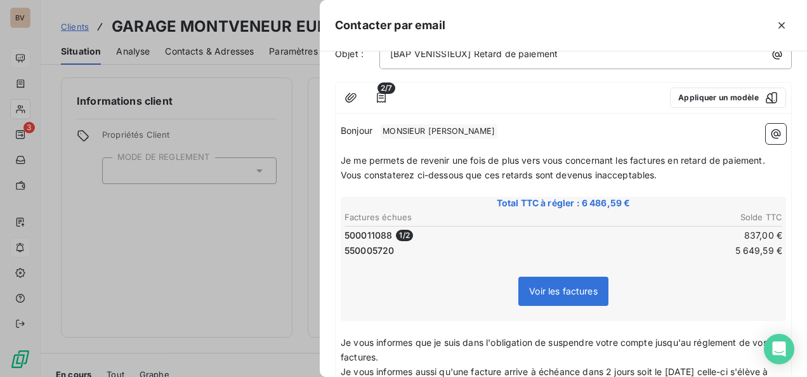
click at [562, 291] on span "Voir les factures" at bounding box center [563, 290] width 69 height 11
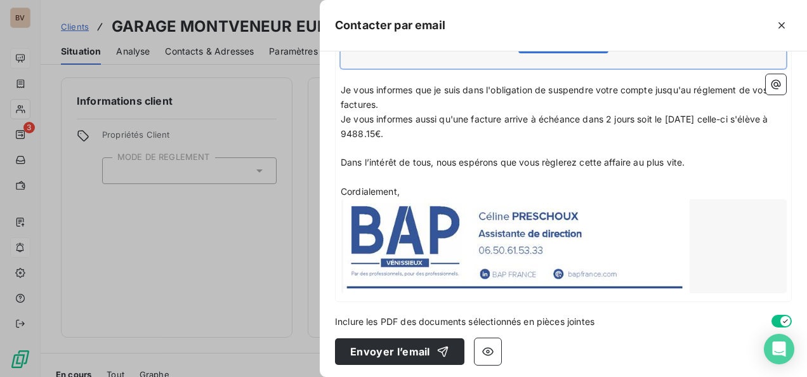
scroll to position [345, 0]
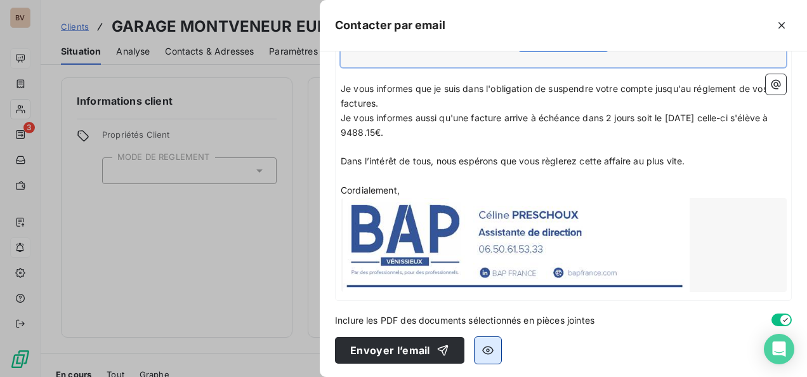
click at [488, 348] on icon "button" at bounding box center [487, 350] width 13 height 13
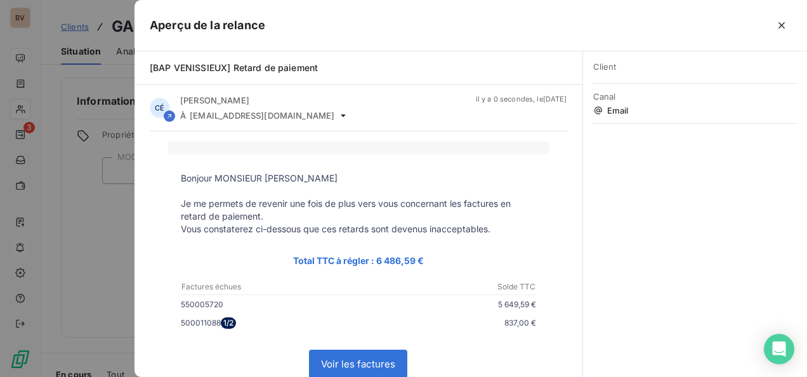
click at [383, 362] on link "Voir les factures" at bounding box center [358, 363] width 97 height 27
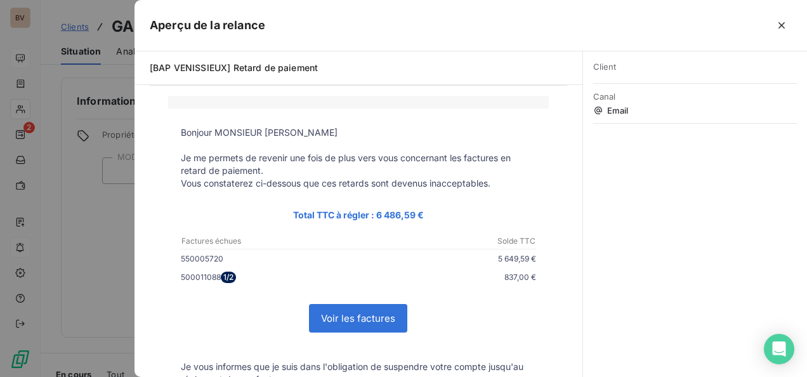
scroll to position [0, 0]
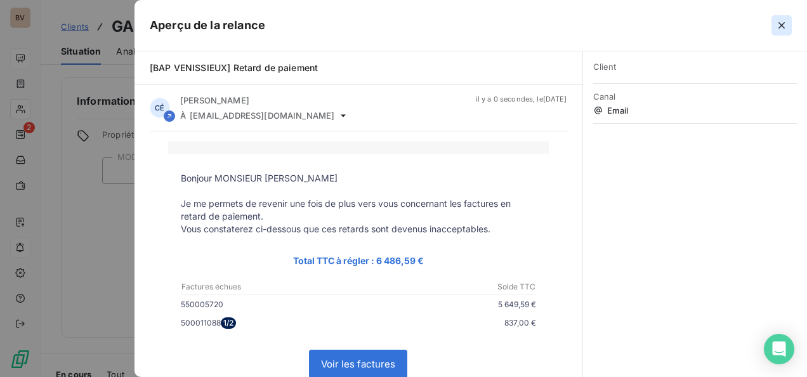
click at [779, 27] on icon "button" at bounding box center [781, 25] width 13 height 13
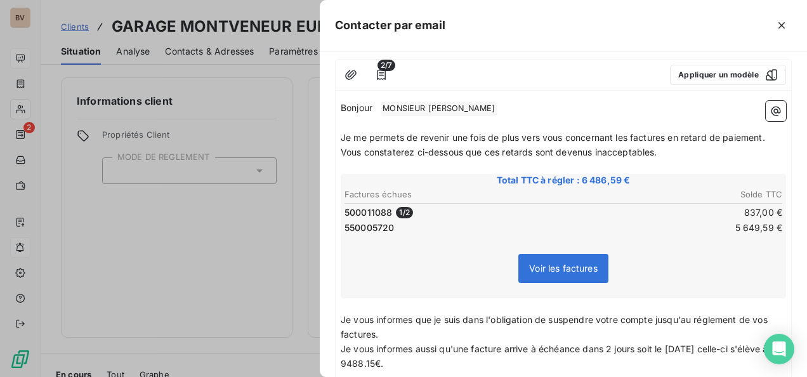
scroll to position [91, 0]
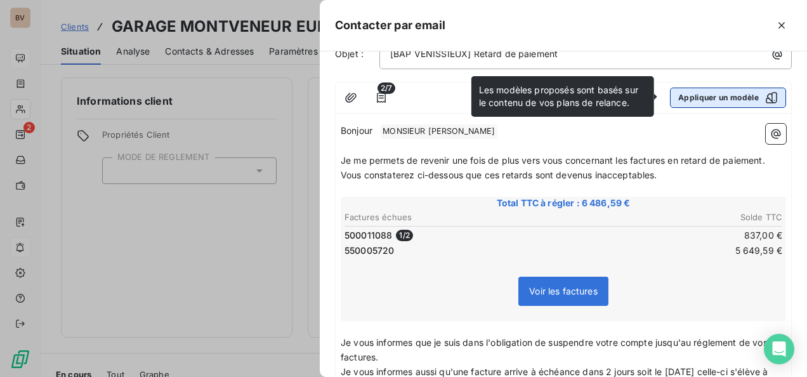
click at [721, 99] on button "Appliquer un modèle" at bounding box center [728, 98] width 116 height 20
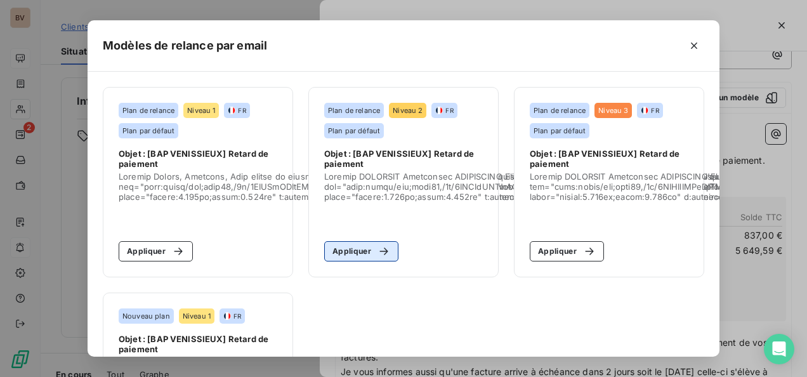
click at [351, 247] on button "Appliquer" at bounding box center [361, 251] width 74 height 20
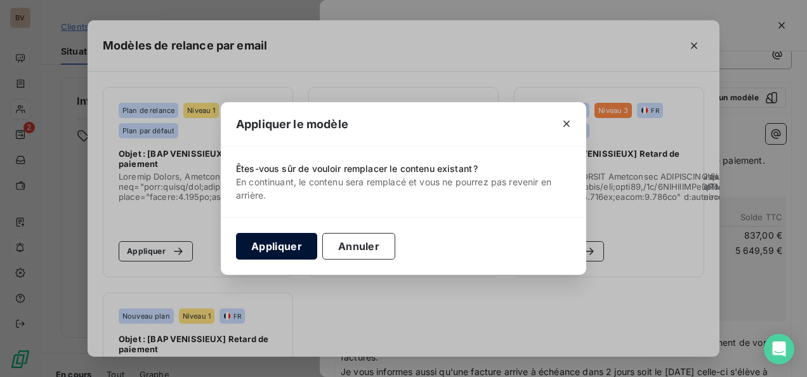
click at [261, 239] on button "Appliquer" at bounding box center [276, 246] width 81 height 27
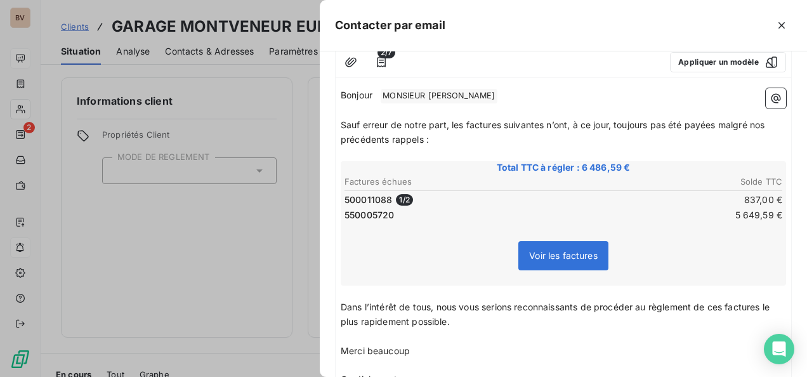
scroll to position [190, 0]
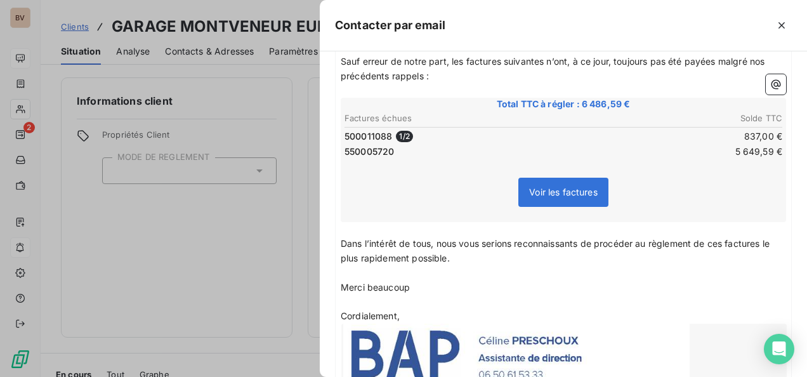
click at [462, 261] on p "Dans l’intérêt de tous, nous vous serions reconnaissants de procéder au règleme…" at bounding box center [563, 251] width 445 height 29
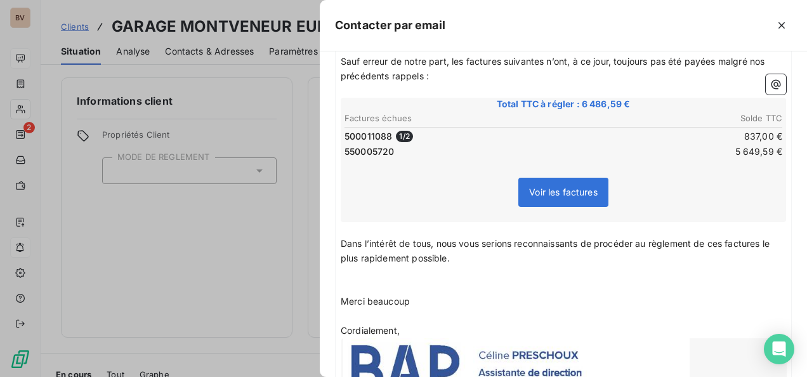
click at [341, 239] on span "Dans l’intérêt de tous, nous vous serions reconnaissants de procéder au règleme…" at bounding box center [556, 250] width 431 height 25
click at [469, 259] on p "Dans l’intérêt de tous, nous vous serions reconnaissants de procéder au règleme…" at bounding box center [563, 251] width 445 height 29
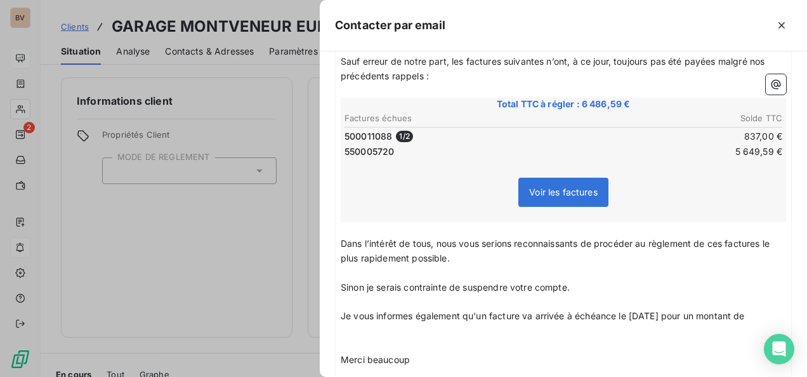
click at [349, 330] on p "﻿" at bounding box center [563, 331] width 445 height 15
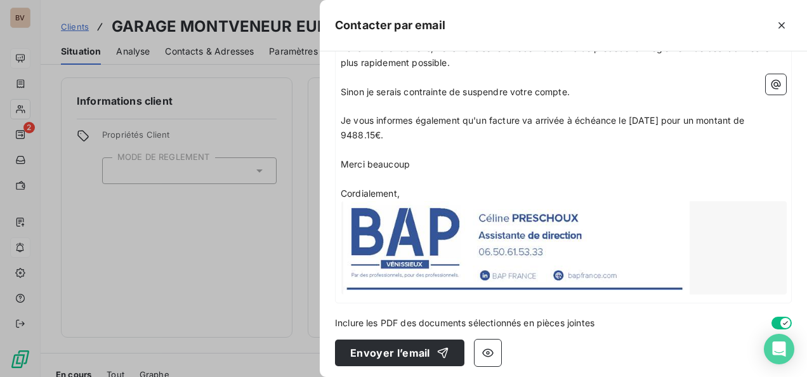
scroll to position [388, 0]
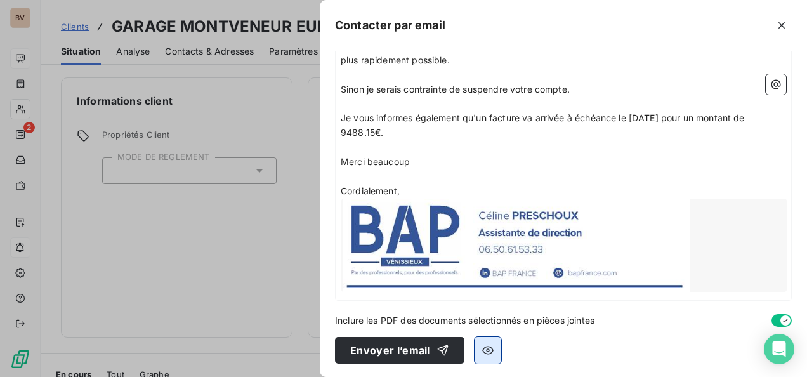
click at [495, 344] on button "button" at bounding box center [488, 350] width 27 height 27
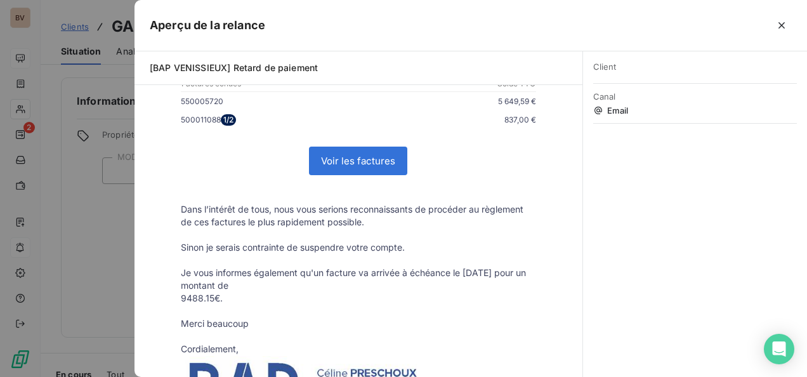
scroll to position [0, 0]
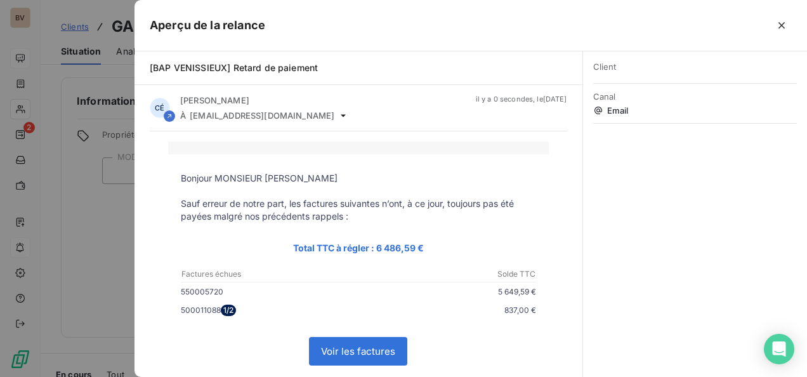
click at [372, 346] on link "Voir les factures" at bounding box center [358, 350] width 97 height 27
click at [779, 24] on icon "button" at bounding box center [781, 25] width 13 height 13
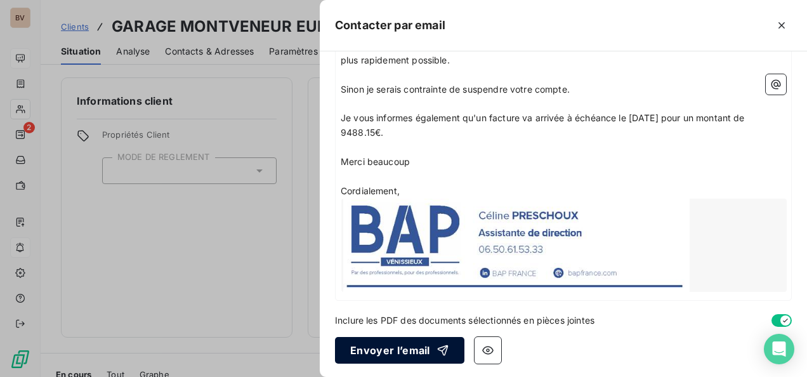
click at [399, 349] on button "Envoyer l’email" at bounding box center [399, 350] width 129 height 27
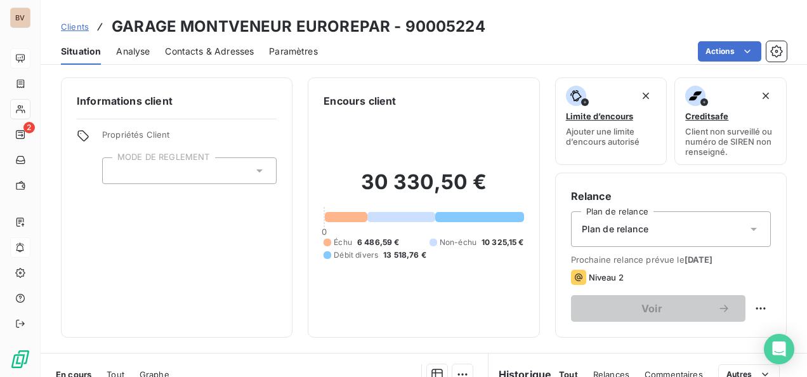
click at [188, 46] on span "Contacts & Adresses" at bounding box center [209, 51] width 89 height 13
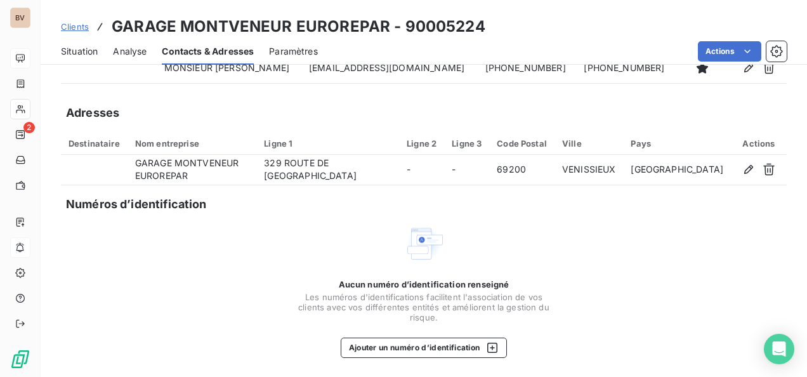
scroll to position [79, 0]
click at [412, 346] on button "Ajouter un numéro d’identification" at bounding box center [424, 347] width 167 height 20
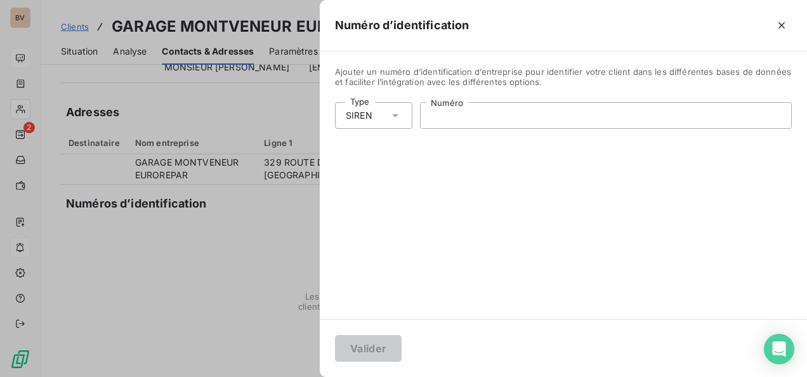
click at [468, 121] on input "Numéro" at bounding box center [606, 115] width 370 height 25
paste input "391 955 101"
type input "391 955 101"
click at [389, 344] on button "Valider" at bounding box center [368, 348] width 67 height 27
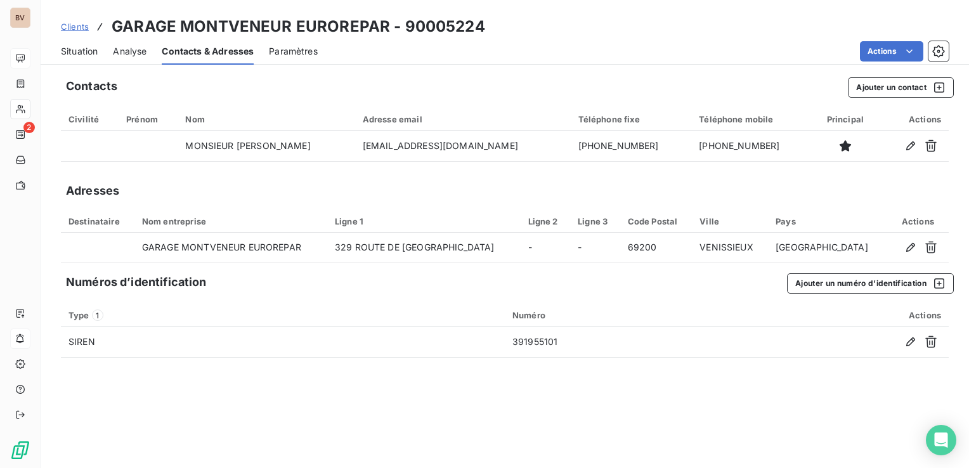
scroll to position [0, 0]
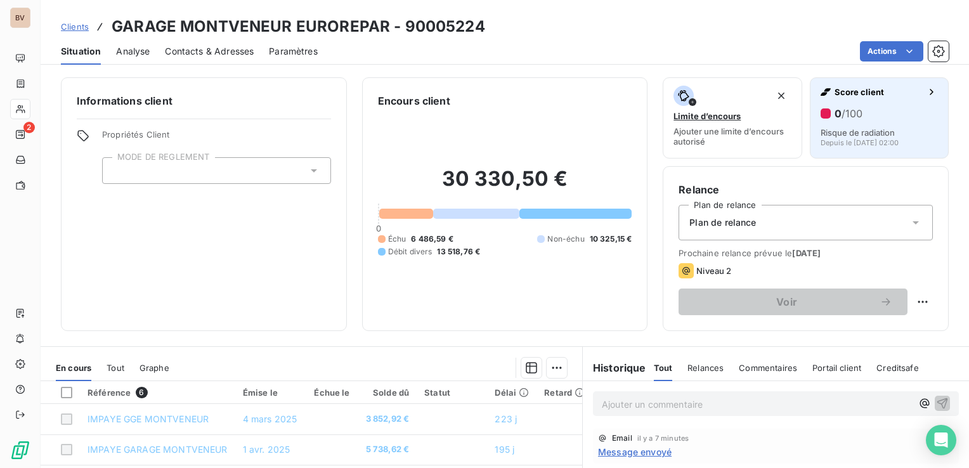
click at [849, 145] on span "Depuis le 28 août 2025, 02:00" at bounding box center [860, 143] width 78 height 8
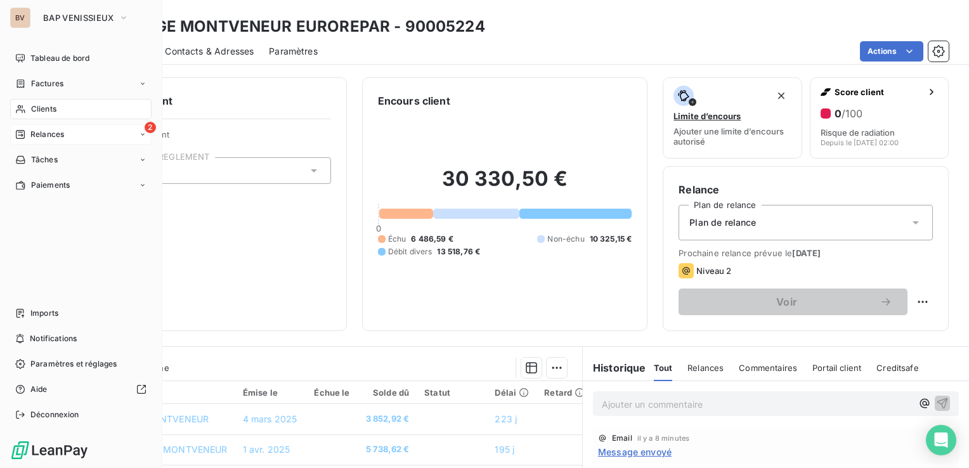
click at [63, 143] on div "2 Relances" at bounding box center [80, 134] width 141 height 20
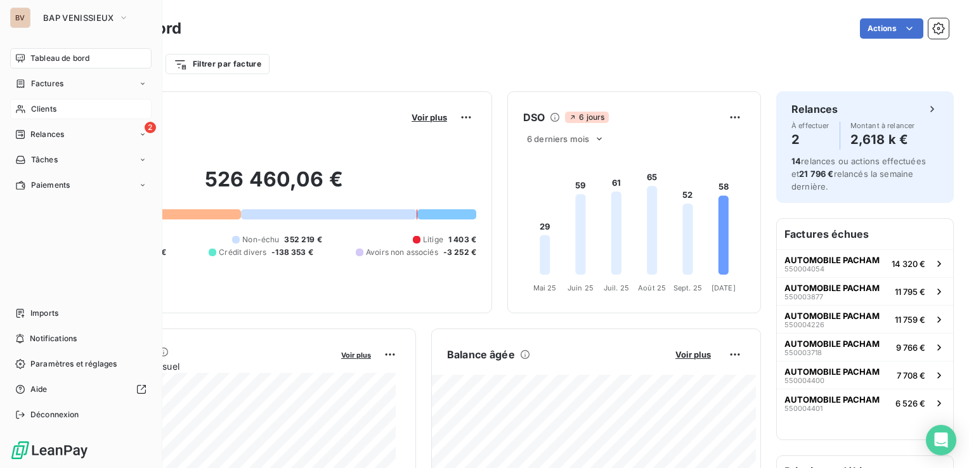
click at [53, 115] on div "Clients" at bounding box center [80, 109] width 141 height 20
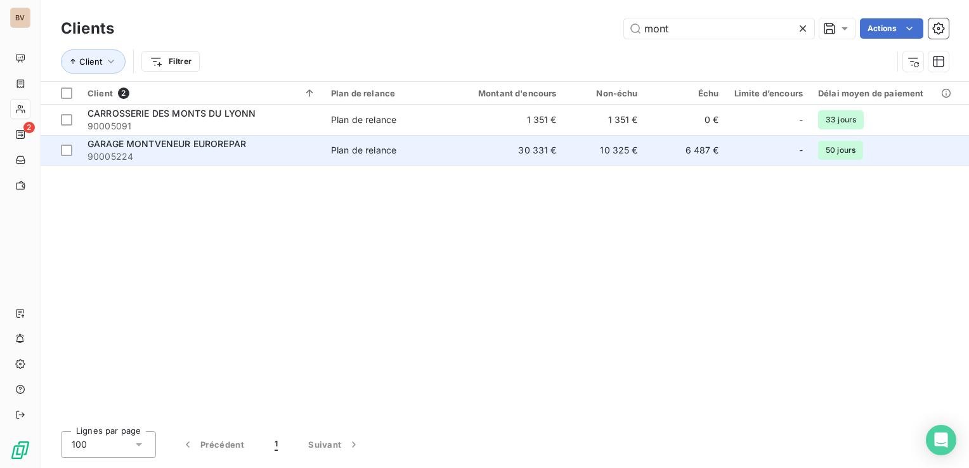
type input "mont"
click at [172, 143] on span "GARAGE MONTVENEUR EUROREPAR" at bounding box center [167, 143] width 159 height 11
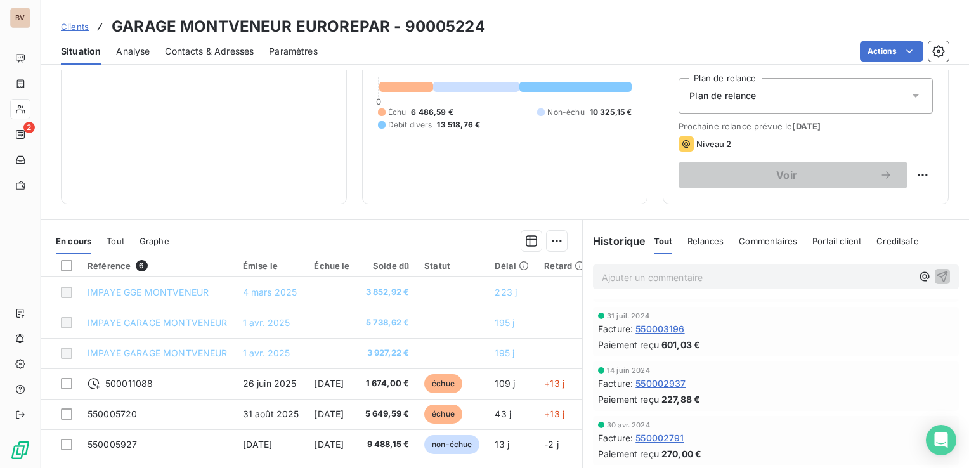
scroll to position [799, 0]
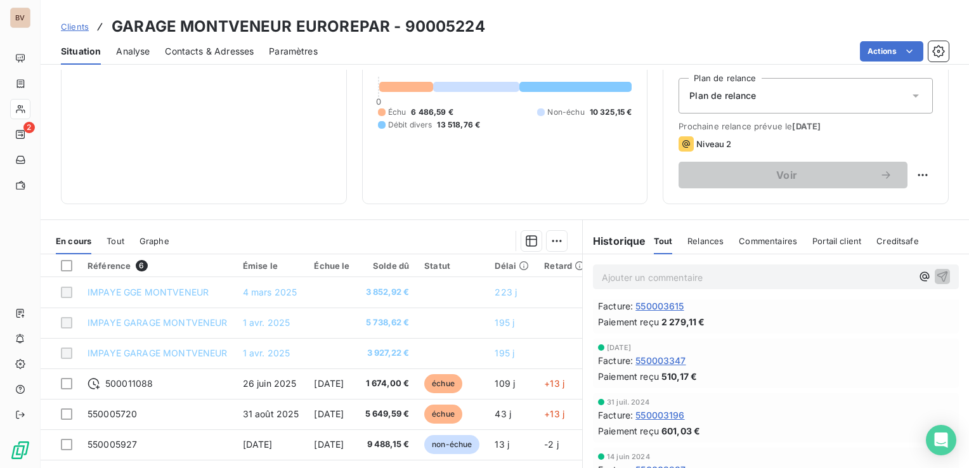
click at [707, 239] on span "Relances" at bounding box center [706, 241] width 36 height 10
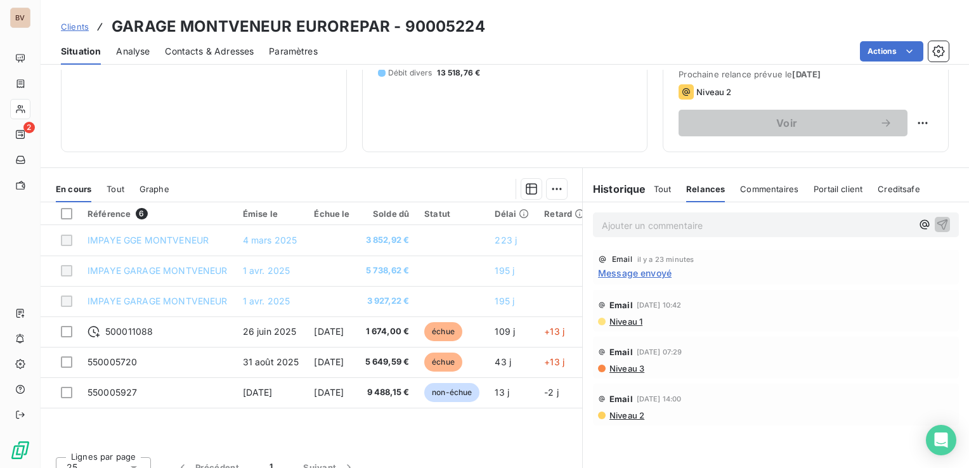
scroll to position [190, 0]
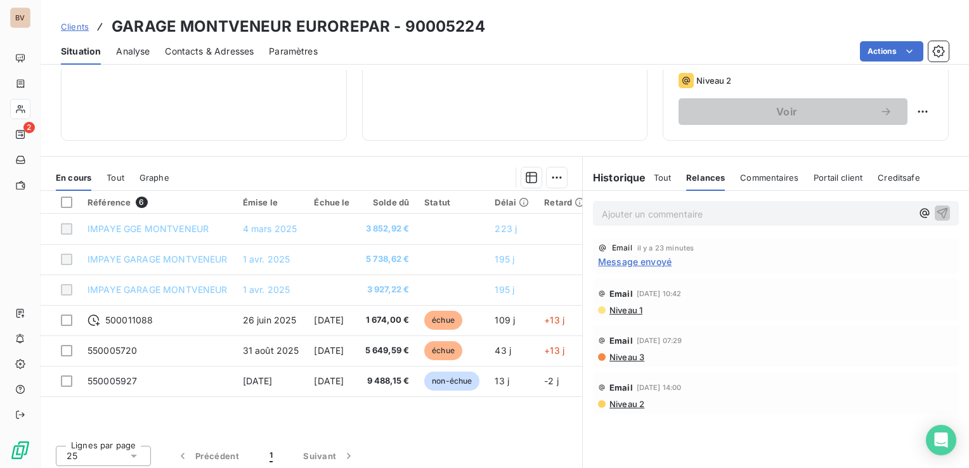
click at [644, 260] on span "Message envoyé" at bounding box center [635, 261] width 74 height 13
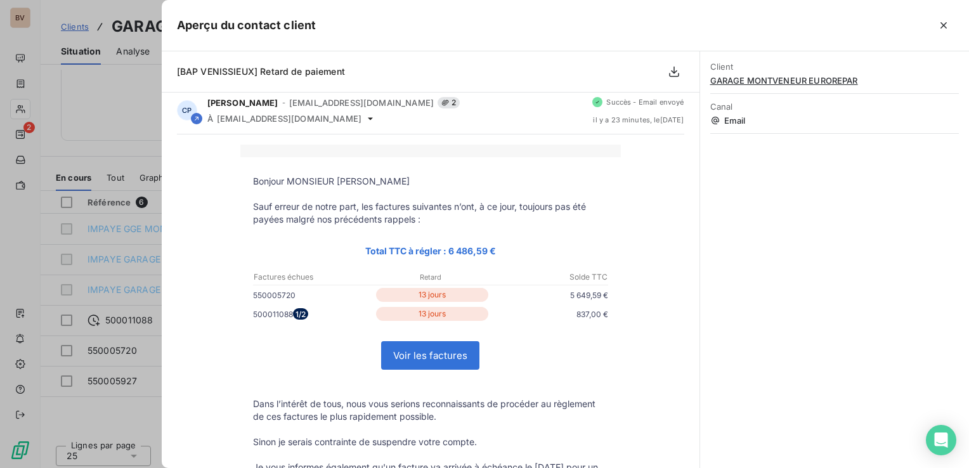
scroll to position [0, 0]
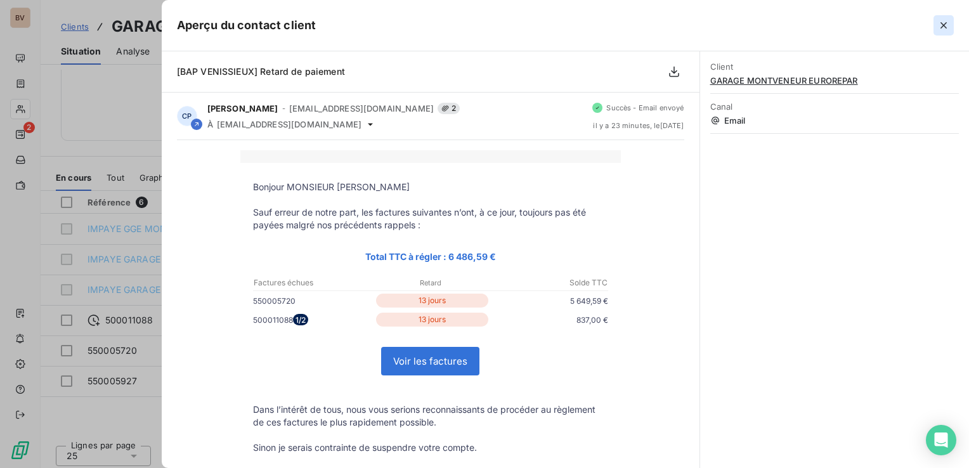
click at [945, 29] on icon "button" at bounding box center [944, 25] width 13 height 13
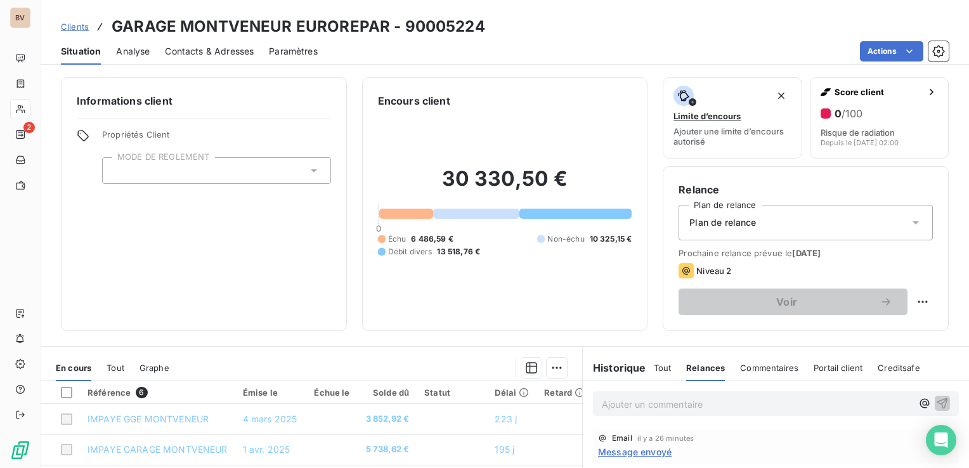
click at [187, 275] on div "Informations client Propriétés Client MODE DE REGLEMENT" at bounding box center [204, 204] width 286 height 254
